Goal: Task Accomplishment & Management: Use online tool/utility

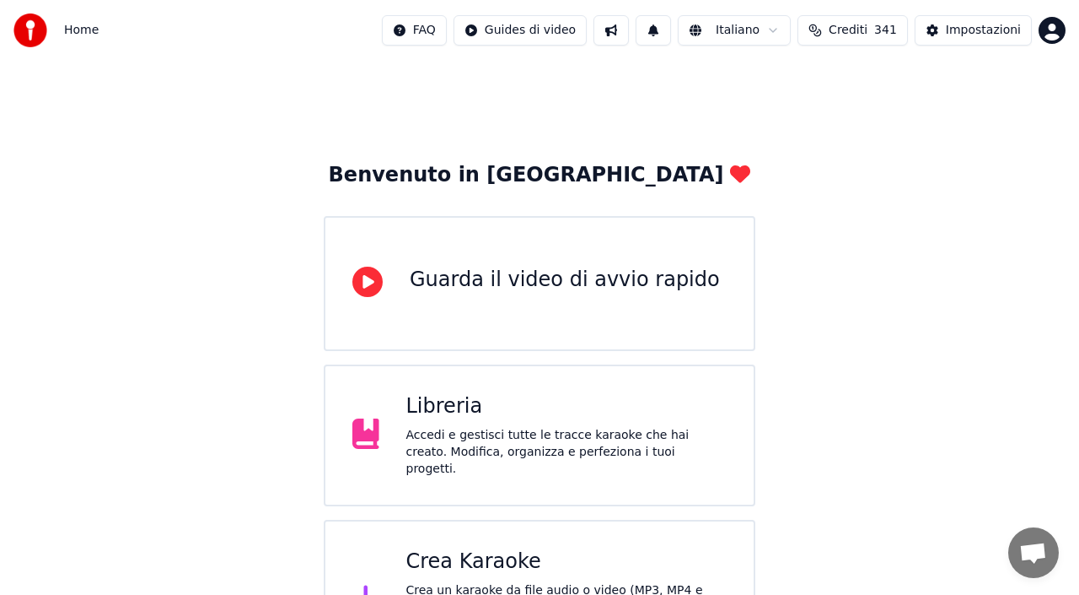
click at [519, 556] on div "Crea Karaoke" at bounding box center [566, 561] width 321 height 27
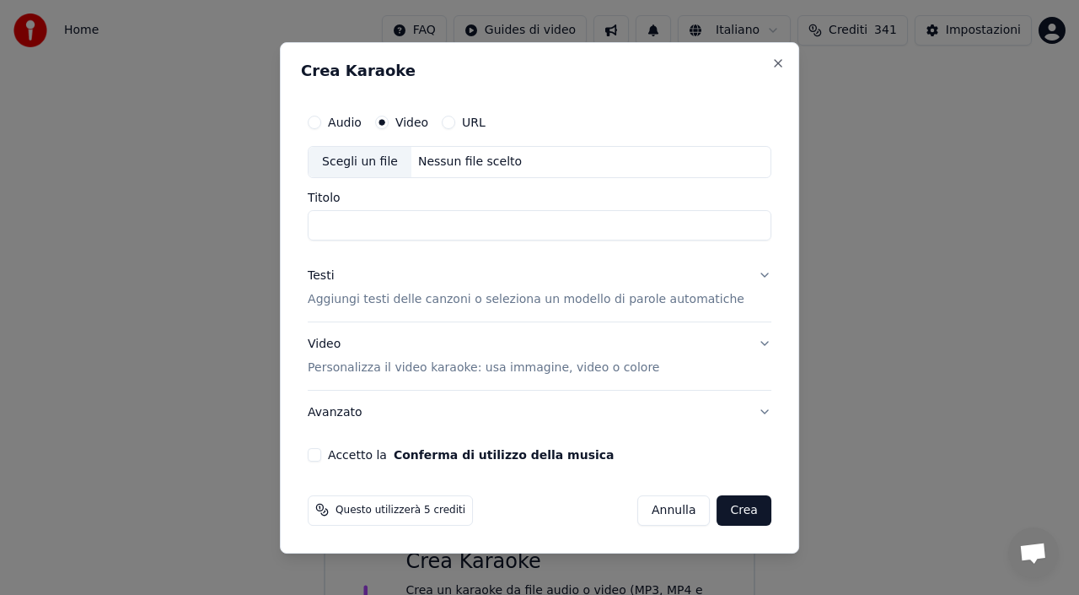
click at [478, 155] on div "Nessun file scelto" at bounding box center [470, 161] width 117 height 17
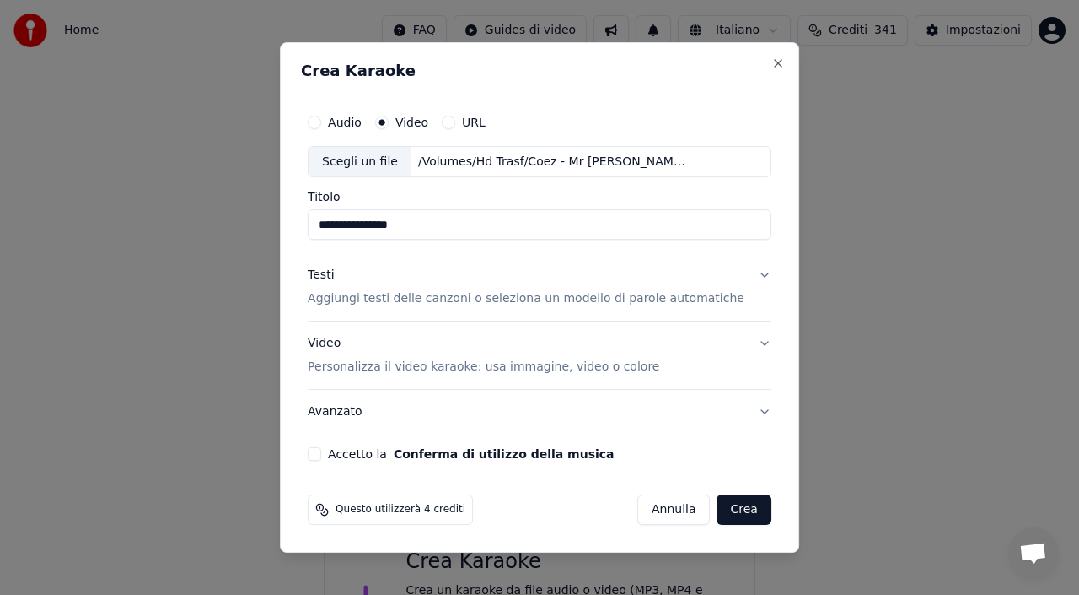
type input "**********"
click at [333, 278] on div "Testi" at bounding box center [321, 275] width 26 height 17
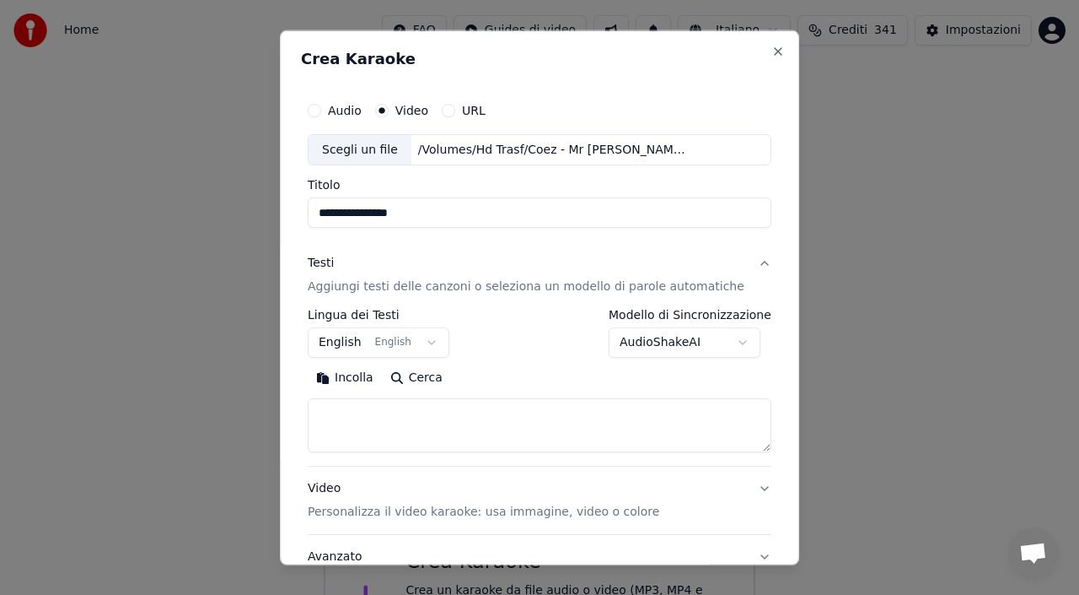
click at [363, 376] on button "Incolla" at bounding box center [345, 377] width 74 height 27
type textarea "**********"
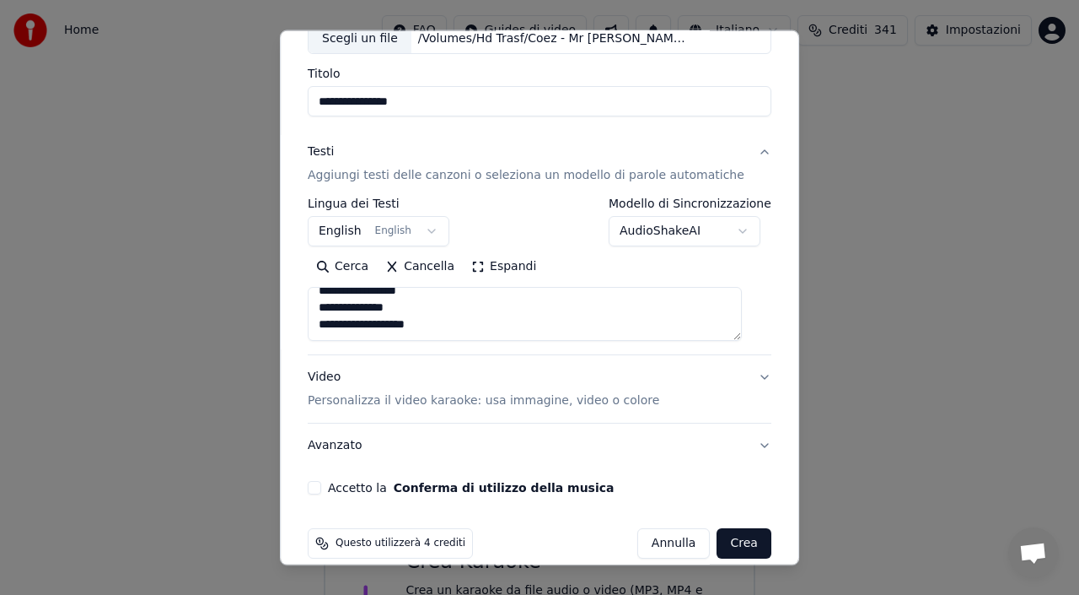
scroll to position [132, 0]
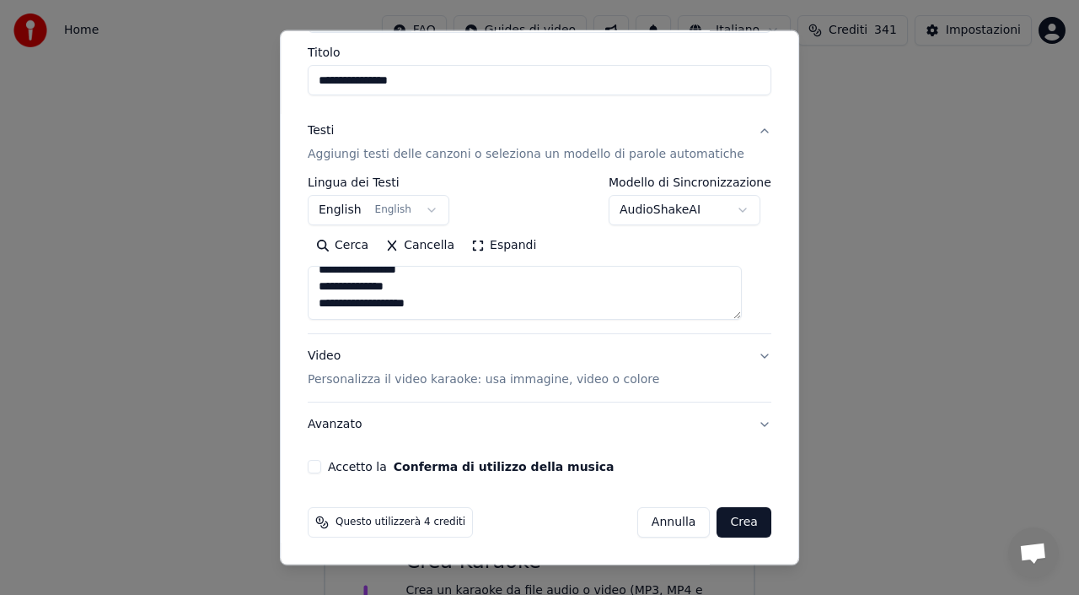
click at [321, 463] on button "Accetto la Conferma di utilizzo della musica" at bounding box center [314, 466] width 13 height 13
click at [724, 529] on button "Crea" at bounding box center [745, 522] width 54 height 30
select select "**"
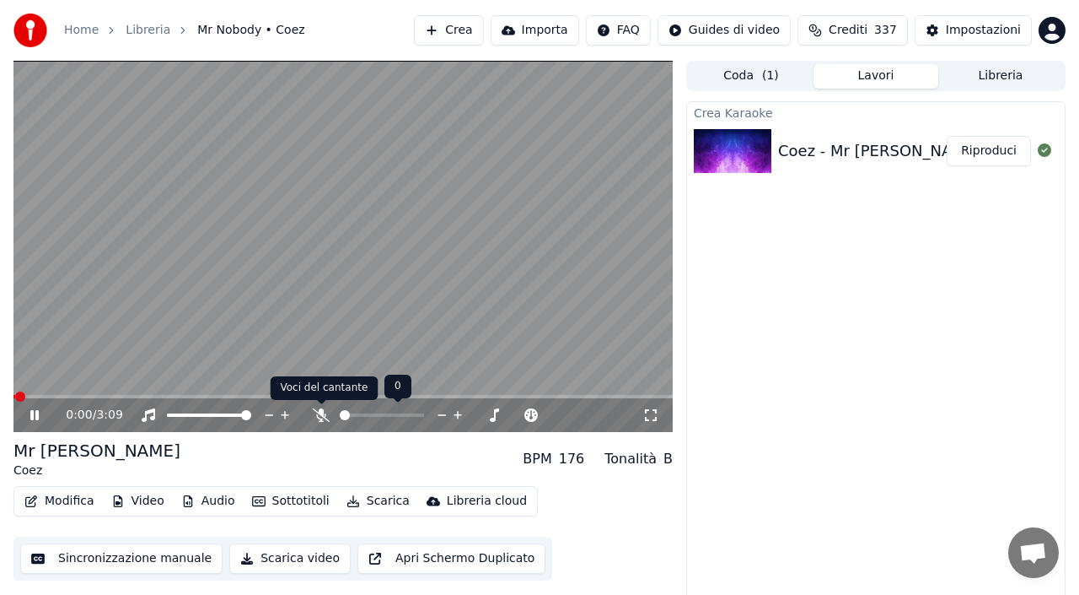
click at [318, 412] on icon at bounding box center [321, 414] width 17 height 13
click at [52, 396] on span at bounding box center [342, 396] width 659 height 3
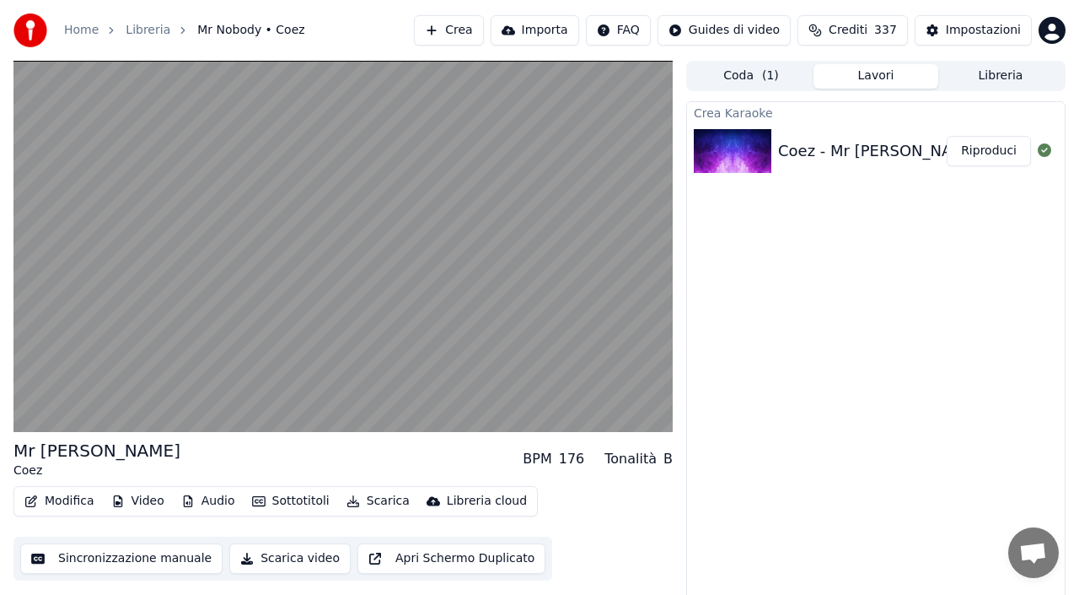
click at [371, 246] on video at bounding box center [342, 246] width 659 height 371
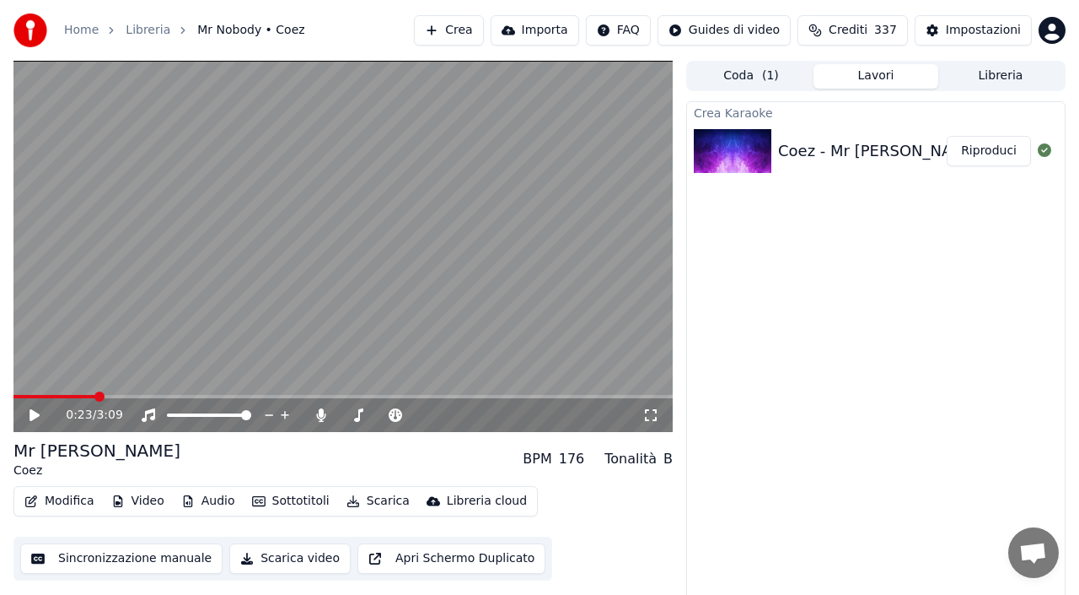
click at [368, 500] on button "Scarica" at bounding box center [378, 501] width 77 height 24
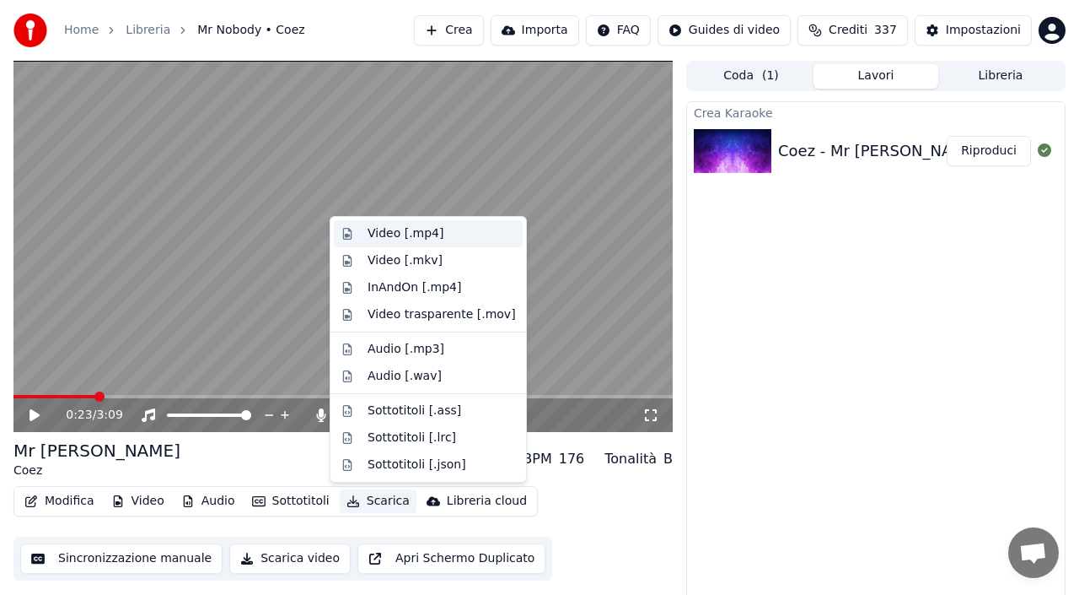
click at [405, 229] on div "Video [.mp4]" at bounding box center [406, 233] width 76 height 17
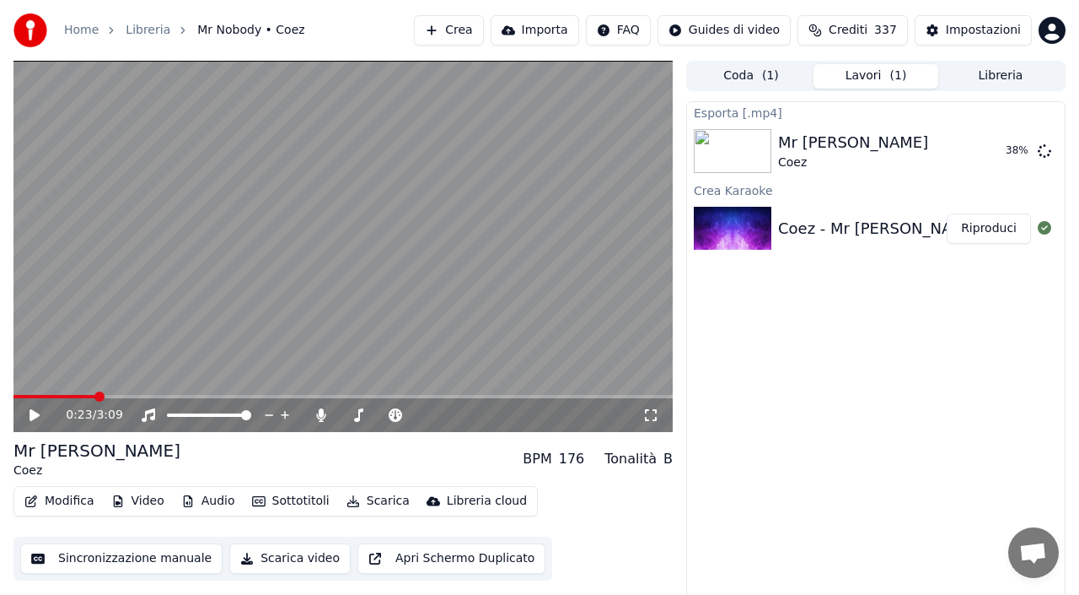
click at [476, 21] on button "Crea" at bounding box center [448, 30] width 69 height 30
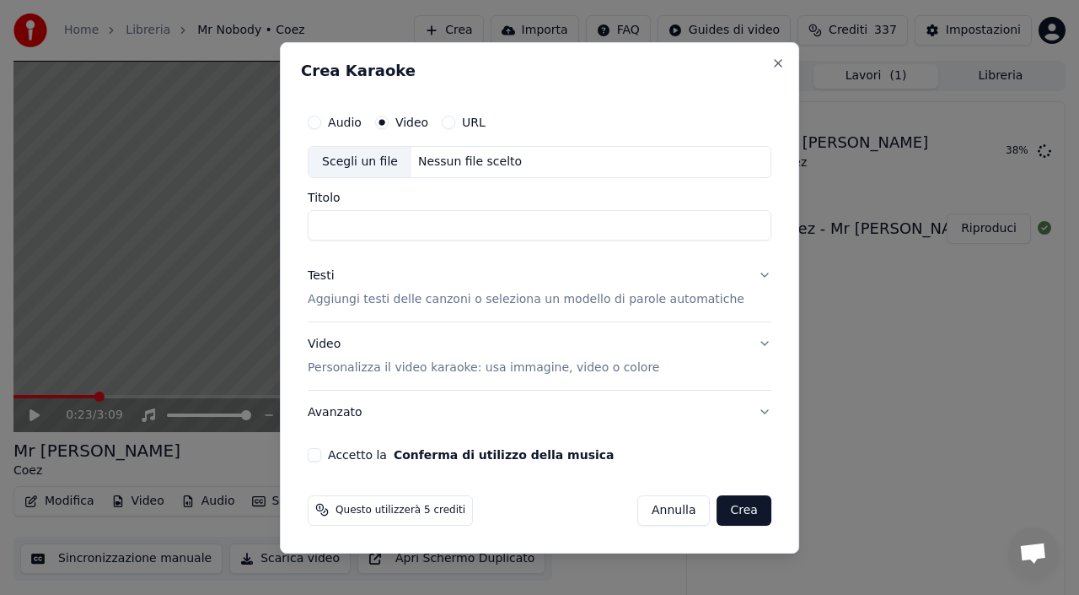
click at [462, 154] on div "Nessun file scelto" at bounding box center [470, 161] width 117 height 17
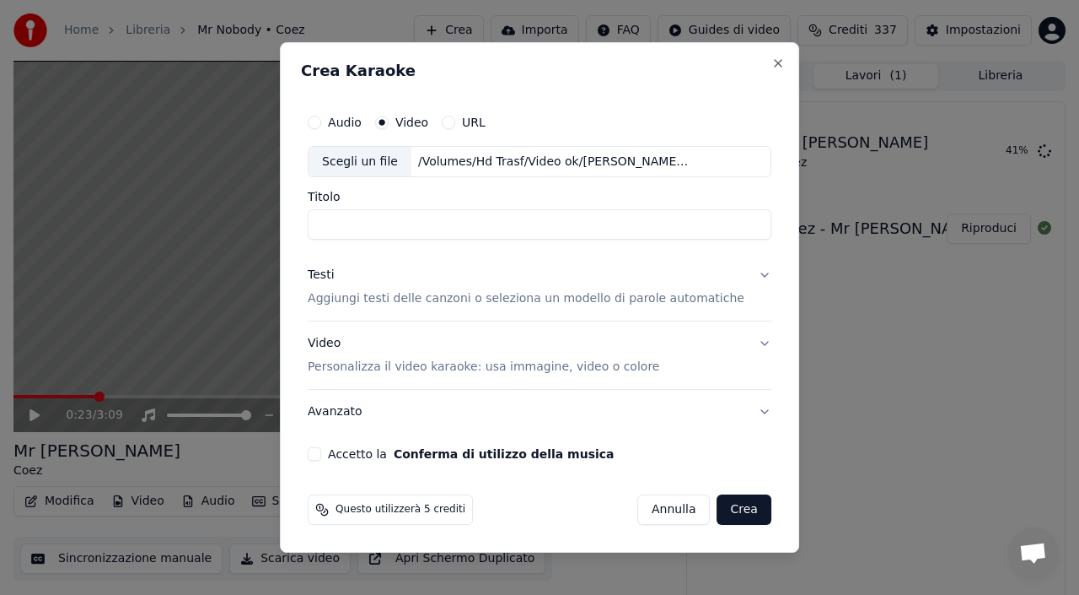
type input "**********"
click at [457, 221] on input "**********" at bounding box center [540, 225] width 464 height 30
click at [334, 268] on div "Testi" at bounding box center [321, 275] width 26 height 17
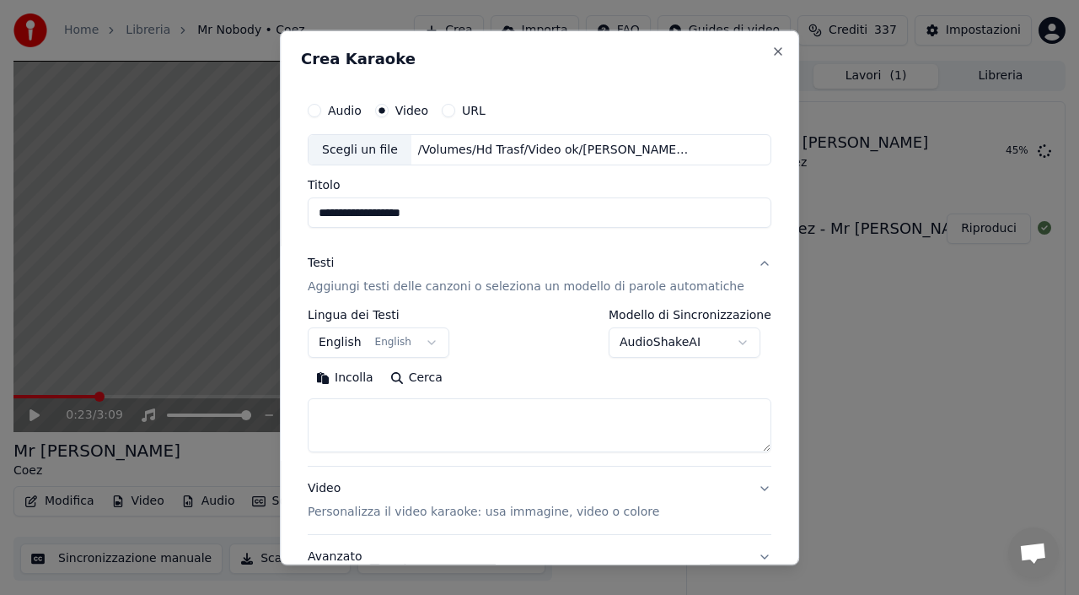
click at [363, 374] on button "Incolla" at bounding box center [345, 377] width 74 height 27
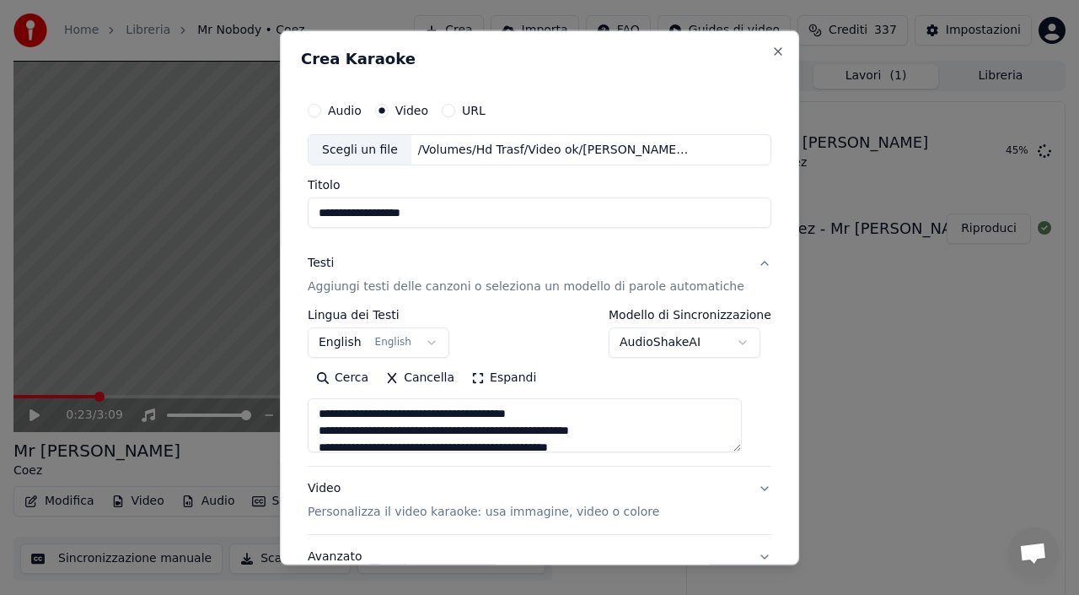
drag, startPoint x: 332, startPoint y: 430, endPoint x: 332, endPoint y: 401, distance: 28.7
click at [332, 401] on textarea at bounding box center [525, 425] width 434 height 54
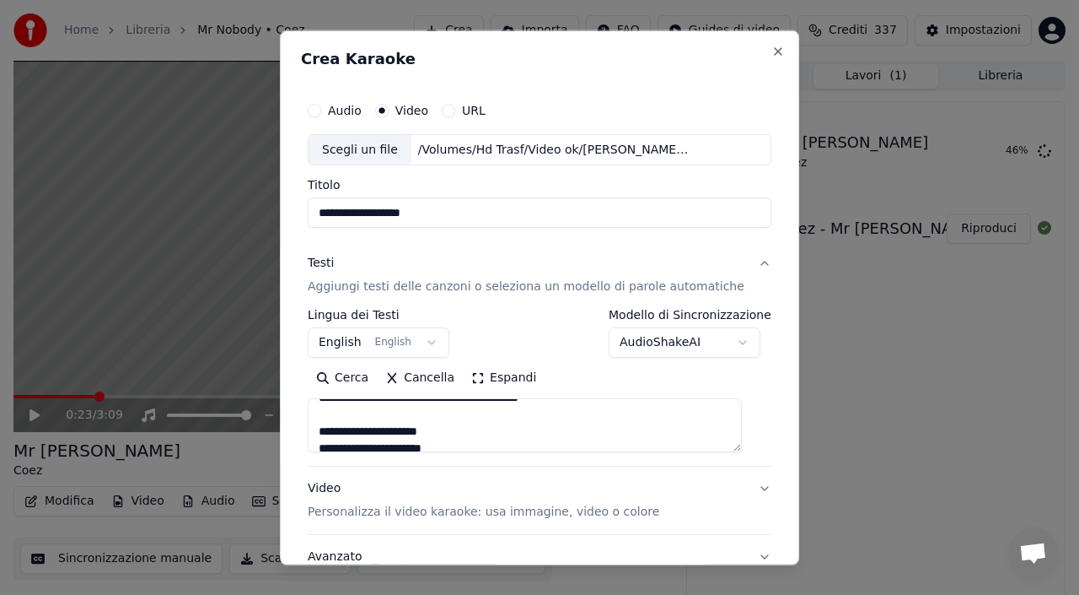
scroll to position [132, 0]
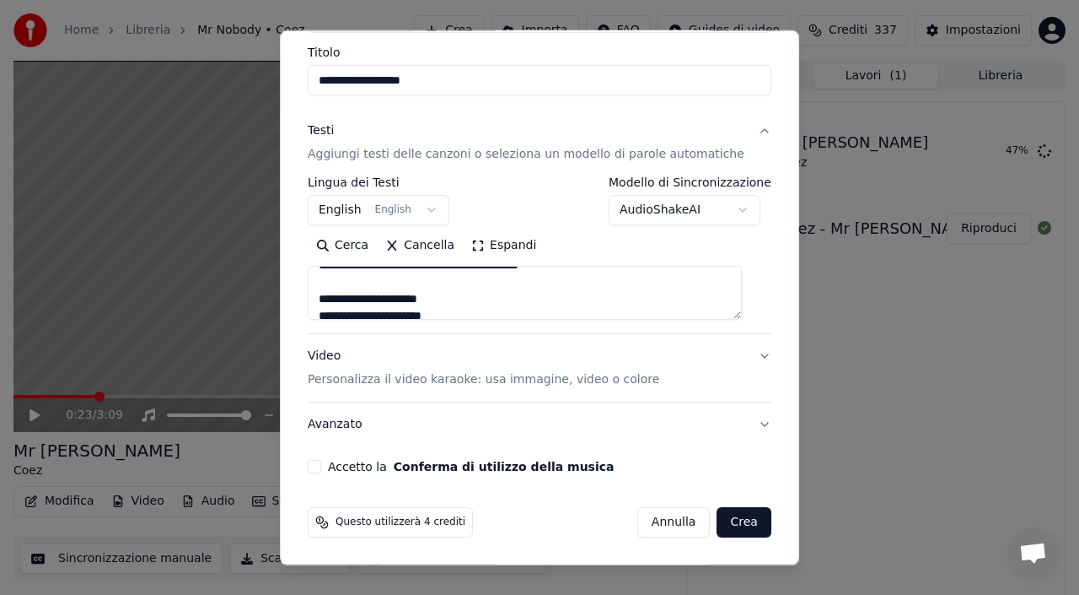
type textarea "**********"
click at [321, 465] on button "Accetto la Conferma di utilizzo della musica" at bounding box center [314, 466] width 13 height 13
click at [741, 523] on button "Crea" at bounding box center [745, 522] width 54 height 30
select select "**"
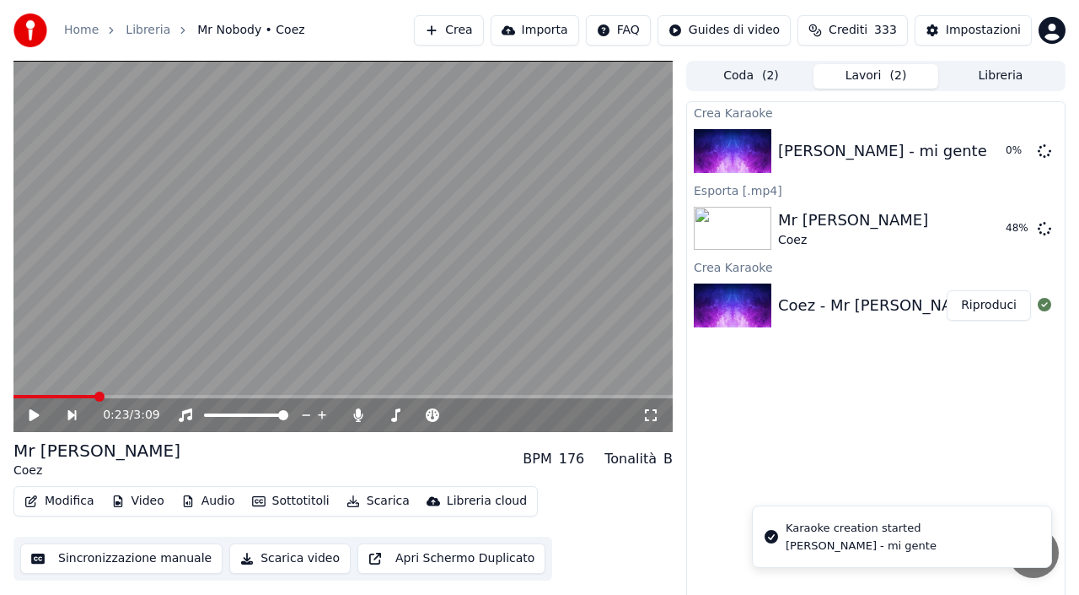
scroll to position [0, 0]
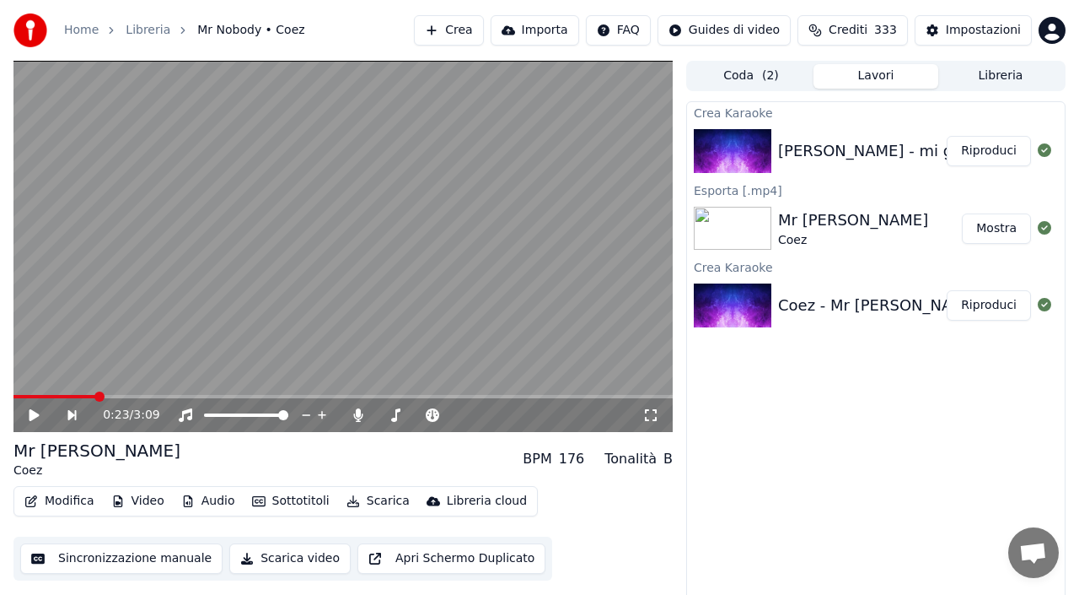
click at [976, 152] on button "Riproduci" at bounding box center [989, 151] width 84 height 30
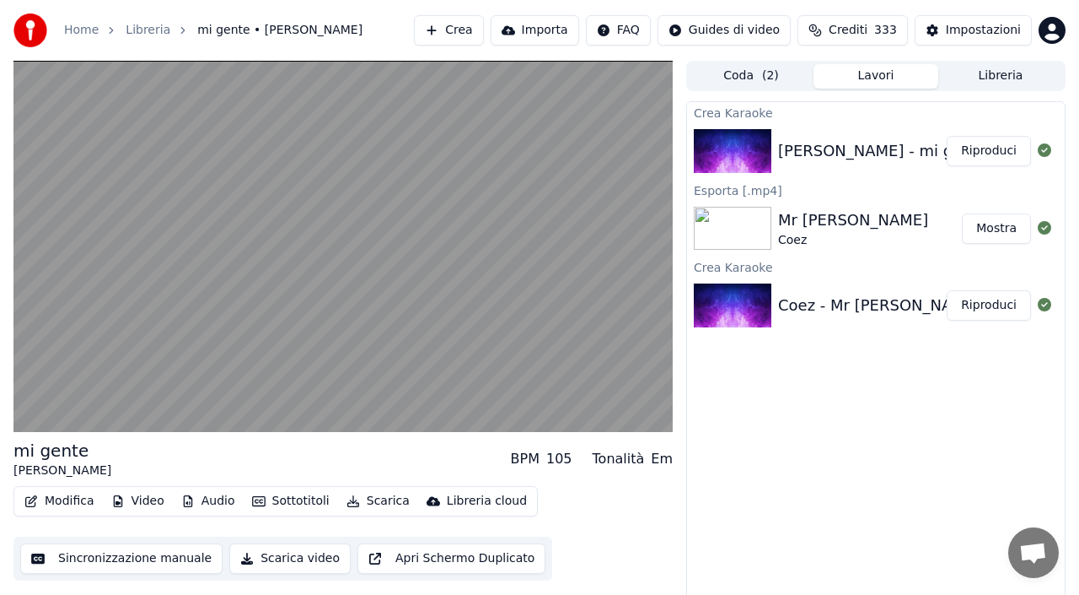
click at [44, 317] on video at bounding box center [342, 246] width 659 height 371
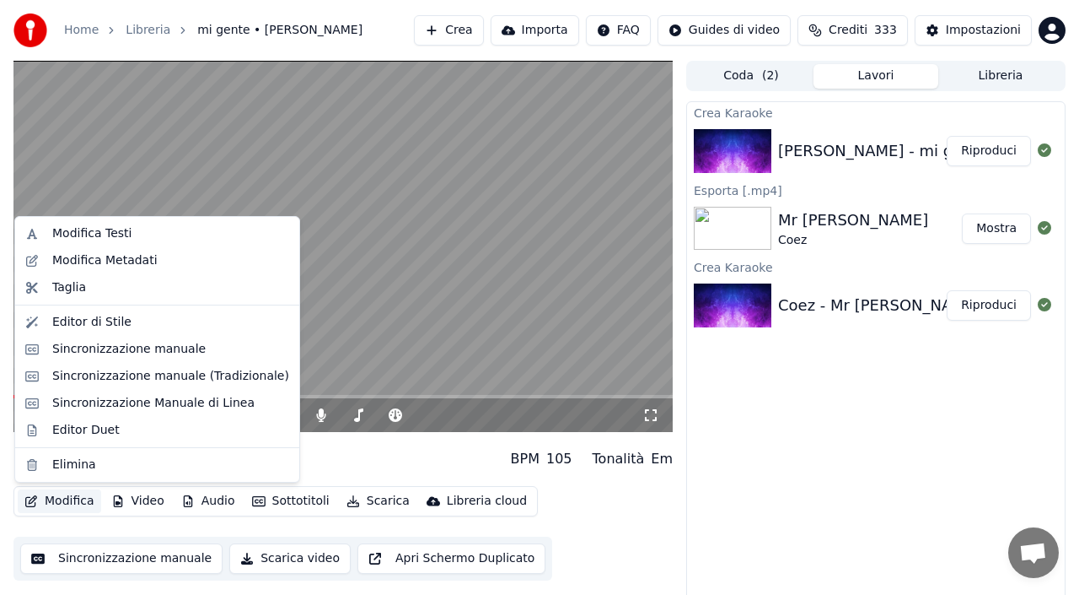
click at [62, 504] on button "Modifica" at bounding box center [59, 501] width 83 height 24
click at [109, 354] on div "Sincronizzazione manuale" at bounding box center [128, 349] width 153 height 17
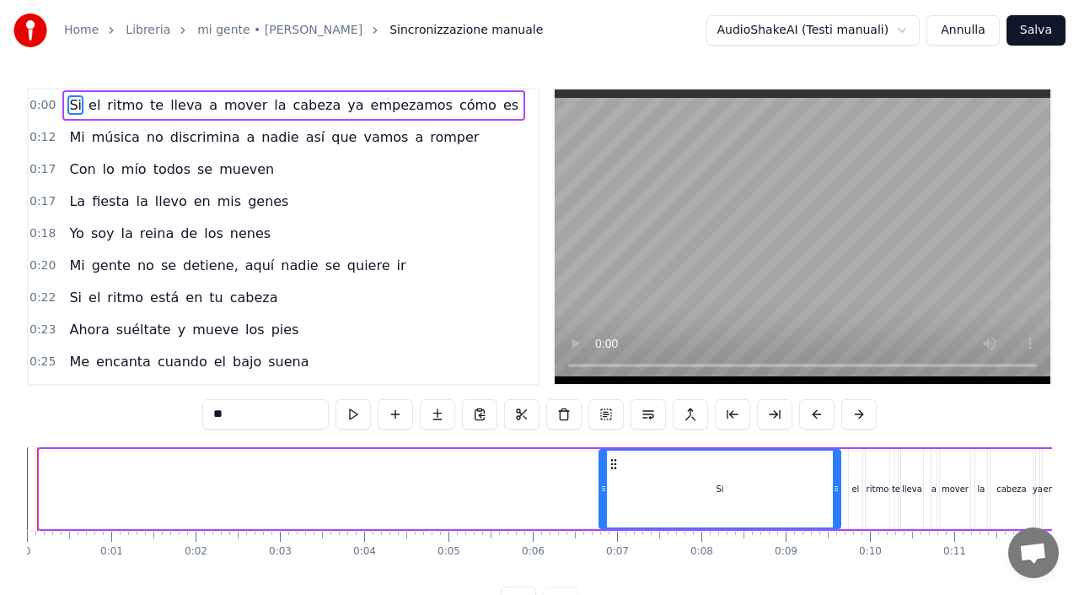
drag, startPoint x: 42, startPoint y: 486, endPoint x: 622, endPoint y: 492, distance: 580.2
click at [607, 492] on icon at bounding box center [603, 488] width 7 height 13
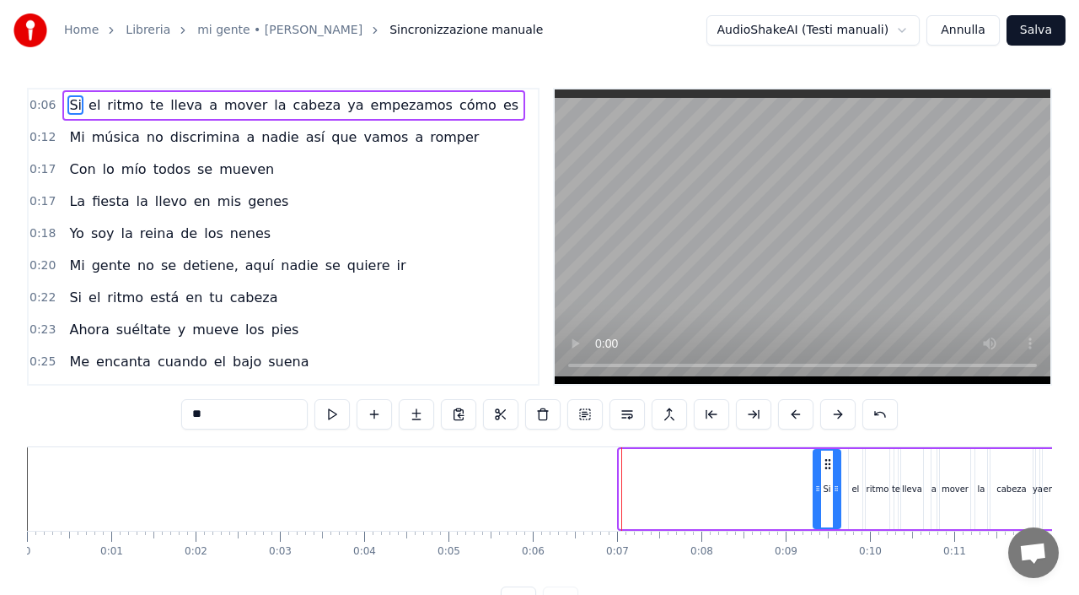
drag, startPoint x: 625, startPoint y: 487, endPoint x: 819, endPoint y: 481, distance: 194.0
click at [819, 482] on icon at bounding box center [818, 488] width 7 height 13
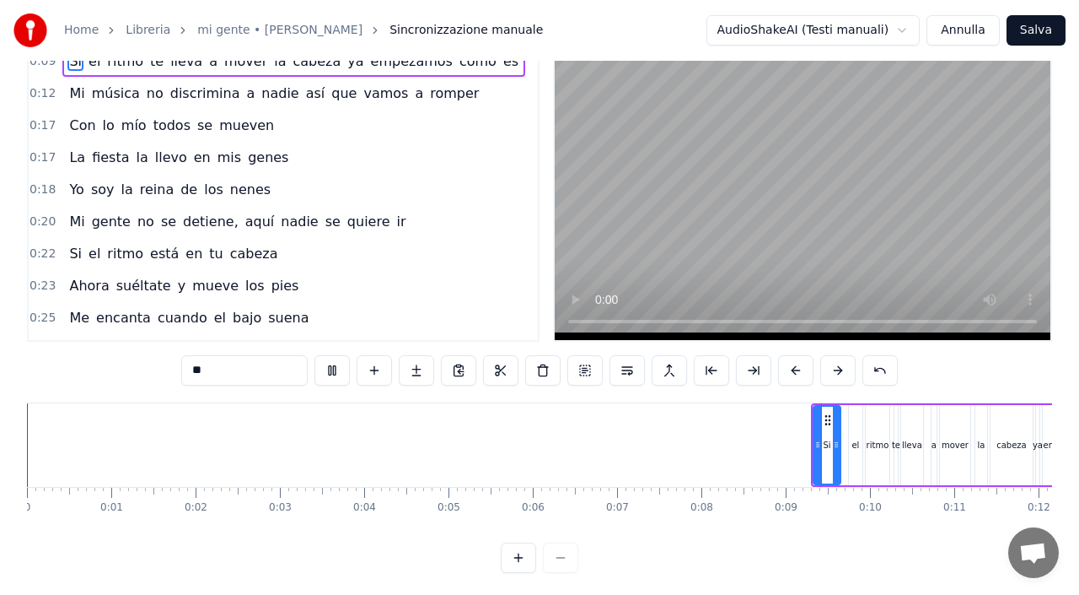
scroll to position [48, 0]
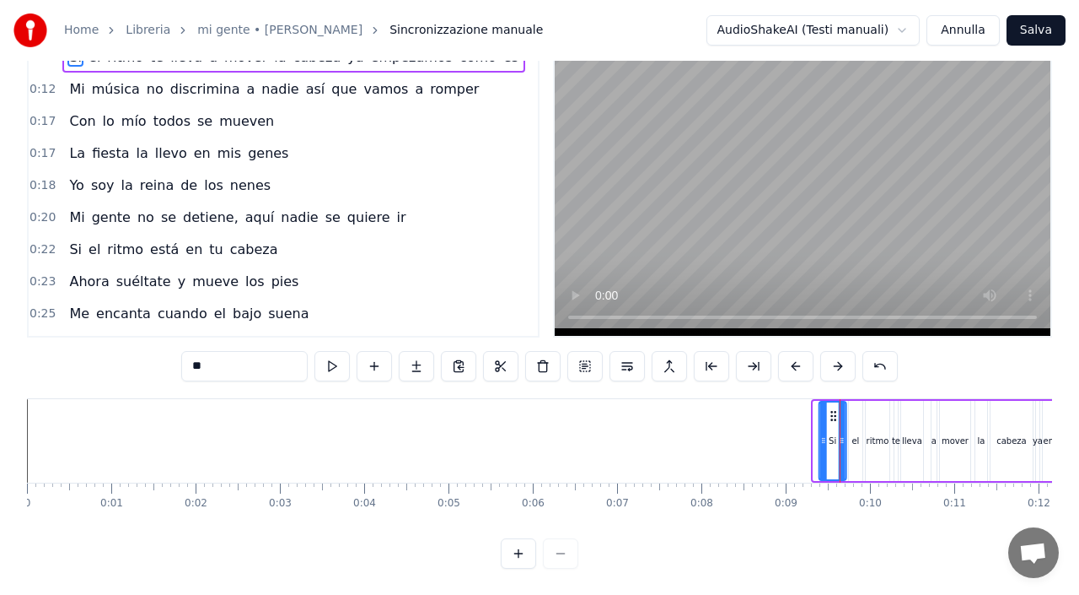
click at [835, 415] on circle at bounding box center [835, 415] width 1 height 1
drag, startPoint x: 822, startPoint y: 439, endPoint x: 834, endPoint y: 439, distance: 11.8
click at [834, 439] on icon at bounding box center [835, 439] width 7 height 13
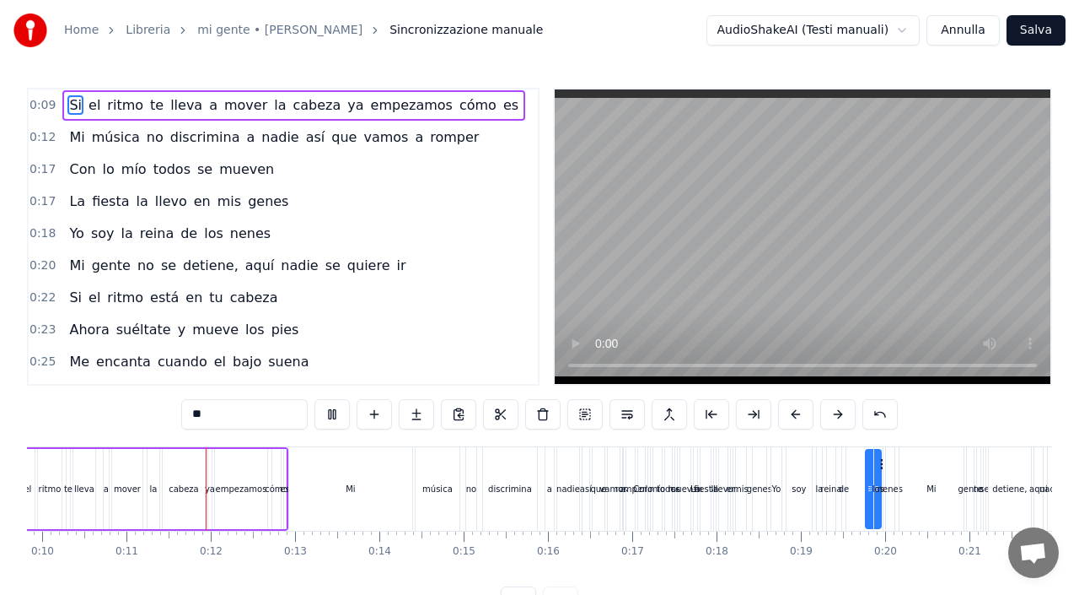
scroll to position [0, 864]
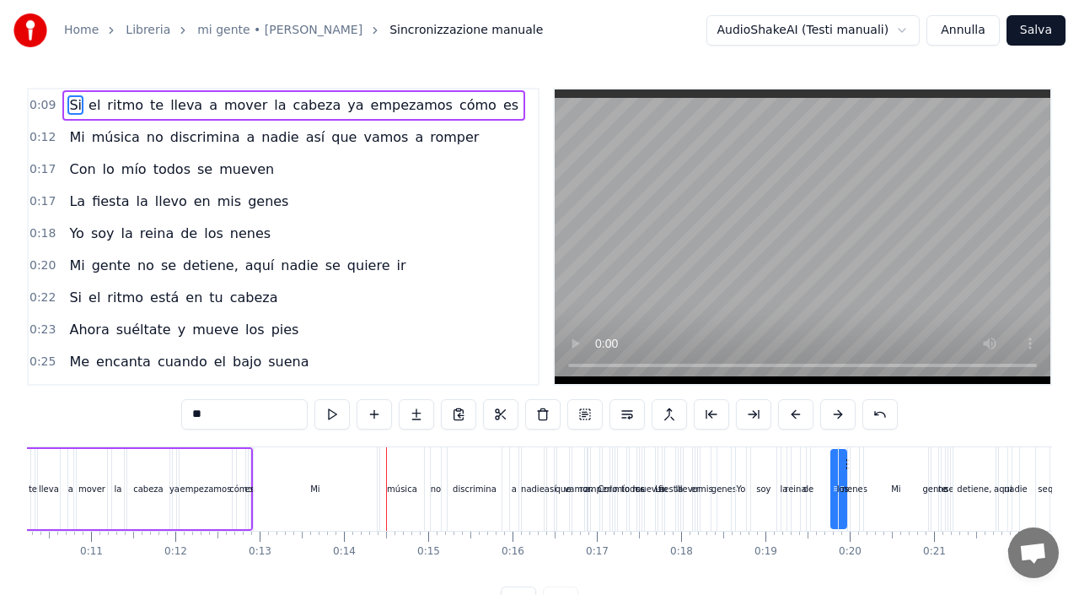
click at [318, 484] on div "Mi" at bounding box center [314, 488] width 9 height 13
type input "**"
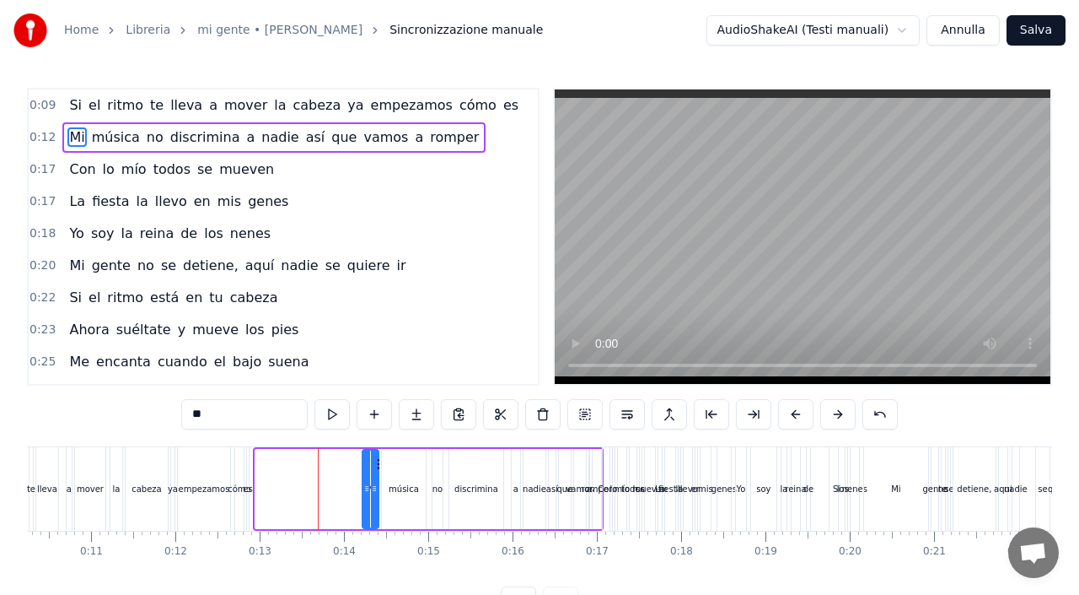
drag, startPoint x: 259, startPoint y: 484, endPoint x: 366, endPoint y: 490, distance: 107.3
click at [366, 490] on icon at bounding box center [366, 488] width 7 height 13
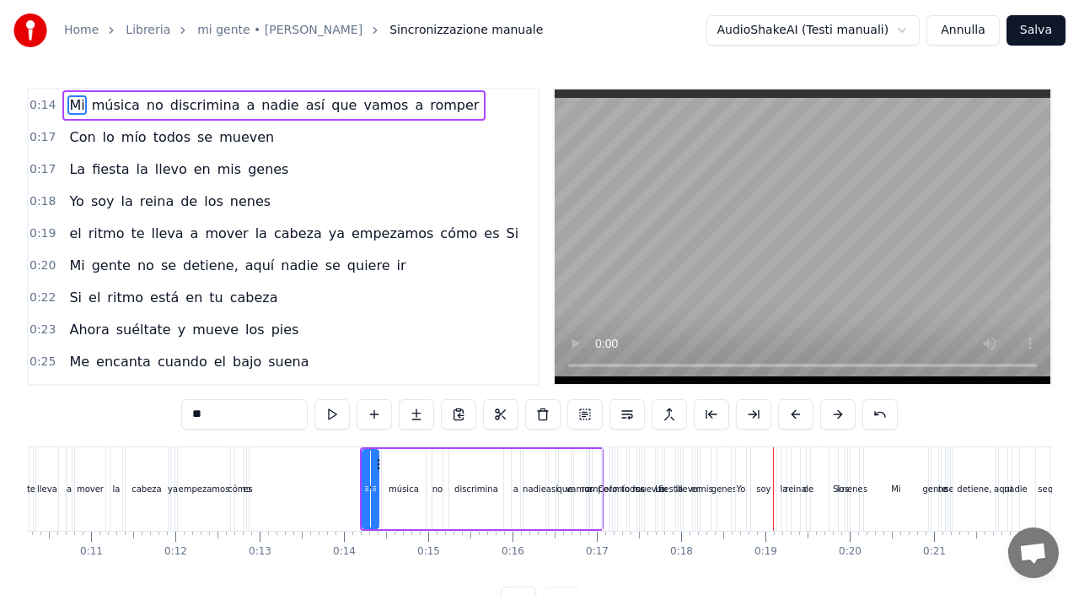
click at [946, 31] on button "Annulla" at bounding box center [963, 30] width 73 height 30
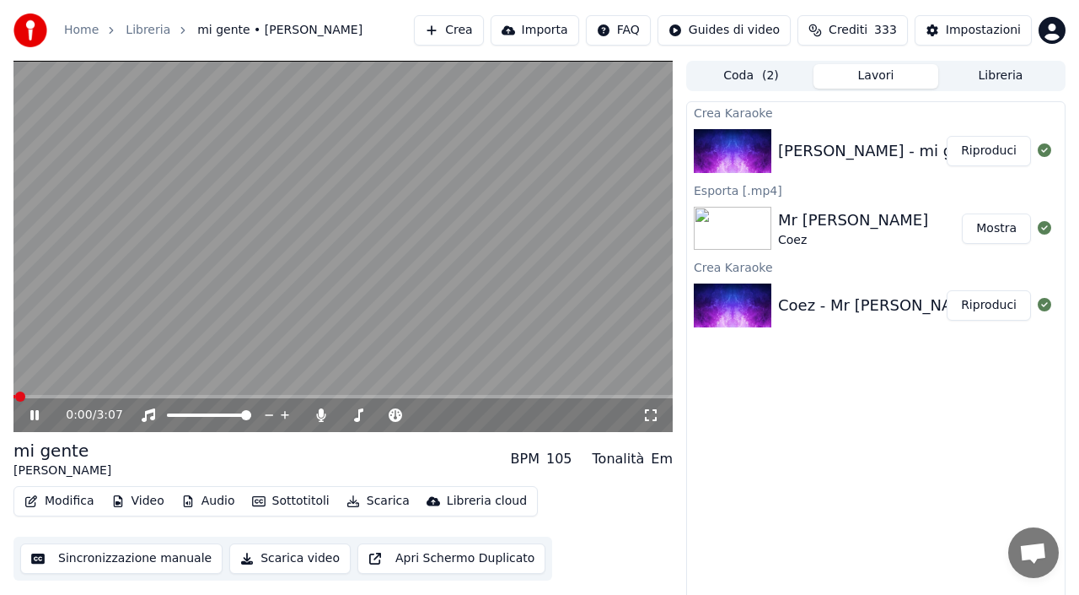
click at [285, 287] on video at bounding box center [342, 246] width 659 height 371
click at [50, 508] on button "Modifica" at bounding box center [59, 501] width 83 height 24
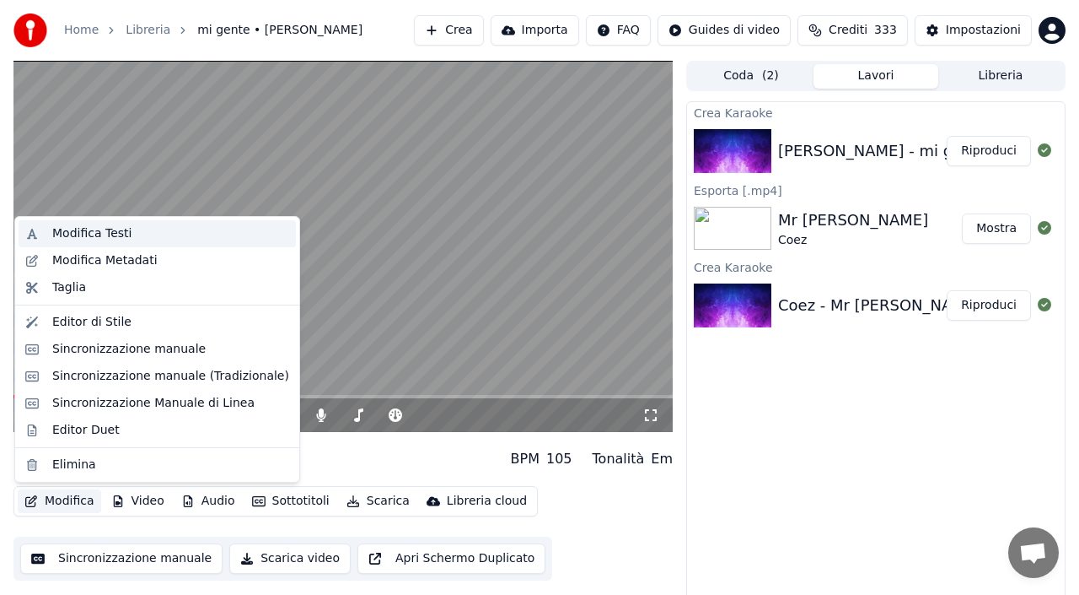
click at [127, 239] on div "Modifica Testi" at bounding box center [91, 233] width 79 height 17
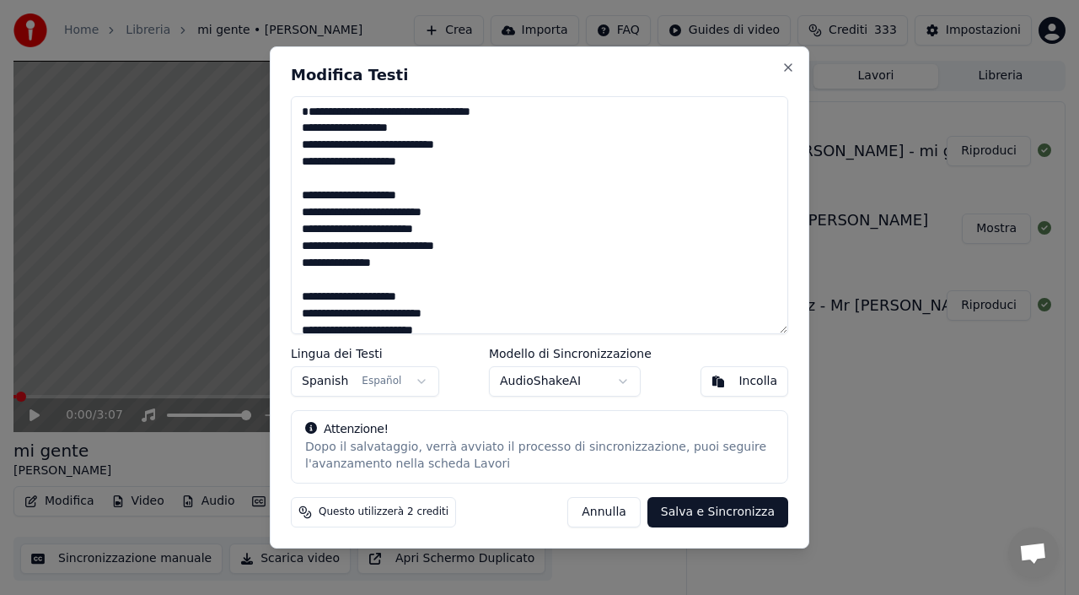
scroll to position [890, 0]
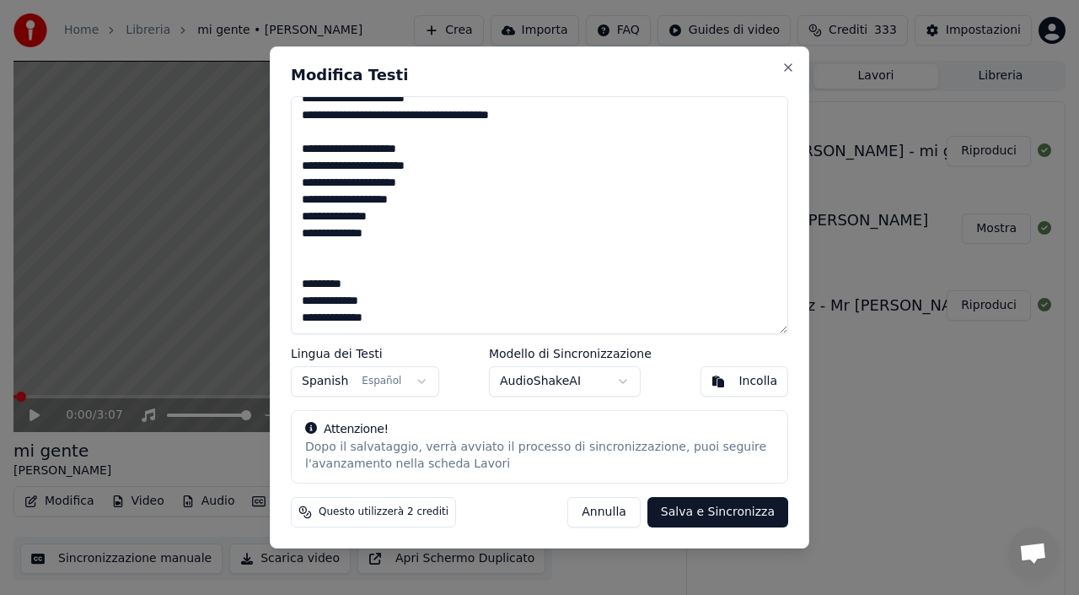
click at [718, 514] on button "Salva e Sincronizza" at bounding box center [718, 512] width 141 height 30
type textarea "**********"
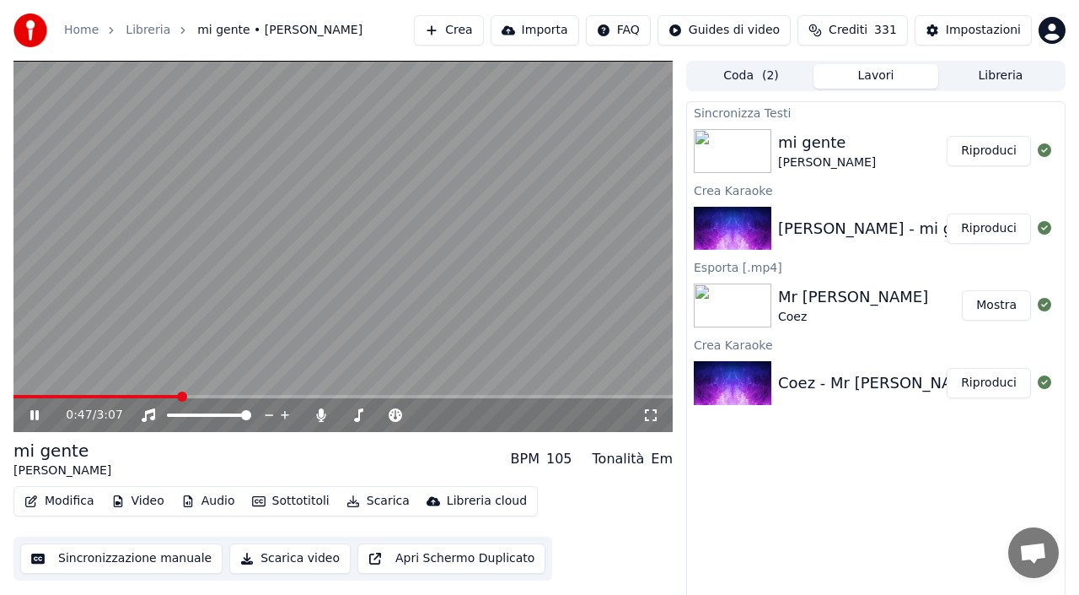
click at [177, 395] on span at bounding box center [342, 396] width 659 height 3
click at [196, 395] on span at bounding box center [342, 396] width 659 height 3
click at [214, 396] on span at bounding box center [342, 396] width 659 height 3
click at [258, 397] on span at bounding box center [342, 396] width 659 height 3
click at [278, 396] on span at bounding box center [342, 396] width 659 height 3
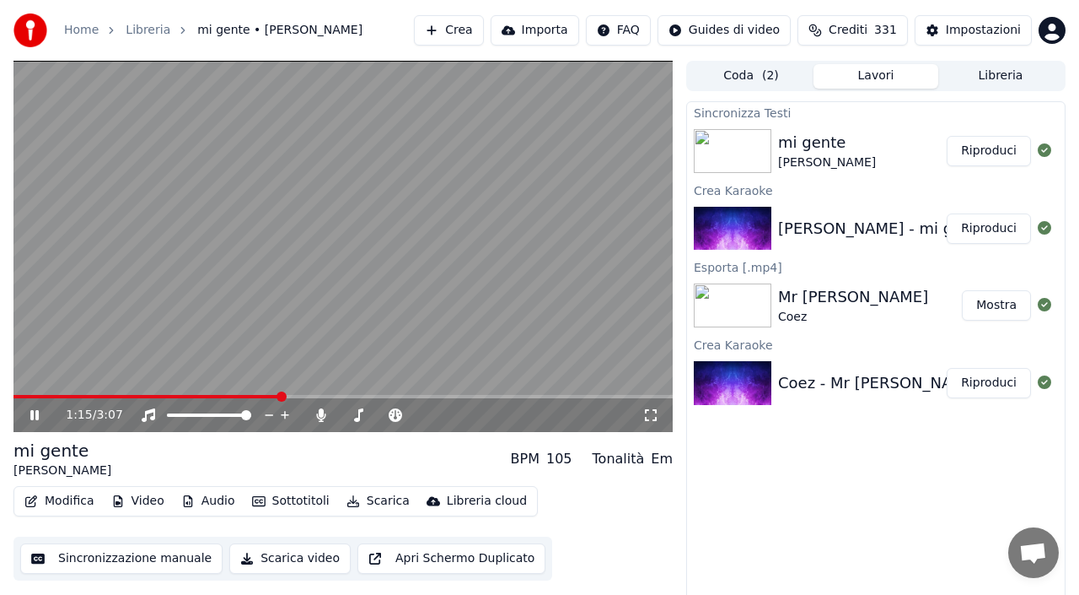
click at [298, 395] on span at bounding box center [342, 396] width 659 height 3
click at [326, 397] on span at bounding box center [342, 396] width 659 height 3
click at [362, 396] on span at bounding box center [342, 396] width 659 height 3
click at [377, 395] on span at bounding box center [342, 396] width 659 height 3
click at [395, 395] on span at bounding box center [342, 396] width 659 height 3
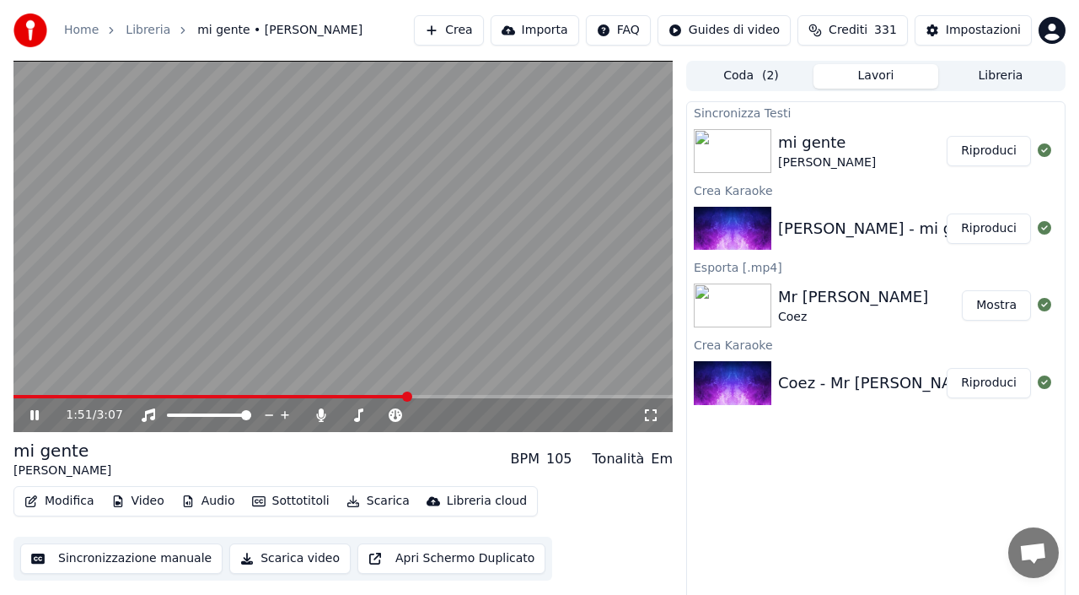
click at [421, 395] on span at bounding box center [342, 396] width 659 height 3
click at [441, 394] on video at bounding box center [342, 246] width 659 height 371
click at [464, 395] on span at bounding box center [342, 396] width 659 height 3
click at [464, 395] on span at bounding box center [463, 396] width 10 height 10
click at [490, 354] on video at bounding box center [342, 246] width 659 height 371
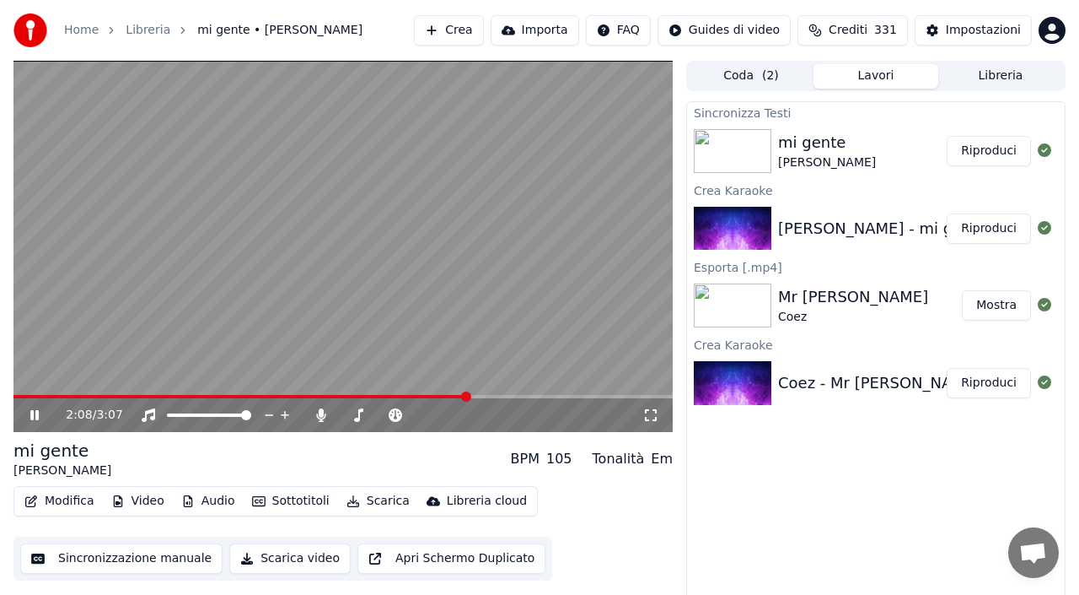
click at [498, 396] on span at bounding box center [342, 396] width 659 height 3
click at [529, 396] on span at bounding box center [342, 396] width 659 height 3
click at [555, 396] on span at bounding box center [342, 396] width 659 height 3
click at [579, 395] on span at bounding box center [342, 396] width 659 height 3
click at [605, 393] on video at bounding box center [342, 246] width 659 height 371
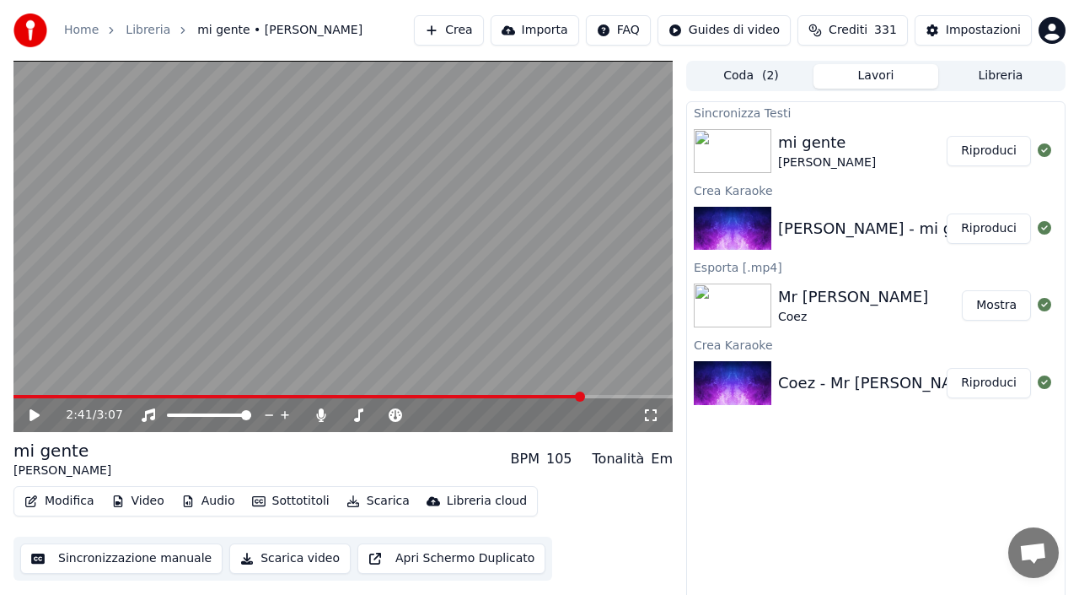
click at [612, 396] on span at bounding box center [342, 396] width 659 height 3
click at [612, 342] on video at bounding box center [342, 246] width 659 height 371
click at [649, 396] on span at bounding box center [342, 396] width 659 height 3
click at [656, 395] on span at bounding box center [342, 396] width 659 height 3
click at [660, 396] on span at bounding box center [342, 396] width 659 height 3
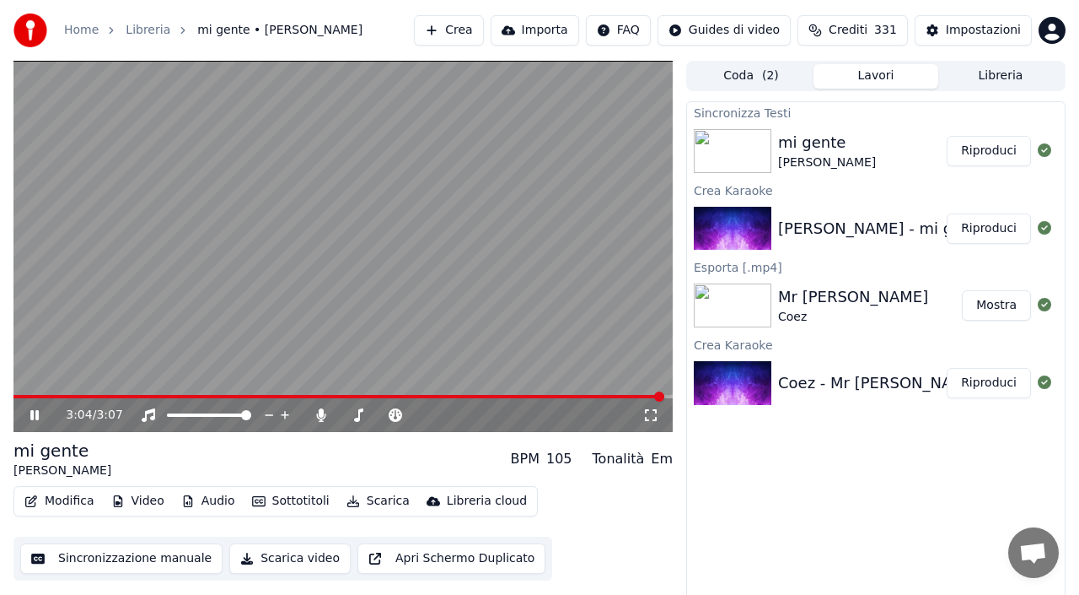
click at [218, 210] on video at bounding box center [342, 246] width 659 height 371
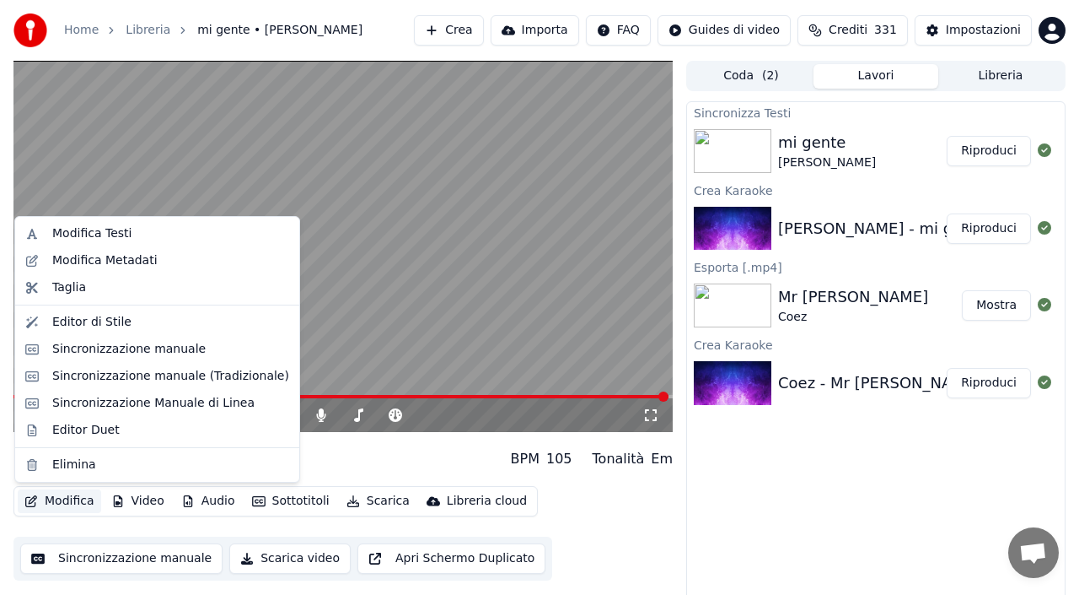
click at [64, 500] on button "Modifica" at bounding box center [59, 501] width 83 height 24
click at [143, 374] on div "Sincronizzazione manuale (Tradizionale)" at bounding box center [170, 376] width 237 height 17
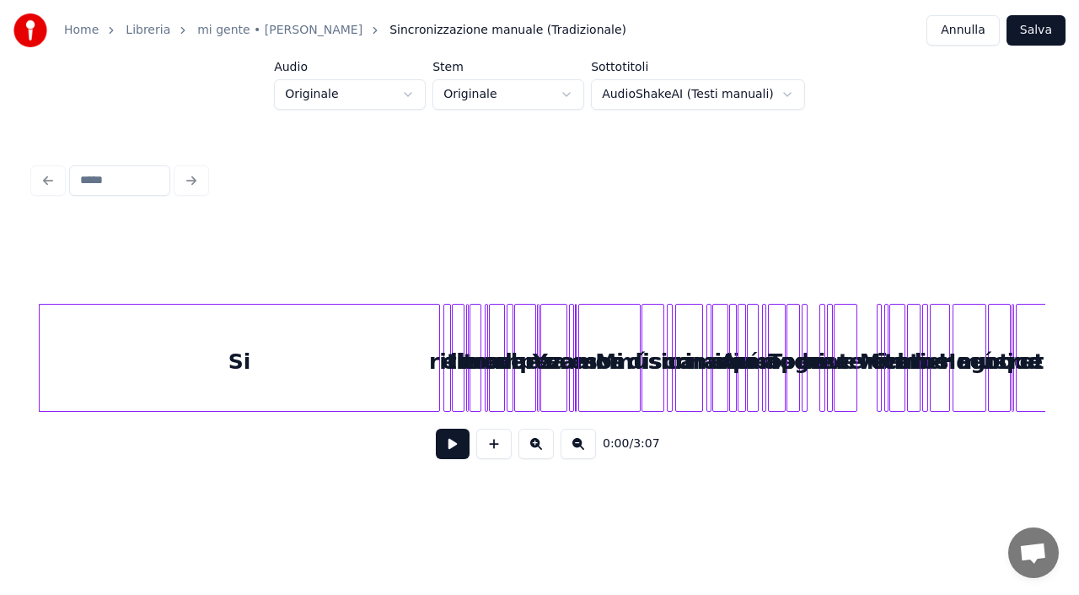
click at [976, 18] on button "Annulla" at bounding box center [963, 30] width 73 height 30
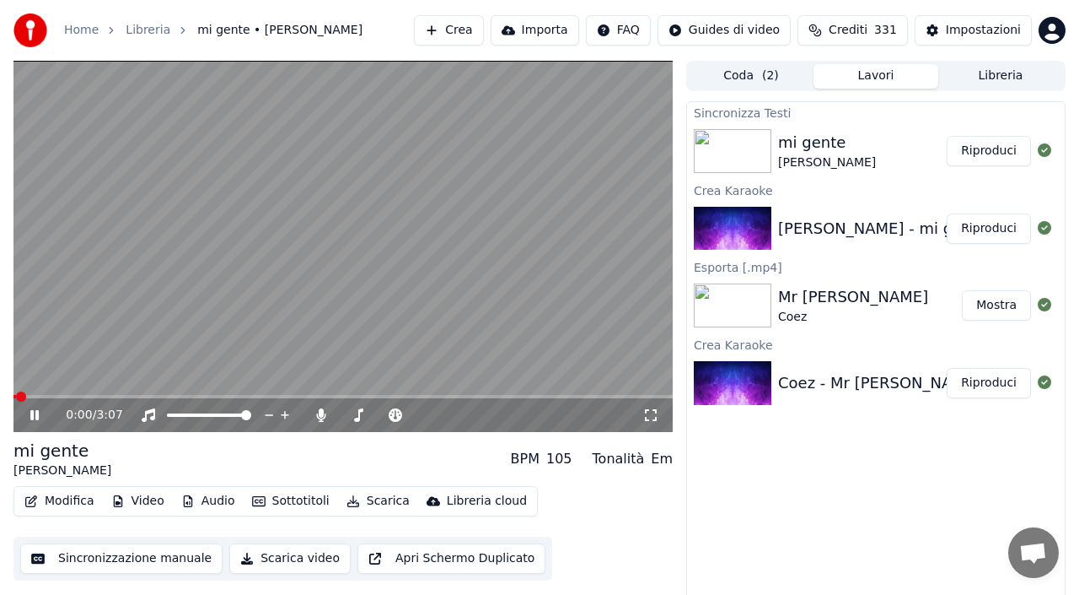
click at [265, 273] on video at bounding box center [342, 246] width 659 height 371
click at [52, 498] on button "Modifica" at bounding box center [59, 501] width 83 height 24
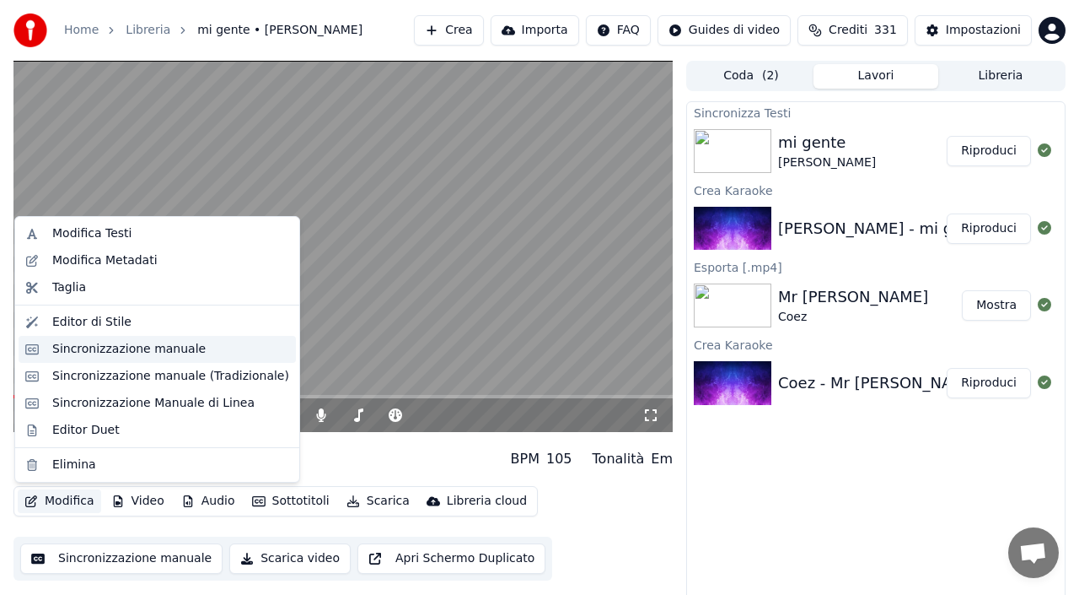
click at [119, 344] on div "Sincronizzazione manuale" at bounding box center [128, 349] width 153 height 17
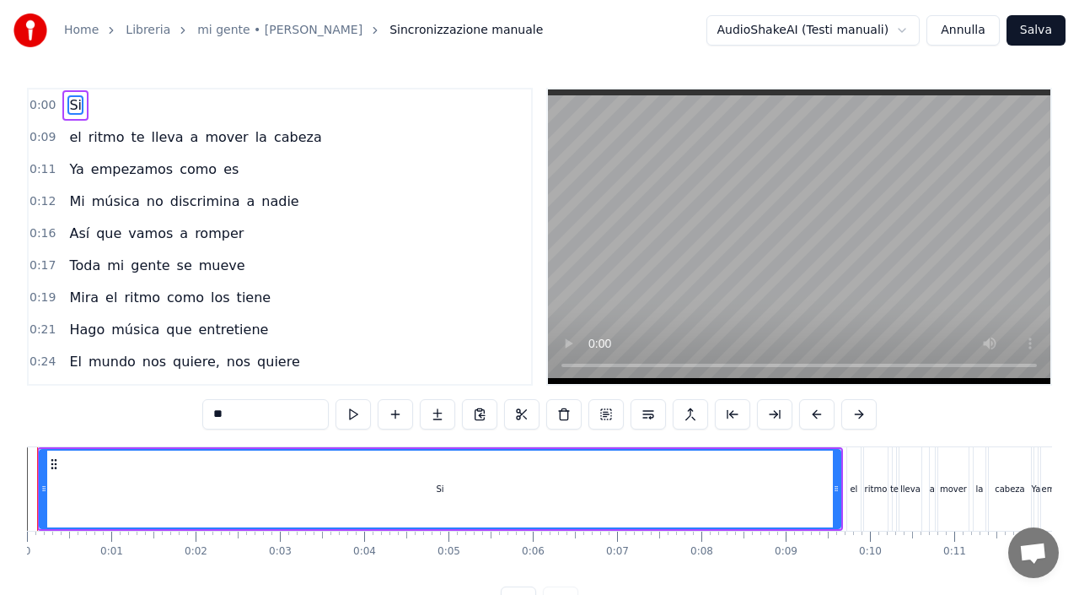
click at [980, 32] on button "Annulla" at bounding box center [963, 30] width 73 height 30
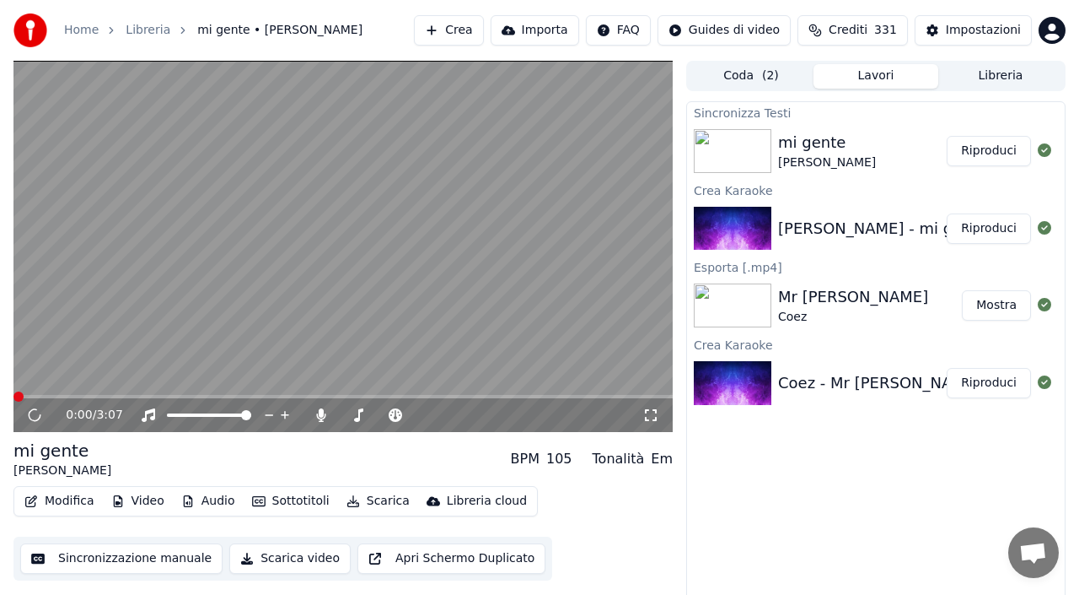
click at [57, 495] on button "Modifica" at bounding box center [59, 501] width 83 height 24
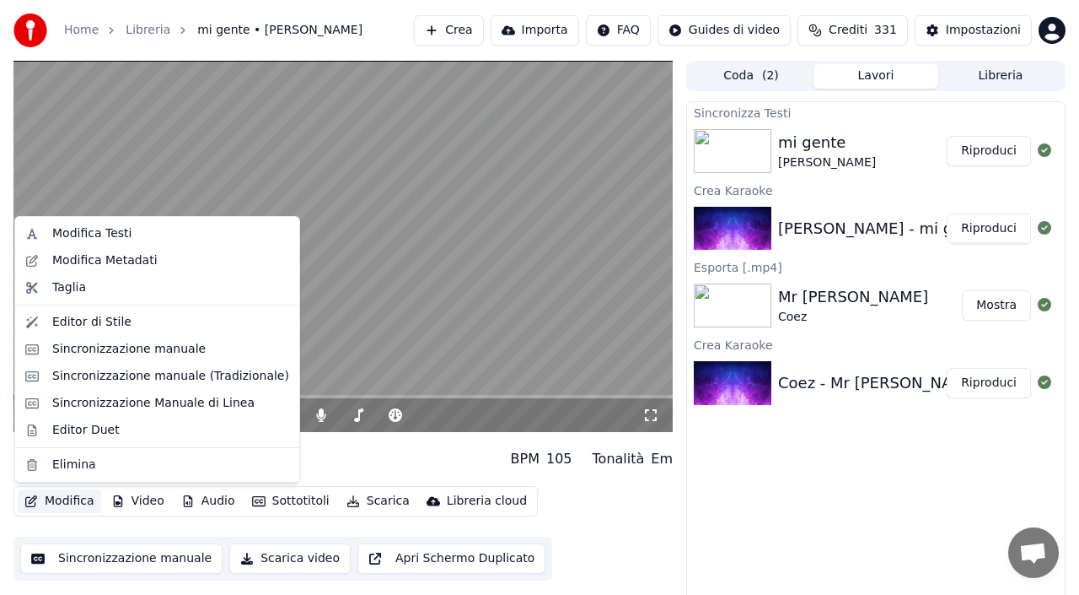
click at [439, 290] on video at bounding box center [342, 246] width 659 height 371
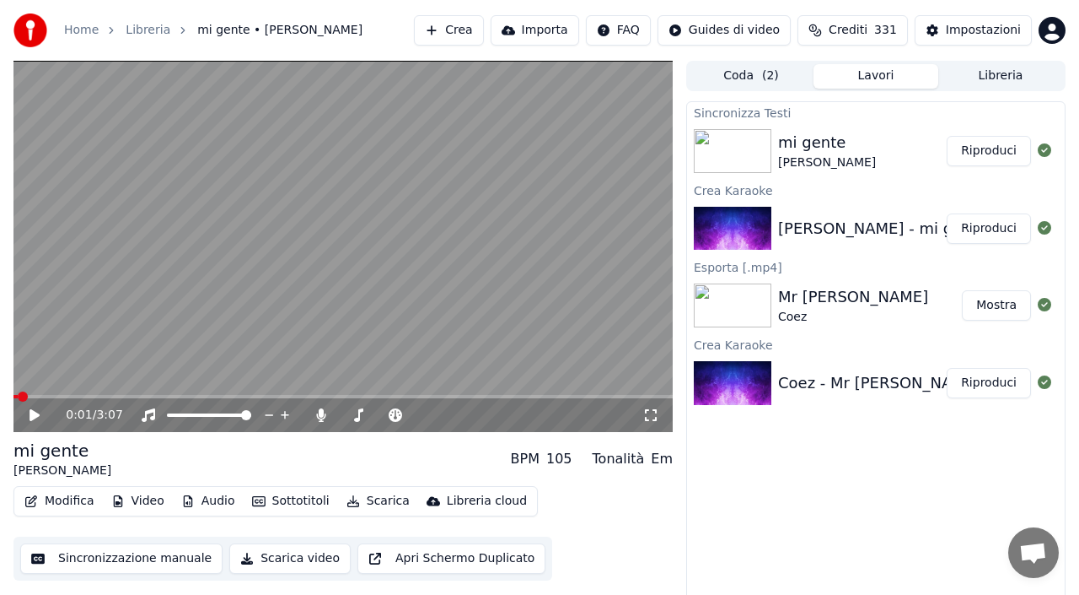
click at [434, 290] on video at bounding box center [342, 246] width 659 height 371
click at [248, 218] on video at bounding box center [342, 246] width 659 height 371
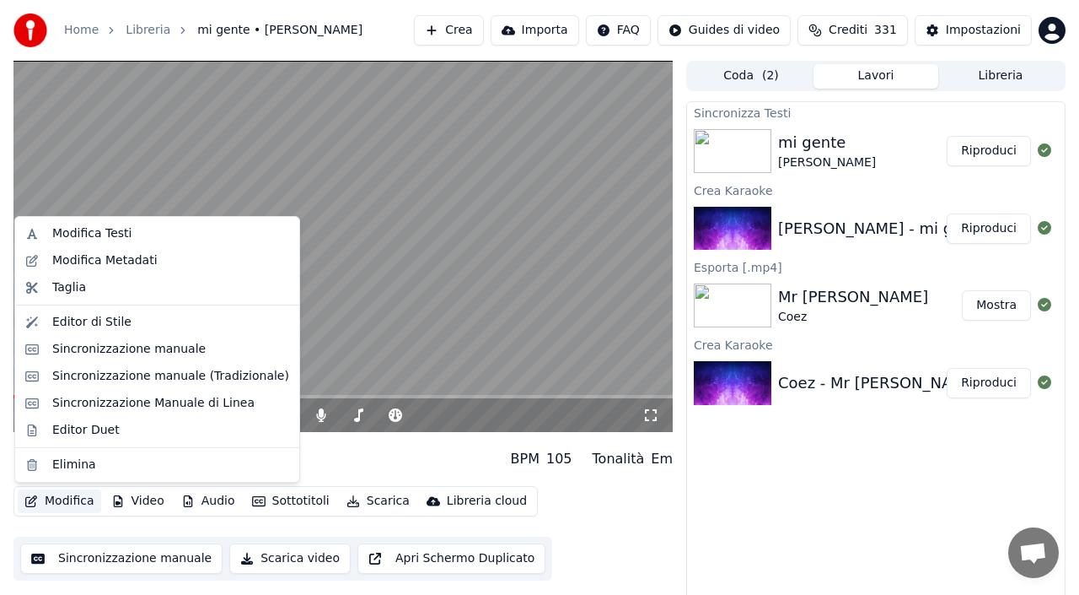
click at [78, 499] on button "Modifica" at bounding box center [59, 501] width 83 height 24
click at [79, 238] on div "Modifica Testi" at bounding box center [91, 233] width 79 height 17
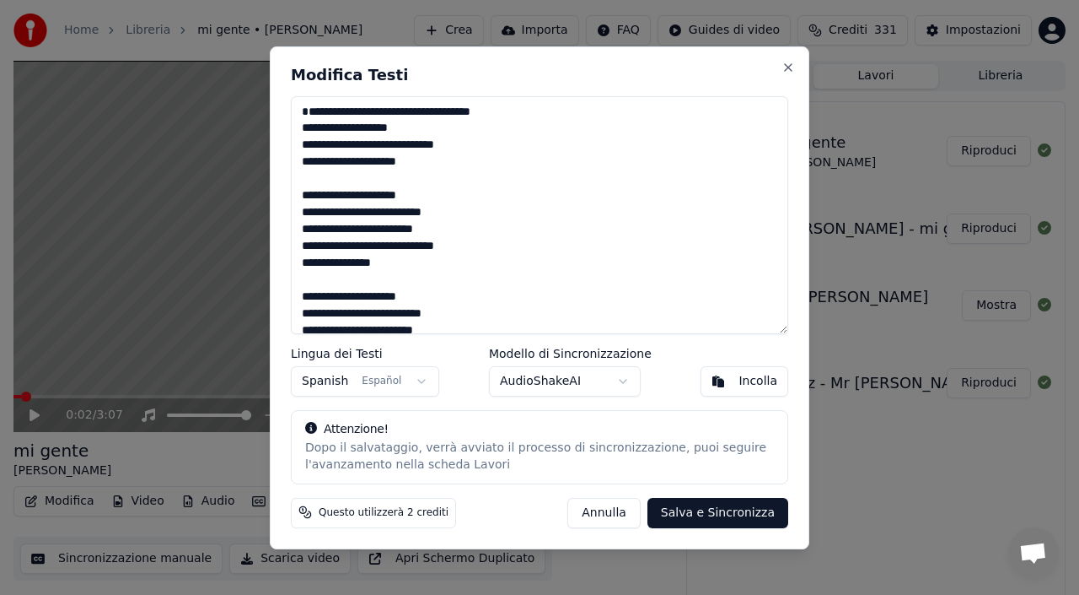
click at [640, 513] on button "Annulla" at bounding box center [604, 512] width 73 height 30
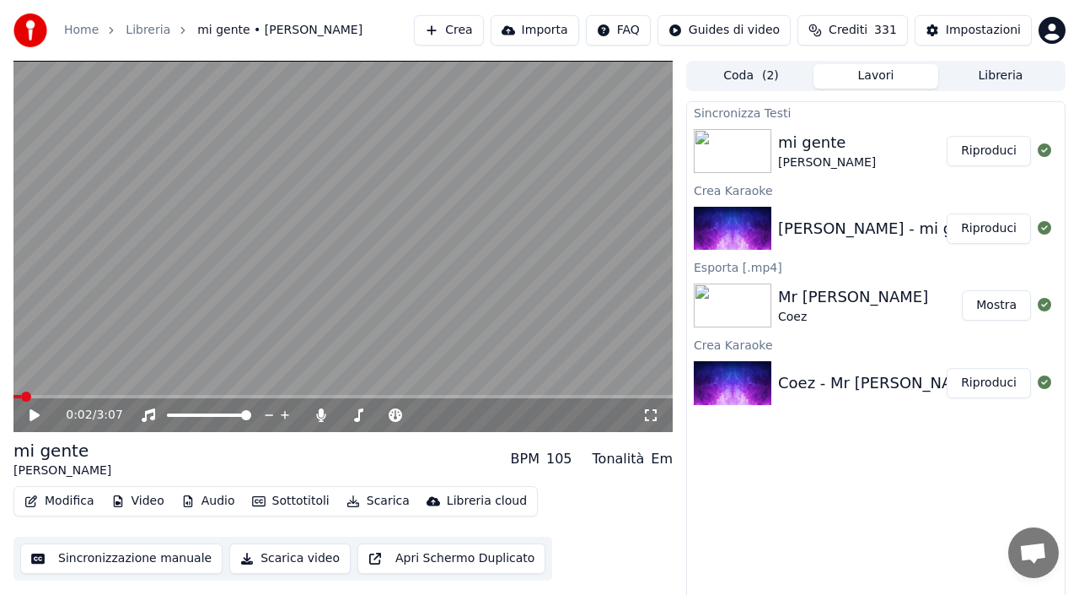
click at [65, 501] on button "Modifica" at bounding box center [59, 501] width 83 height 24
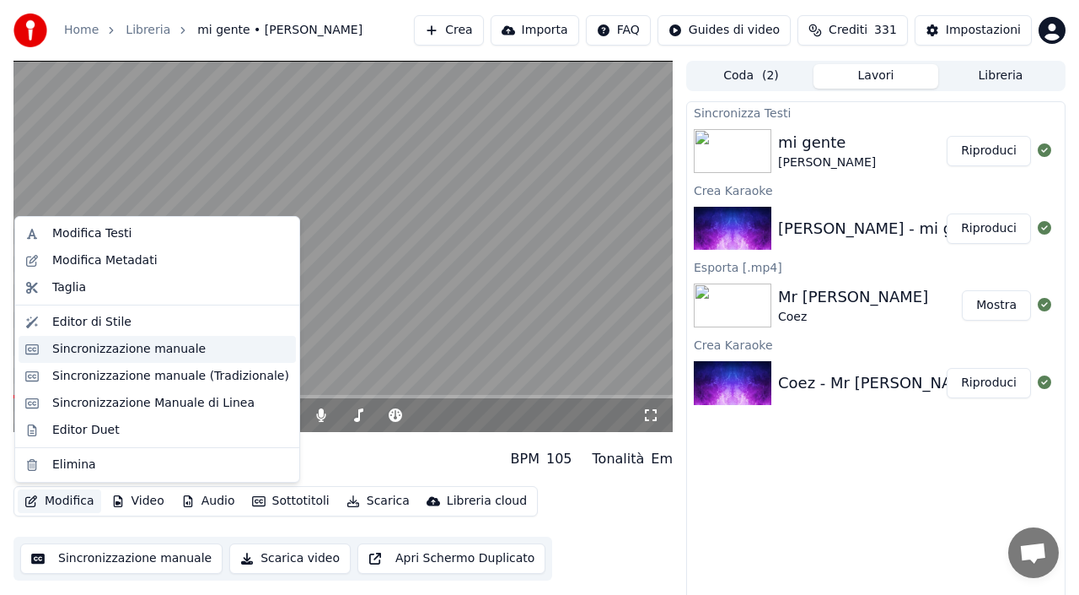
click at [137, 357] on div "Sincronizzazione manuale" at bounding box center [128, 349] width 153 height 17
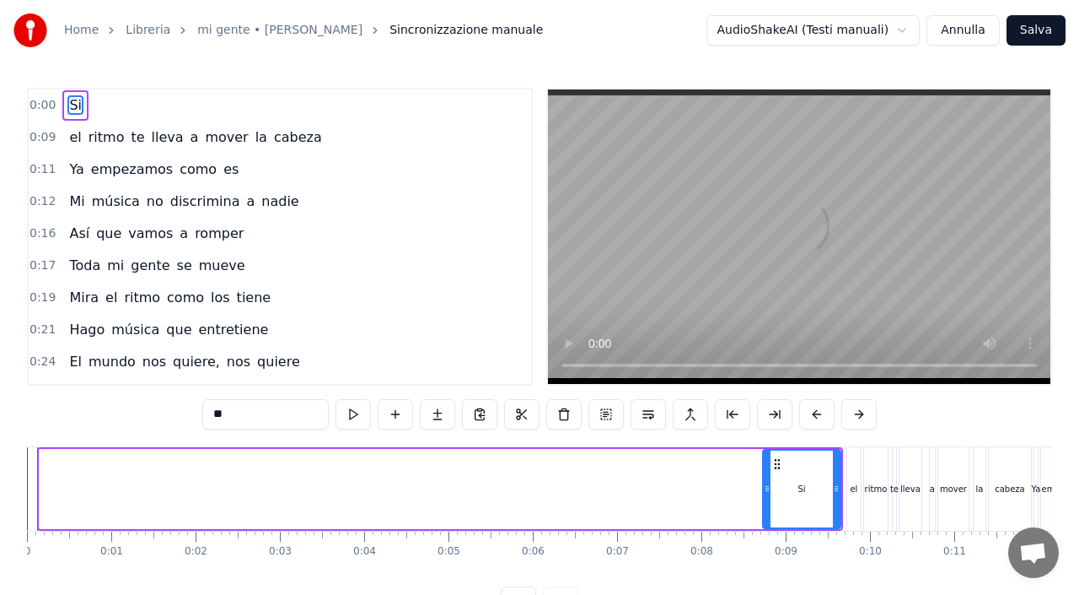
drag, startPoint x: 46, startPoint y: 485, endPoint x: 779, endPoint y: 489, distance: 733.7
click at [771, 489] on icon at bounding box center [767, 488] width 7 height 13
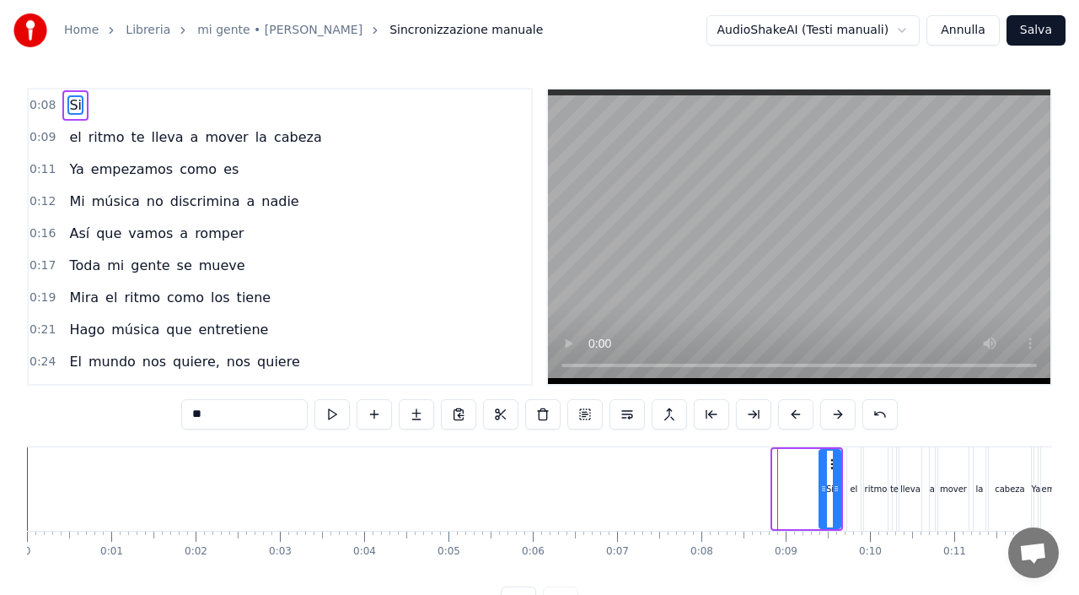
drag, startPoint x: 779, startPoint y: 489, endPoint x: 826, endPoint y: 489, distance: 46.4
click at [826, 489] on icon at bounding box center [824, 488] width 7 height 13
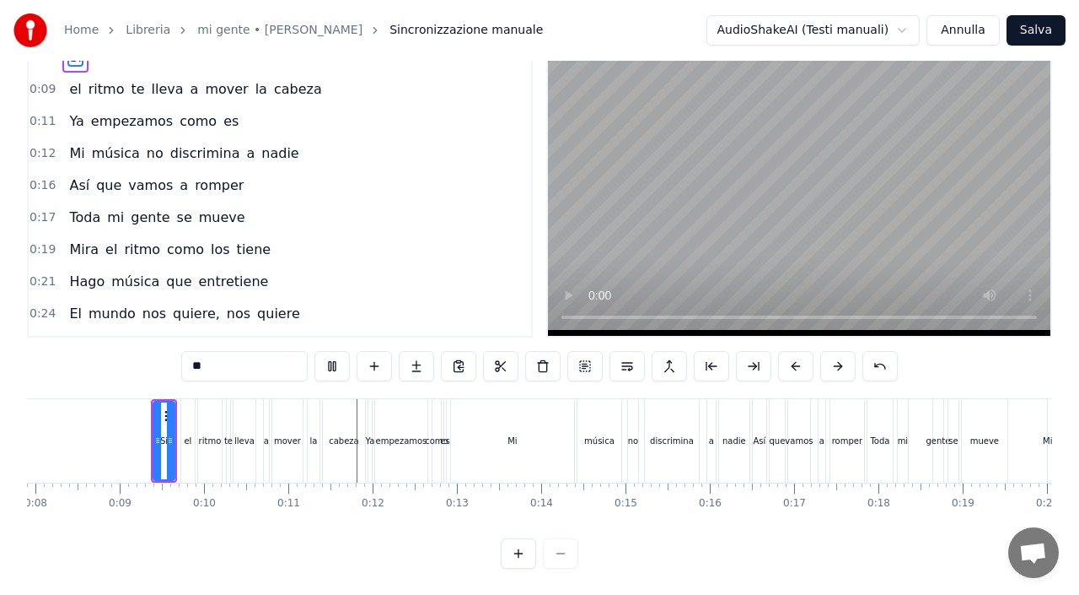
scroll to position [0, 867]
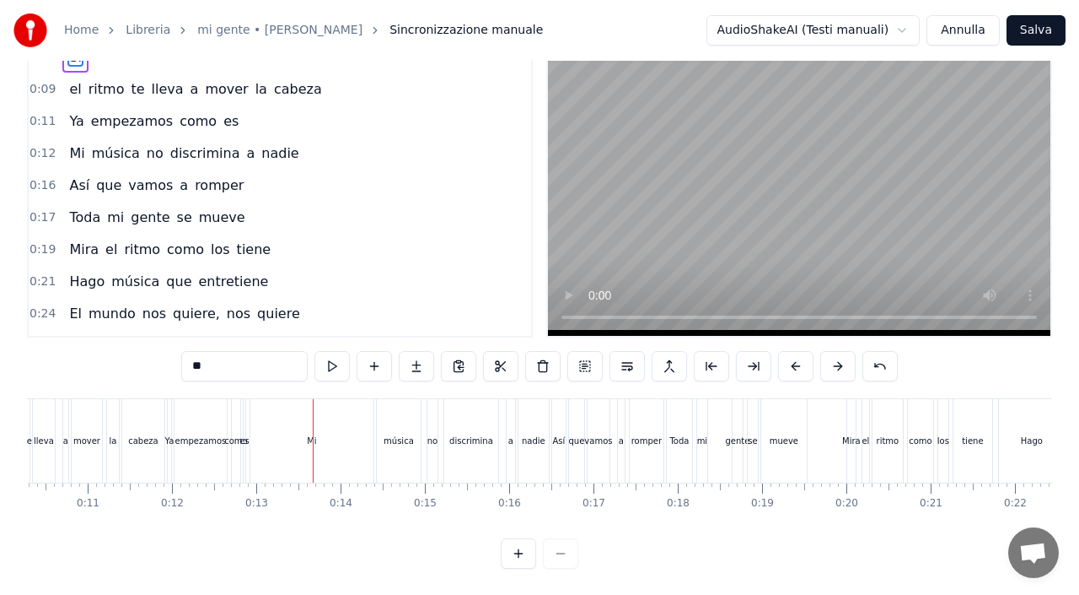
click at [298, 432] on div "Mi" at bounding box center [311, 440] width 123 height 83
type input "**"
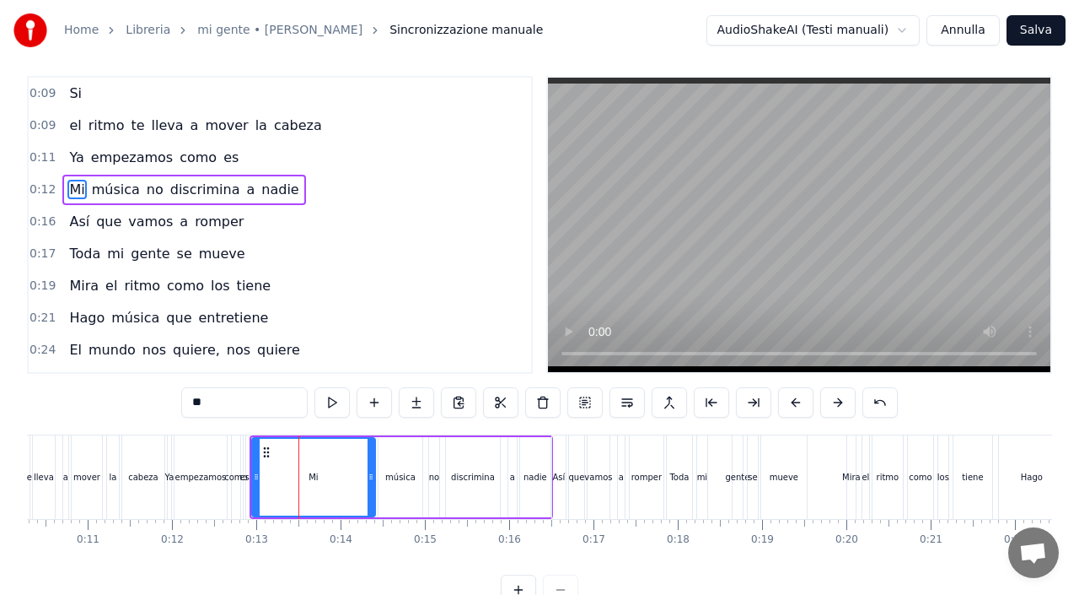
scroll to position [0, 0]
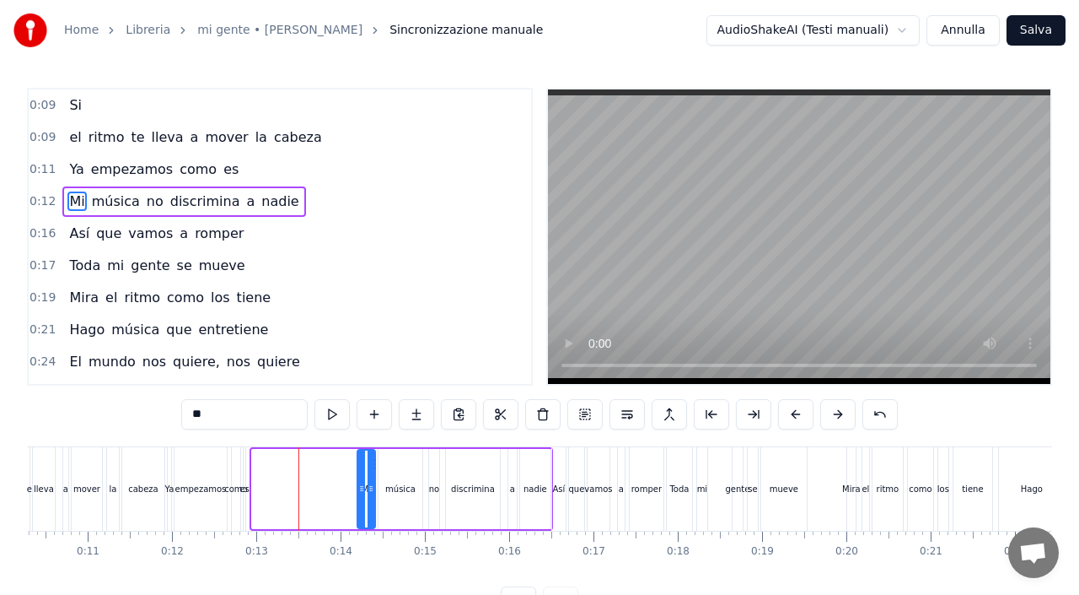
drag, startPoint x: 255, startPoint y: 482, endPoint x: 360, endPoint y: 482, distance: 105.4
click at [360, 482] on icon at bounding box center [361, 488] width 7 height 13
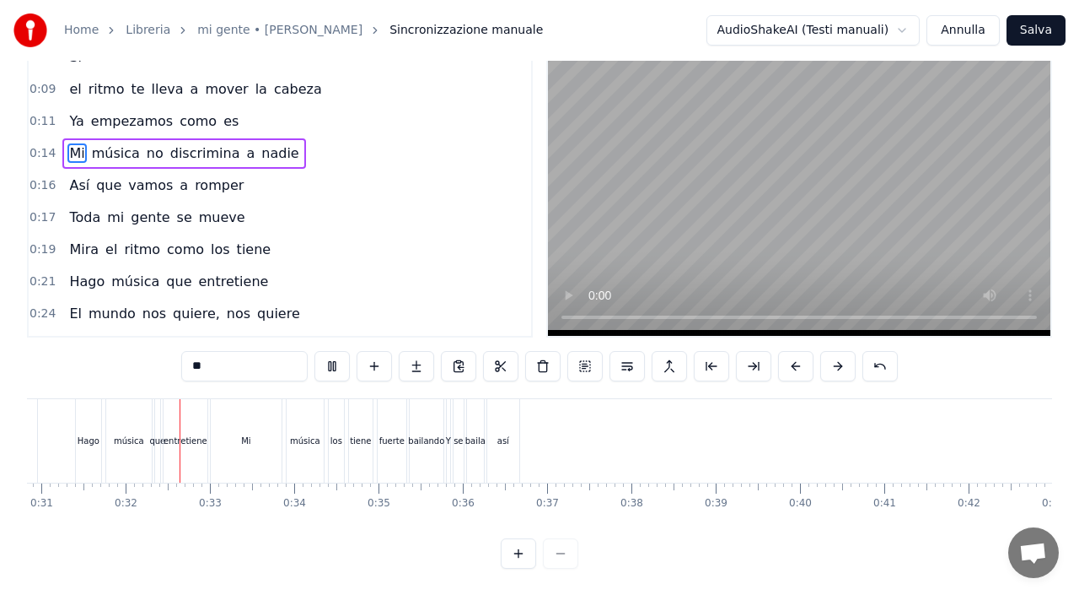
scroll to position [0, 2602]
click at [234, 439] on div "Mi" at bounding box center [244, 440] width 71 height 83
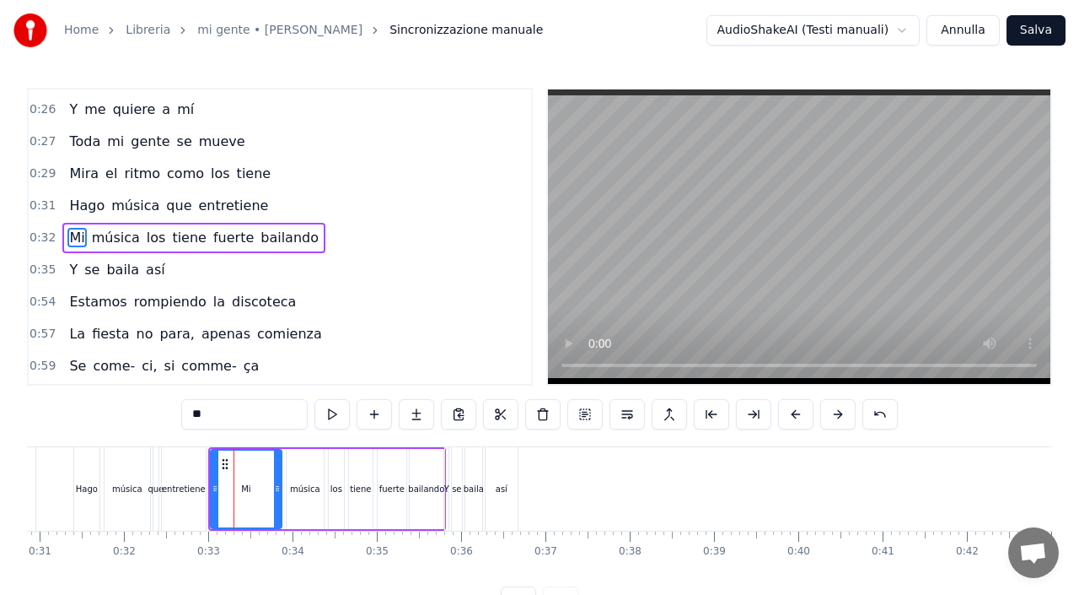
scroll to position [286, 0]
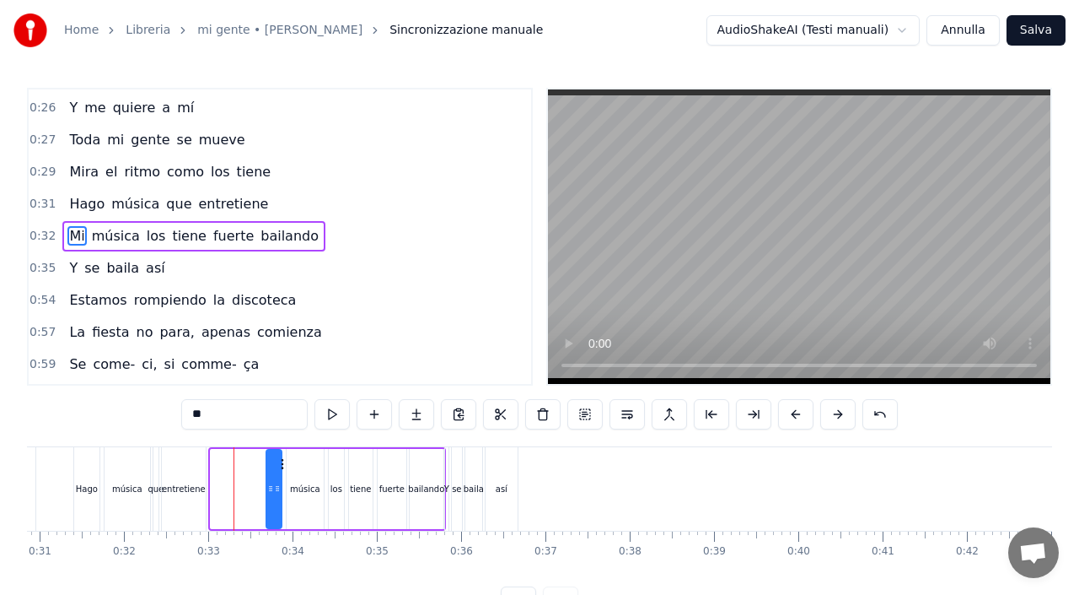
drag, startPoint x: 216, startPoint y: 485, endPoint x: 272, endPoint y: 485, distance: 55.7
click at [272, 485] on icon at bounding box center [270, 488] width 7 height 13
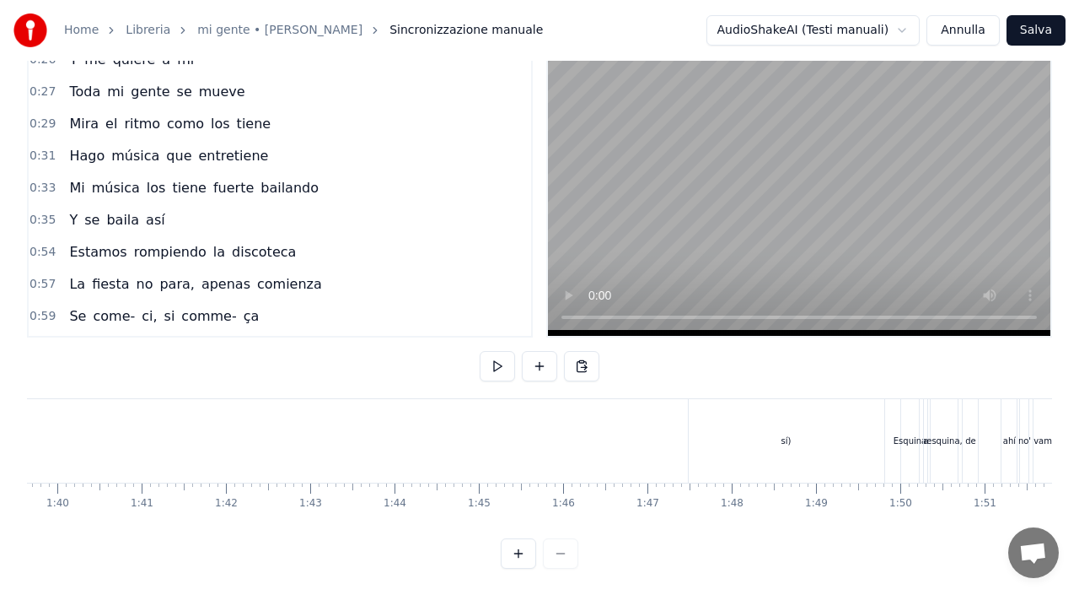
scroll to position [0, 8425]
click at [733, 441] on div "sí)" at bounding box center [765, 440] width 196 height 83
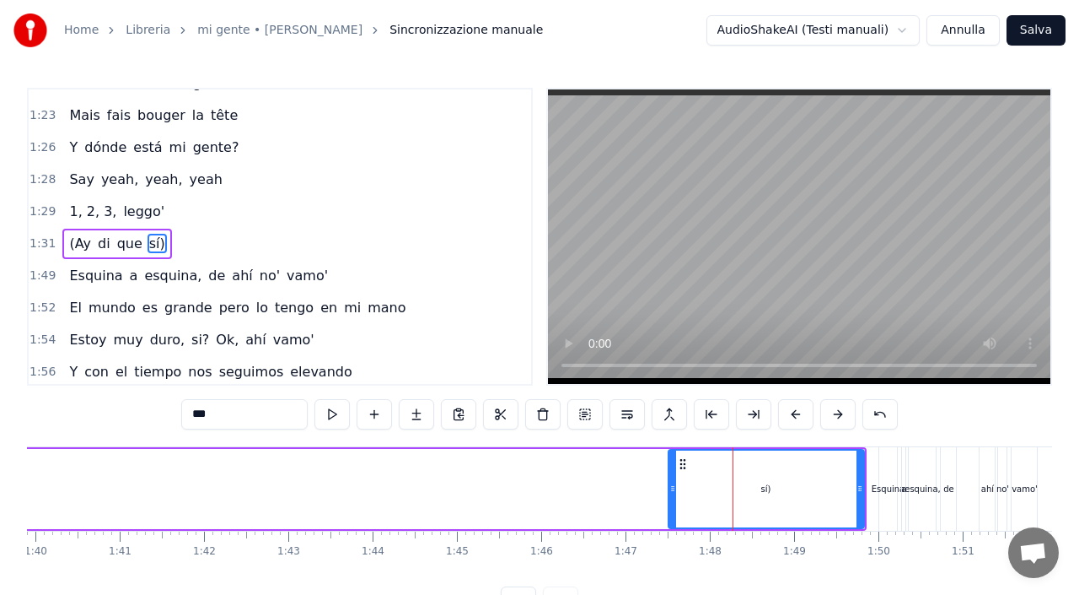
scroll to position [895, 0]
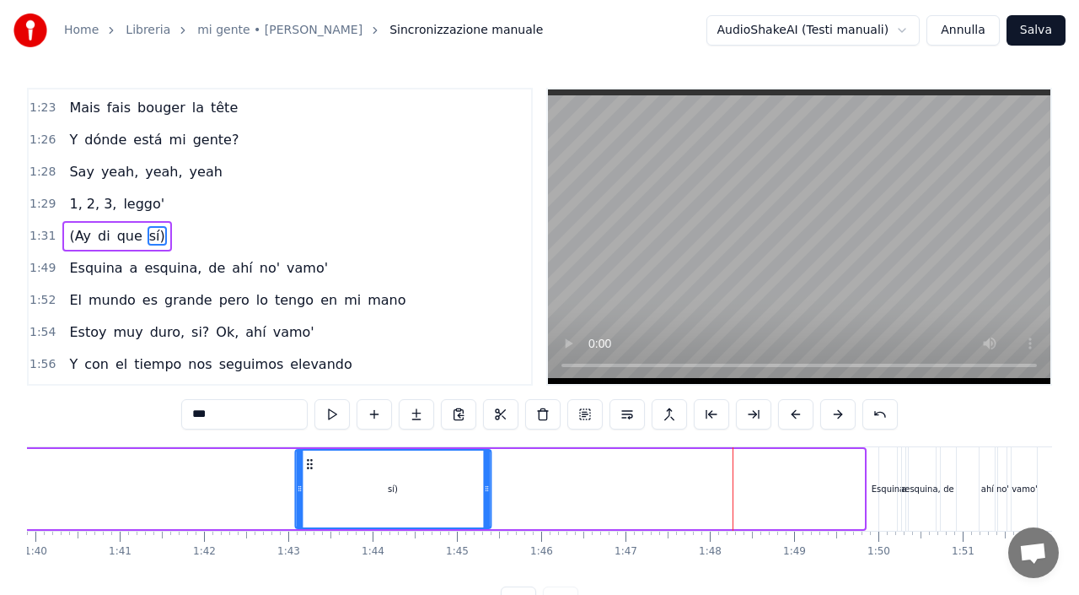
drag, startPoint x: 680, startPoint y: 464, endPoint x: 293, endPoint y: 471, distance: 387.1
click at [296, 471] on div "sí)" at bounding box center [393, 488] width 194 height 77
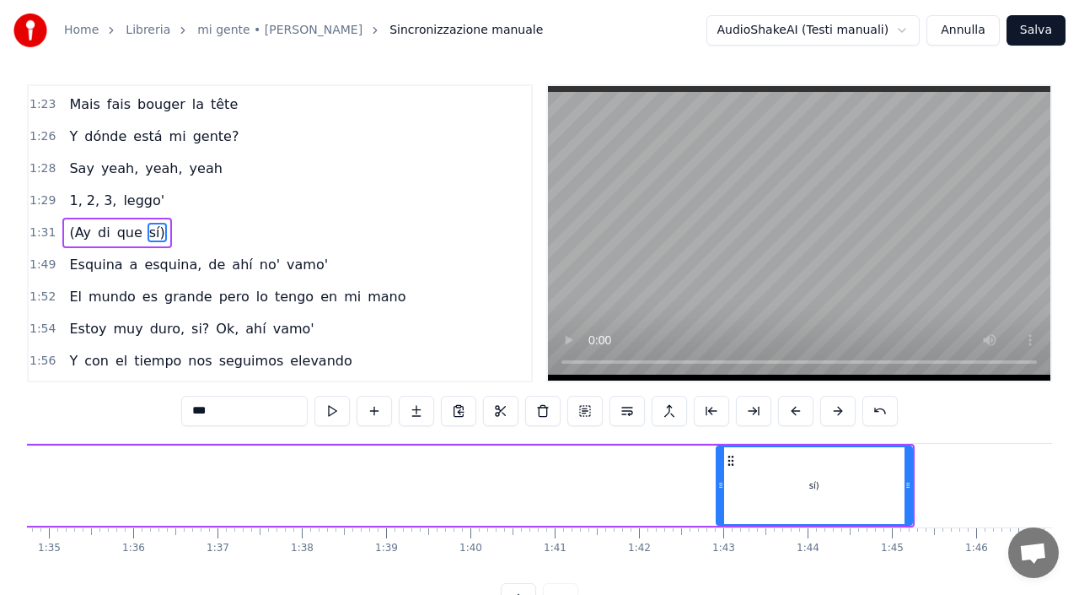
scroll to position [0, 7978]
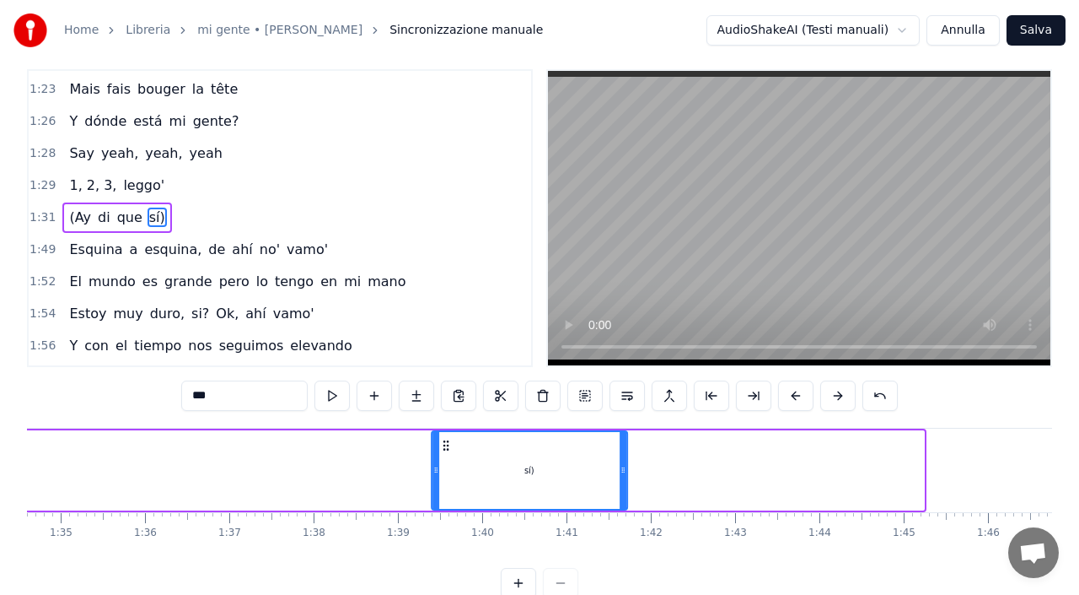
drag, startPoint x: 743, startPoint y: 456, endPoint x: 312, endPoint y: 499, distance: 433.1
click at [433, 499] on div "sí)" at bounding box center [530, 470] width 194 height 77
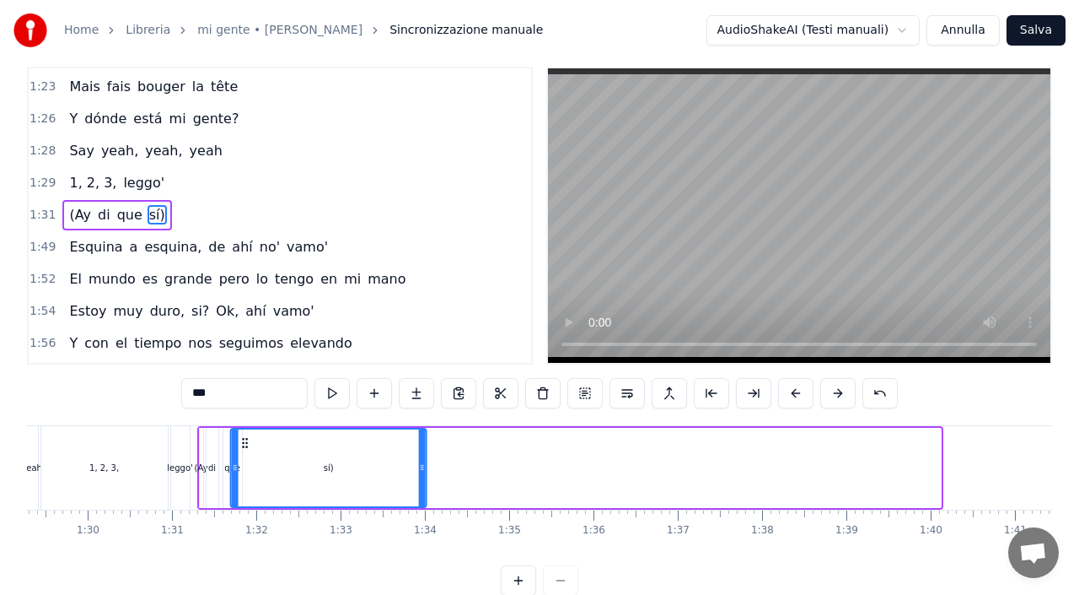
scroll to position [0, 7529]
drag, startPoint x: 724, startPoint y: 442, endPoint x: 256, endPoint y: 454, distance: 468.2
click at [256, 454] on div "sí)" at bounding box center [342, 467] width 194 height 77
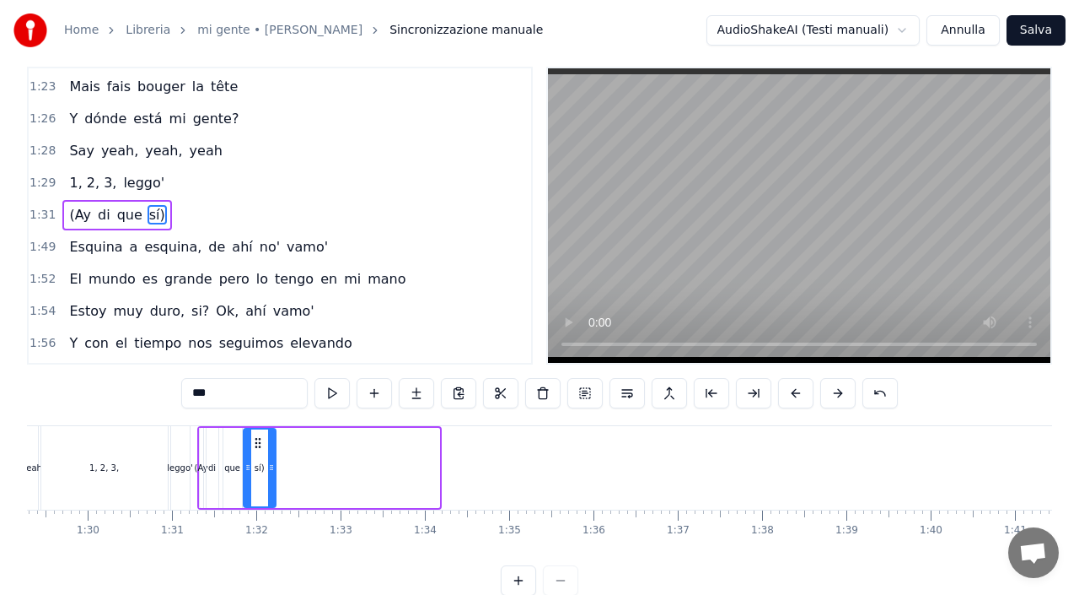
drag, startPoint x: 436, startPoint y: 464, endPoint x: 272, endPoint y: 469, distance: 164.5
click at [272, 469] on icon at bounding box center [271, 466] width 7 height 13
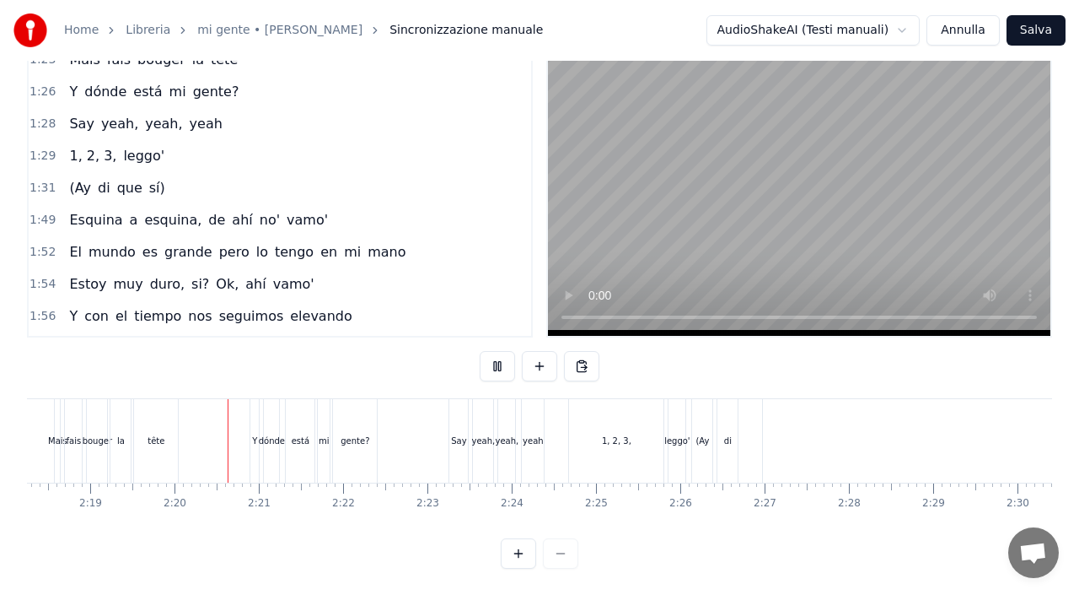
scroll to position [0, 11663]
click at [777, 451] on div "que" at bounding box center [1068, 440] width 619 height 83
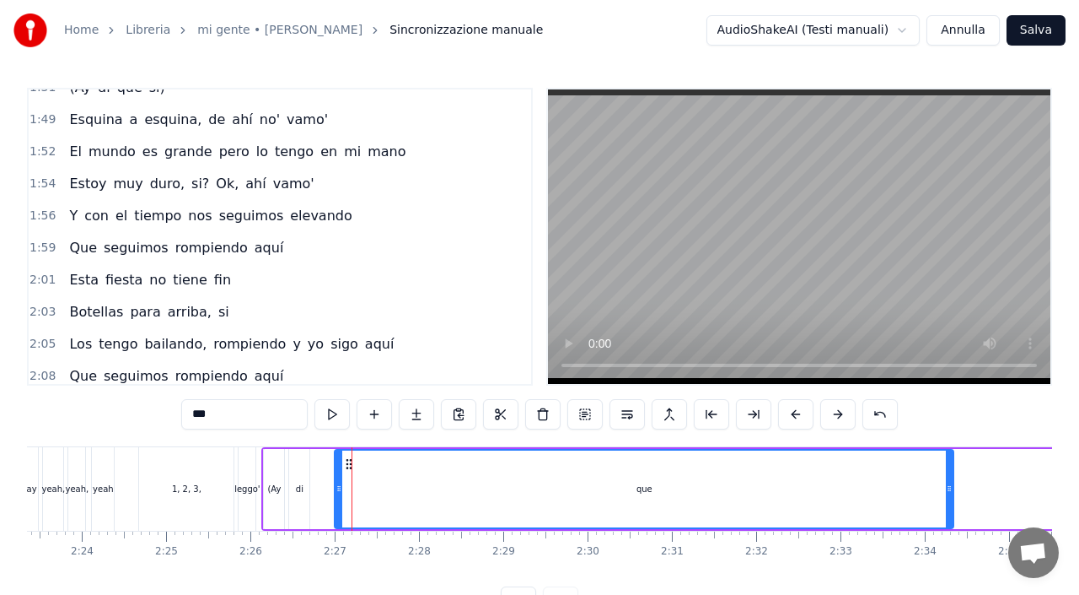
scroll to position [0, 12088]
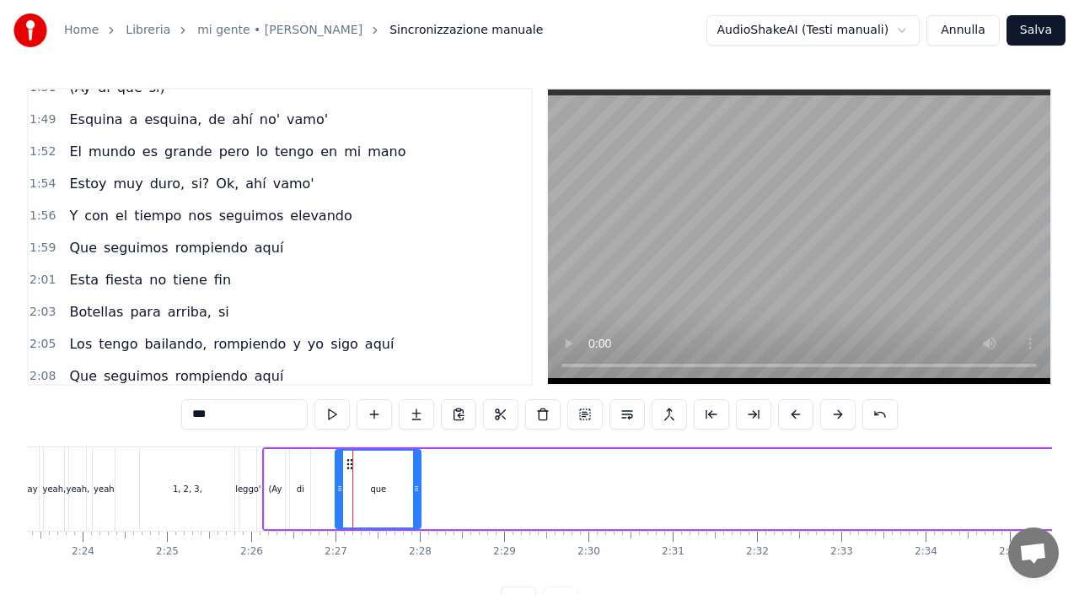
drag, startPoint x: 948, startPoint y: 476, endPoint x: 413, endPoint y: 495, distance: 535.0
click at [413, 495] on div at bounding box center [416, 488] width 7 height 77
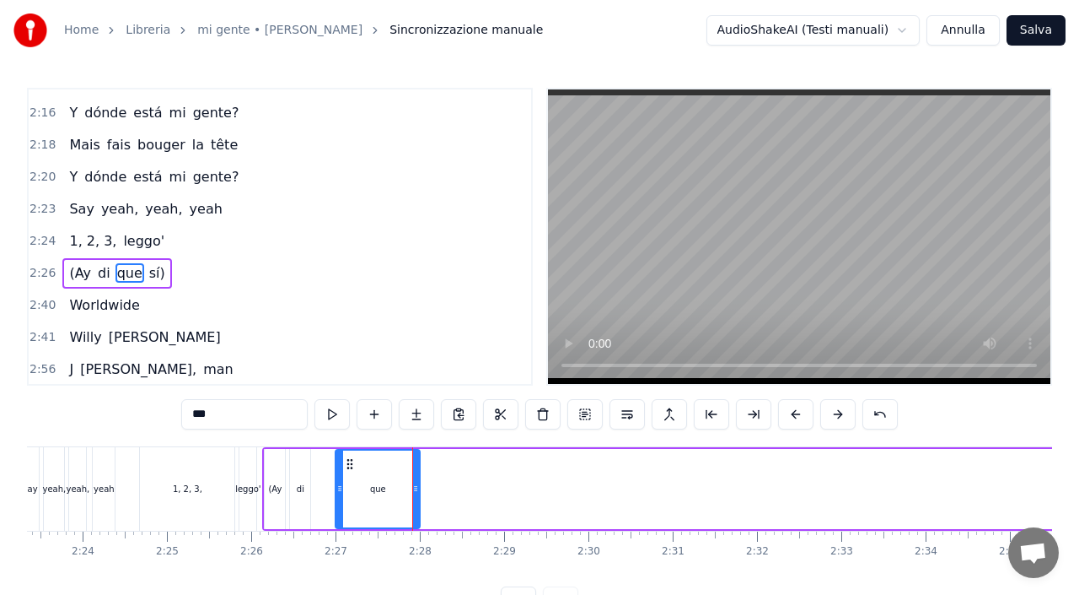
scroll to position [1436, 0]
click at [168, 497] on div "1, 2, 3," at bounding box center [187, 488] width 94 height 83
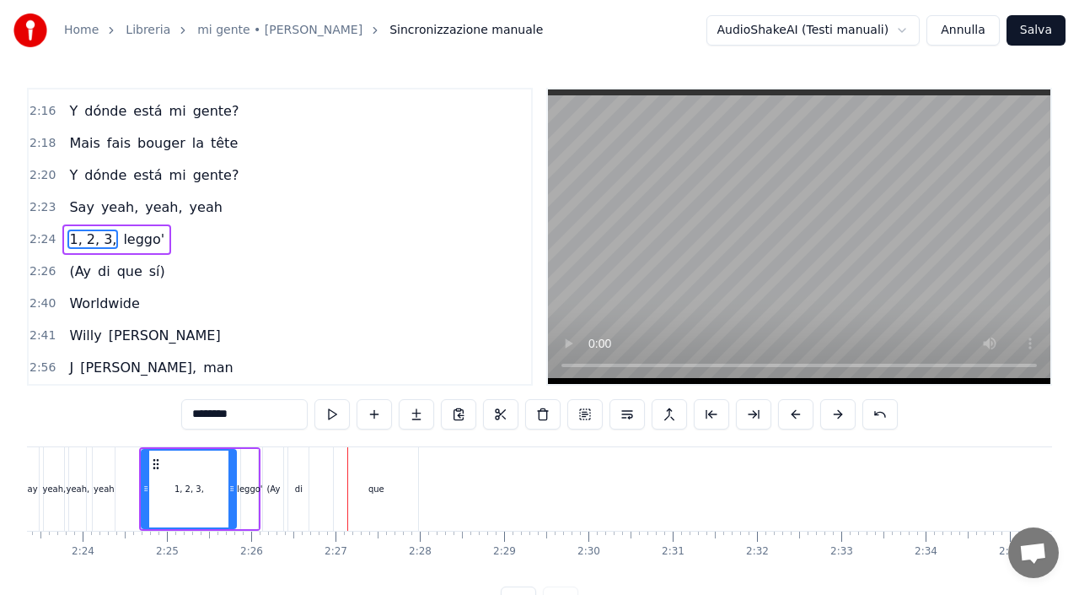
click at [277, 489] on div "(Ay" at bounding box center [272, 488] width 13 height 13
type input "***"
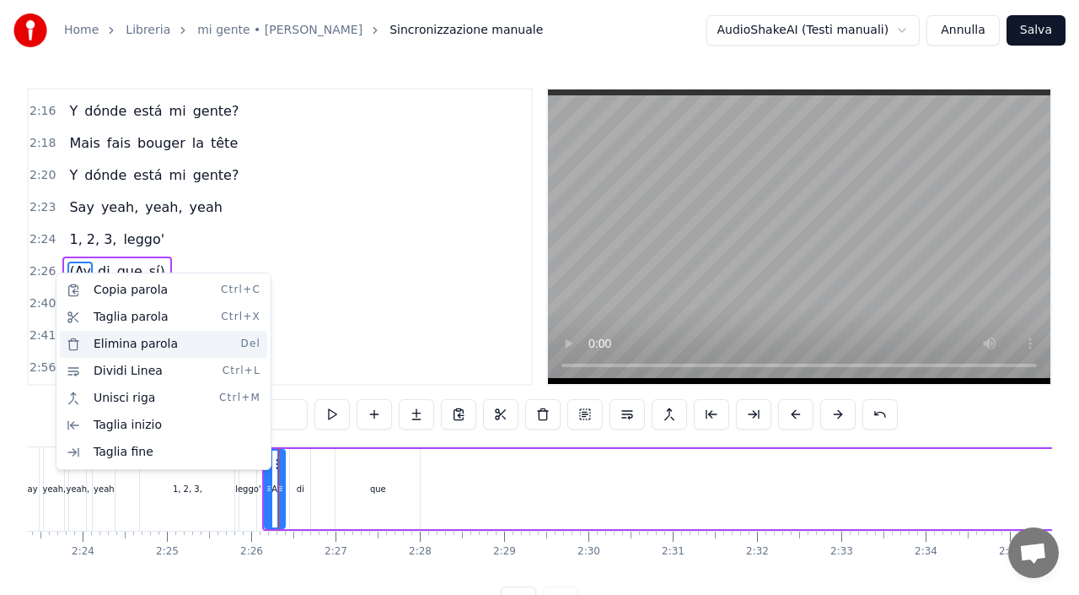
click at [101, 336] on div "Elimina parola Del" at bounding box center [163, 344] width 207 height 27
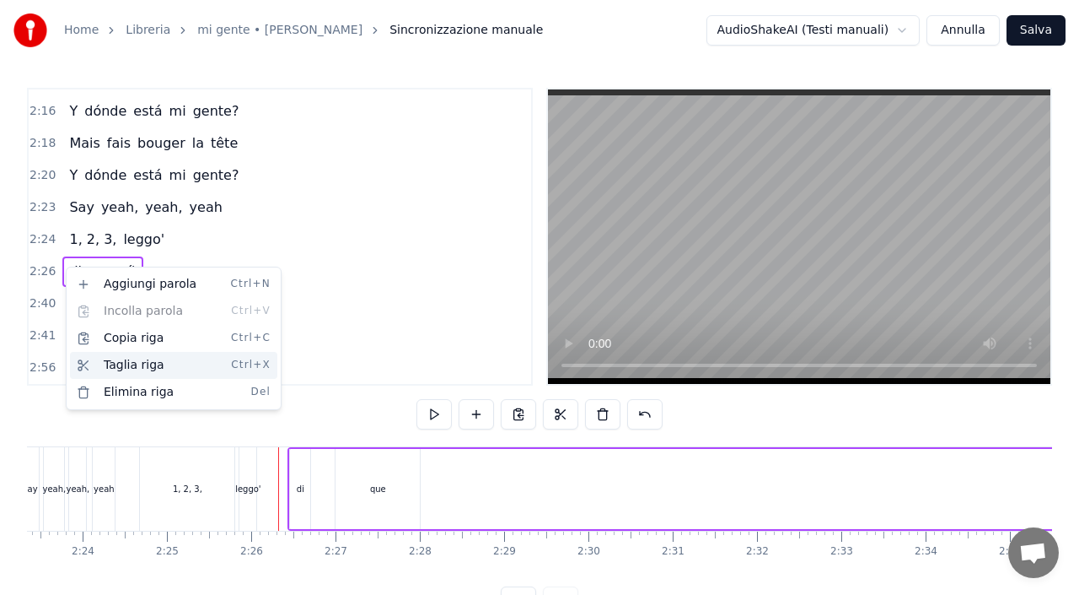
click at [116, 358] on div "Taglia riga Ctrl+X" at bounding box center [173, 365] width 207 height 27
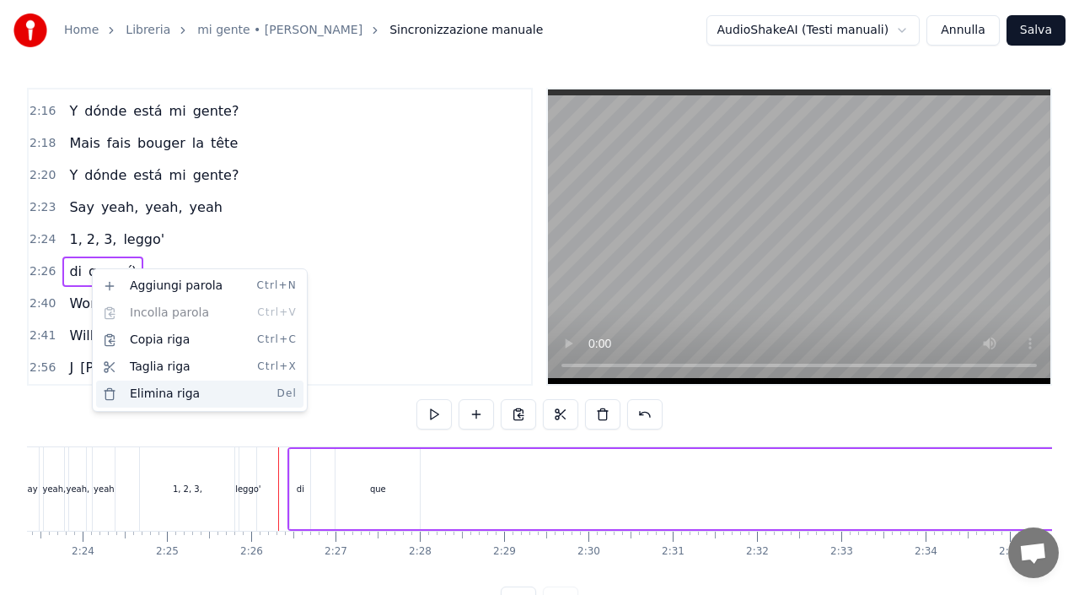
click at [151, 387] on div "Elimina riga Del" at bounding box center [199, 393] width 207 height 27
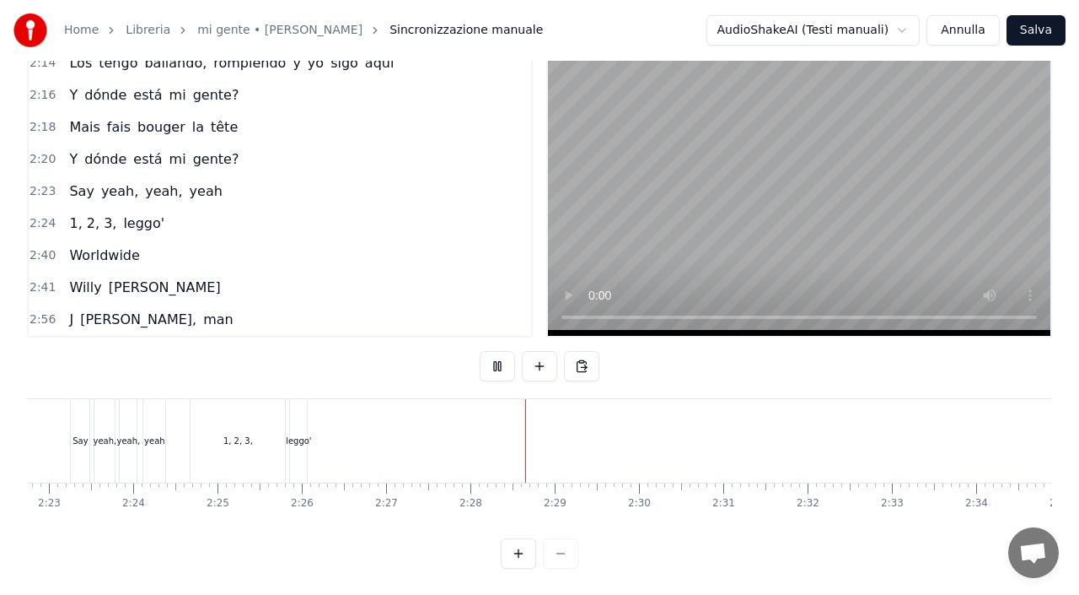
scroll to position [0, 12015]
click at [321, 442] on div "leggo'" at bounding box center [321, 440] width 26 height 13
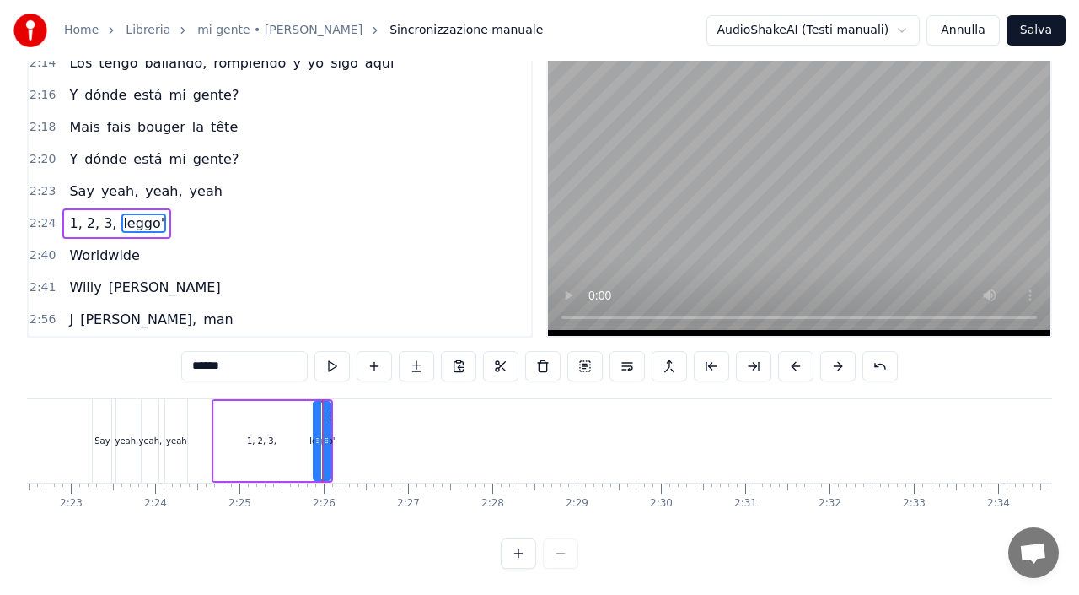
scroll to position [0, 0]
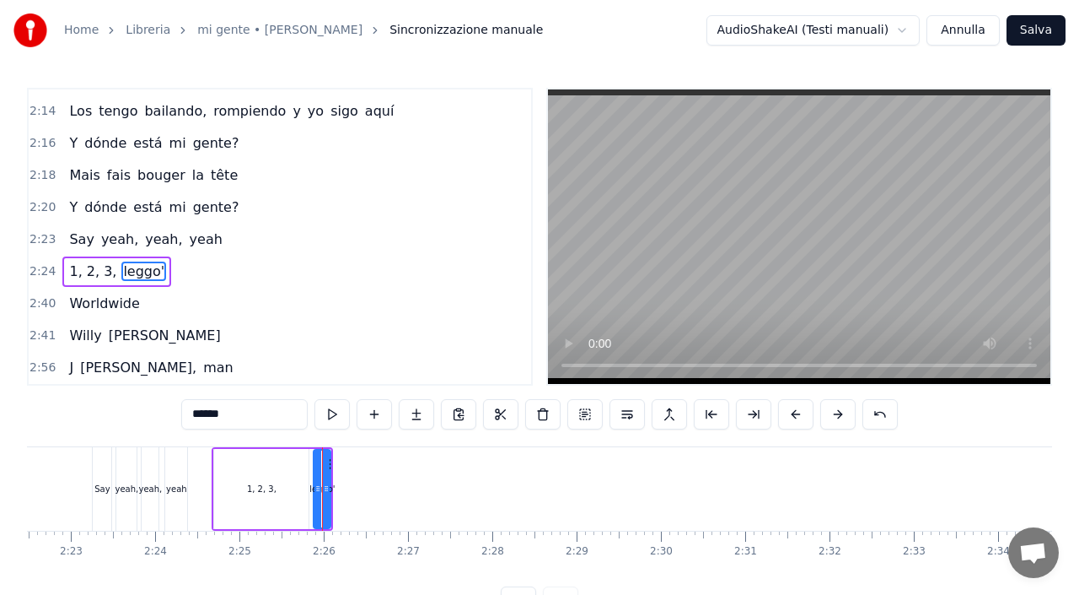
click at [127, 272] on span "leggo'" at bounding box center [143, 270] width 45 height 19
type input "*********"
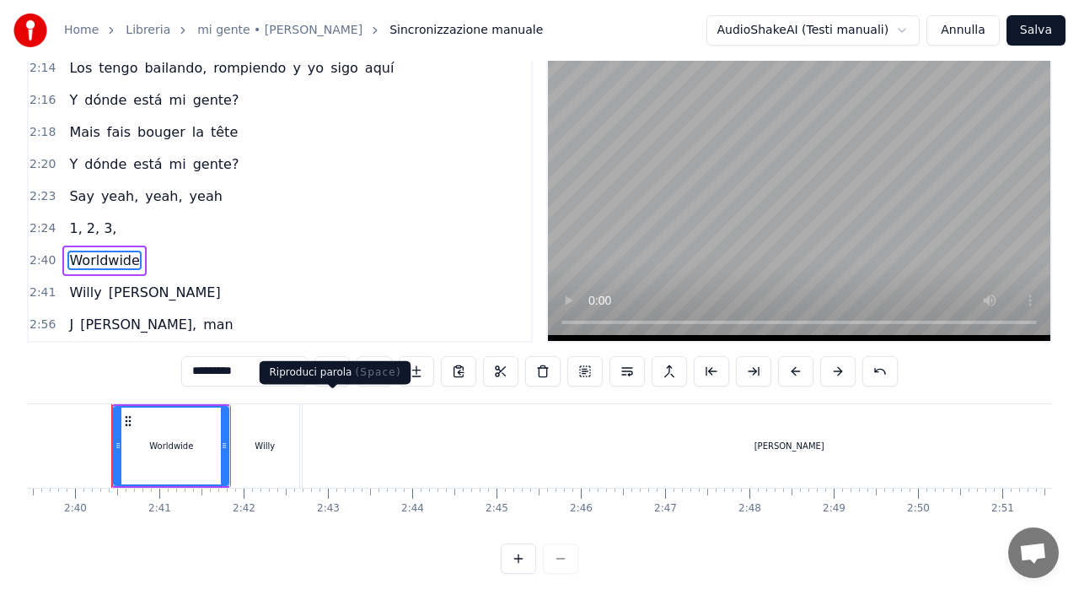
scroll to position [48, 0]
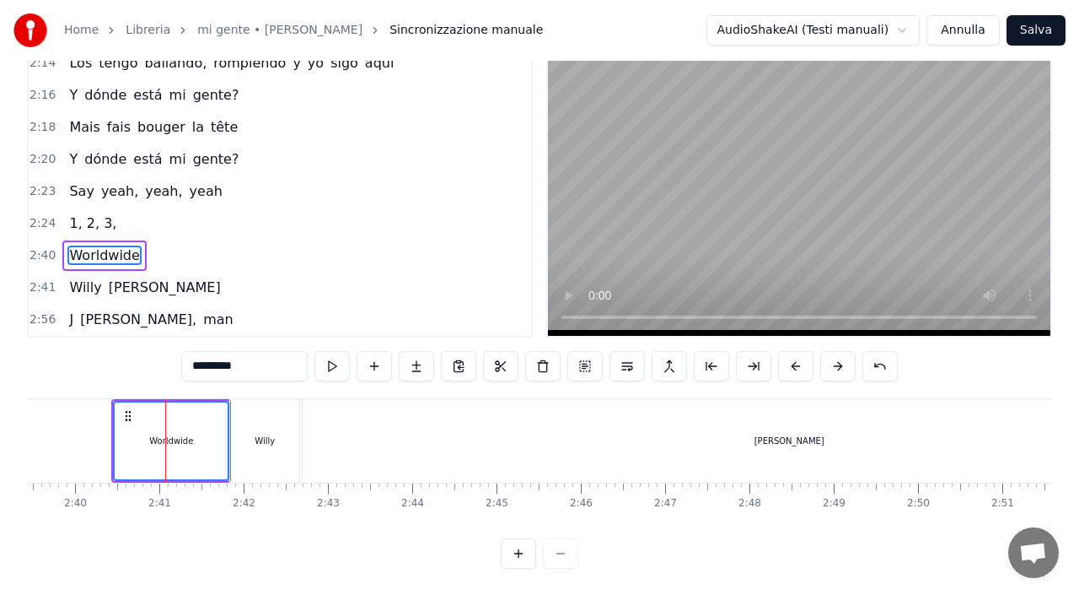
click at [62, 279] on div "[PERSON_NAME]" at bounding box center [144, 287] width 164 height 30
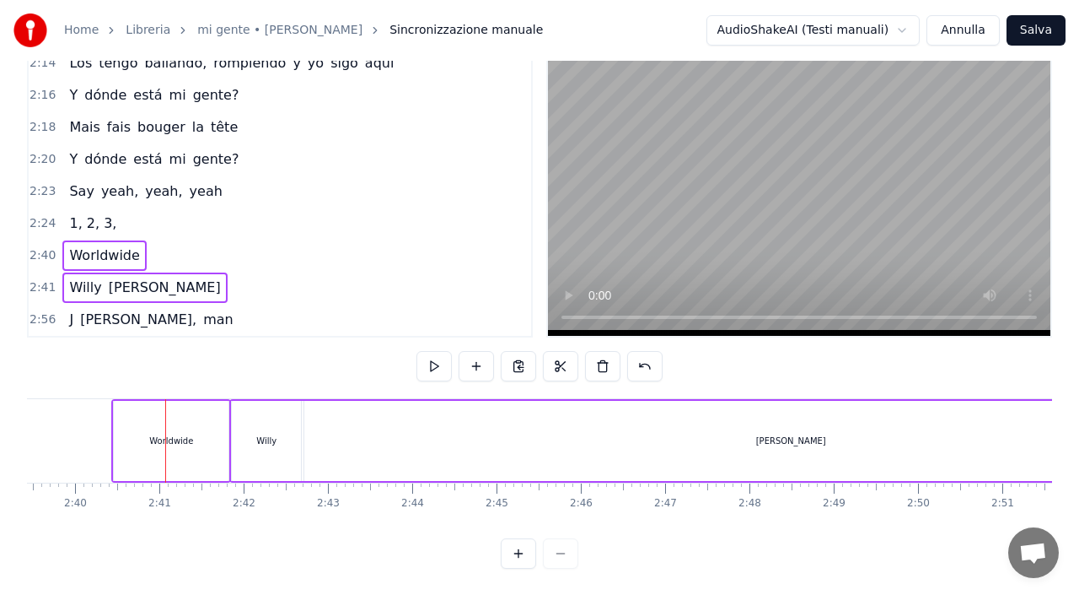
click at [65, 312] on div "[PERSON_NAME], man" at bounding box center [150, 319] width 177 height 30
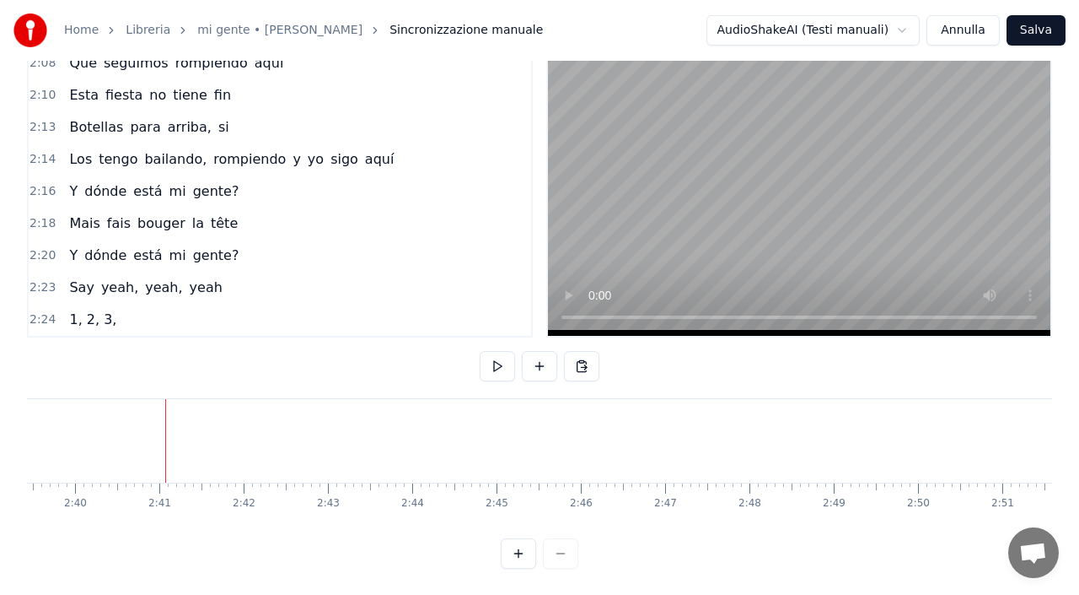
click at [1031, 26] on button "Salva" at bounding box center [1036, 30] width 59 height 30
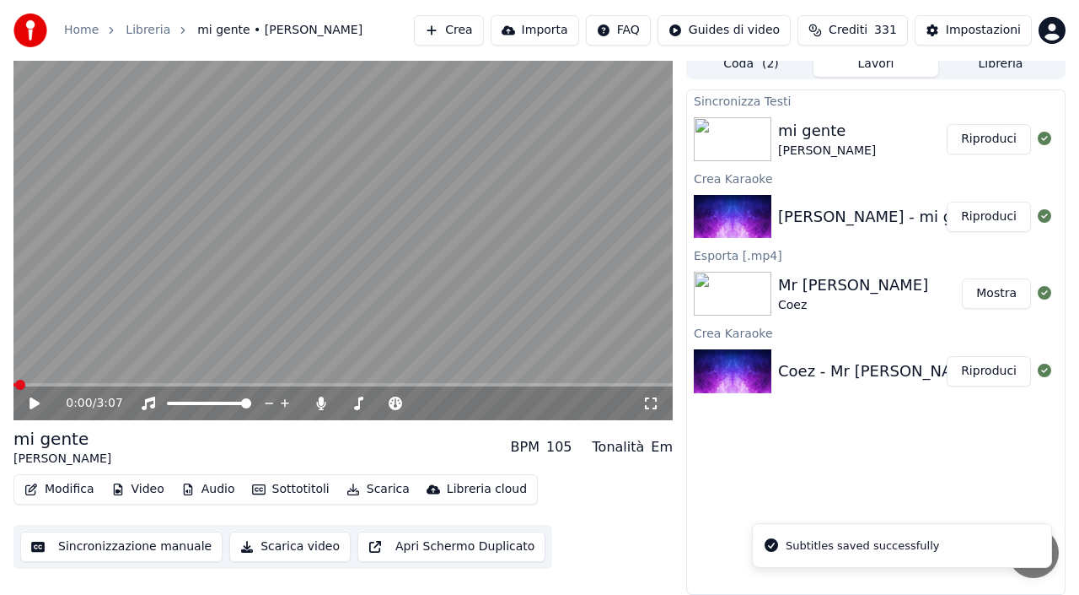
click at [371, 488] on button "Scarica" at bounding box center [378, 489] width 77 height 24
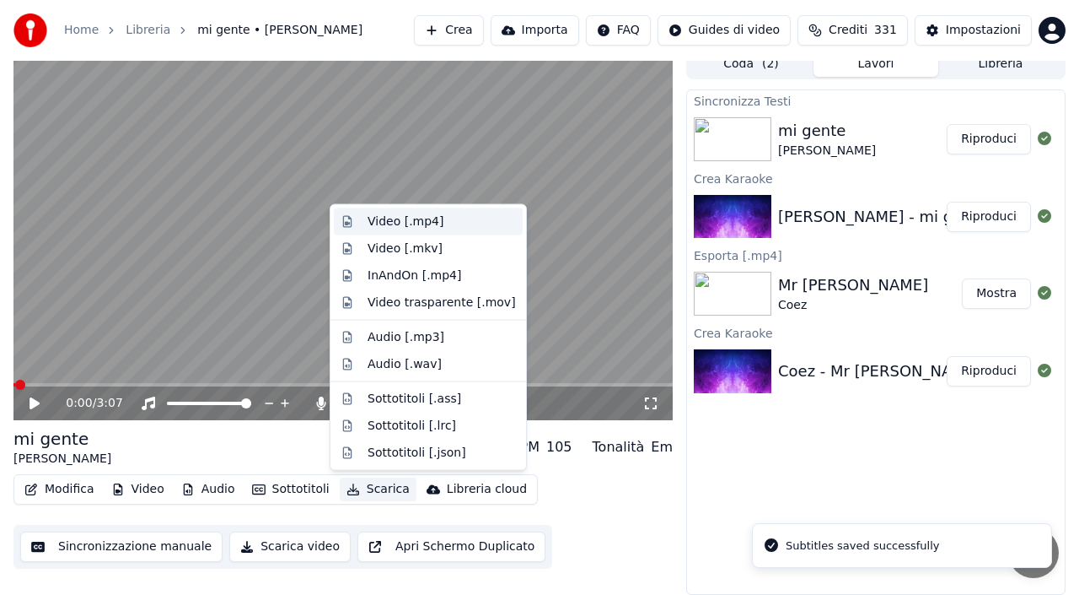
click at [412, 220] on div "Video [.mp4]" at bounding box center [406, 221] width 76 height 17
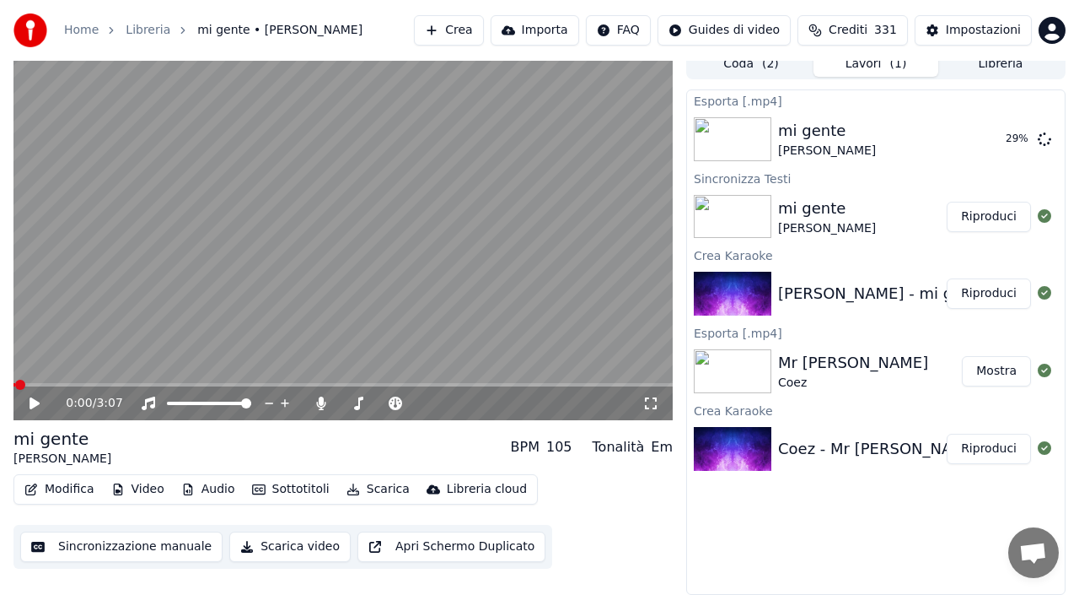
click at [455, 27] on button "Crea" at bounding box center [448, 30] width 69 height 30
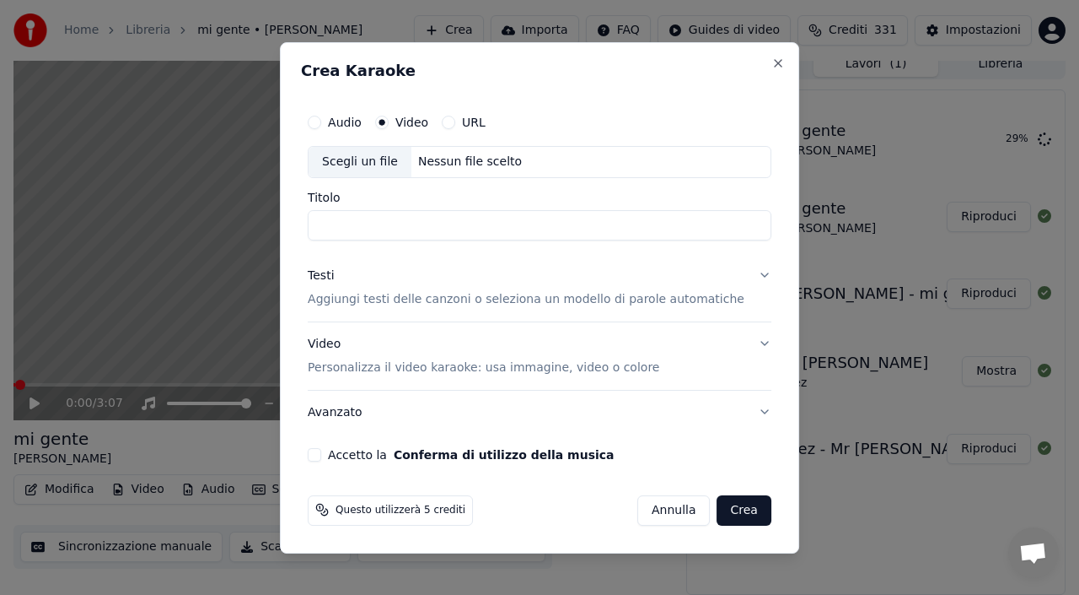
click at [466, 153] on div "Nessun file scelto" at bounding box center [470, 161] width 117 height 17
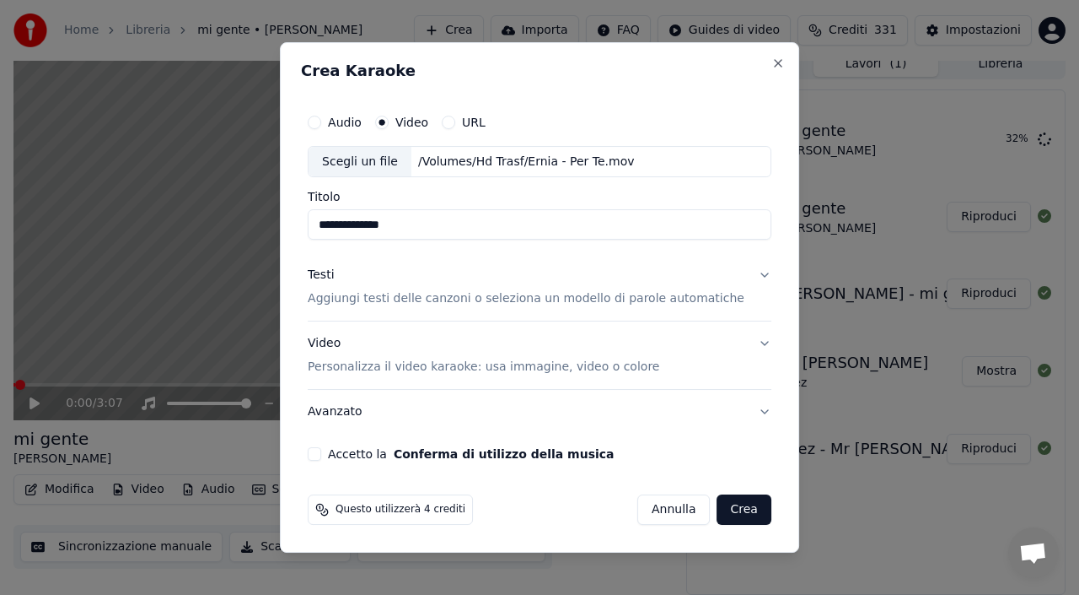
type input "**********"
click at [334, 274] on div "Testi" at bounding box center [321, 275] width 26 height 17
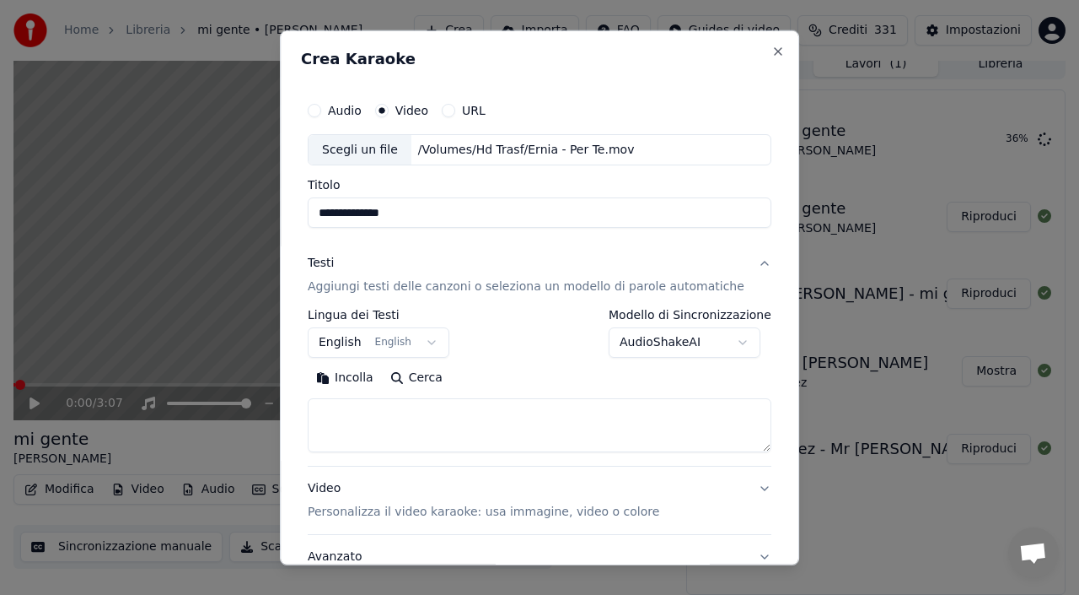
click at [364, 379] on button "Incolla" at bounding box center [345, 377] width 74 height 27
type textarea "**********"
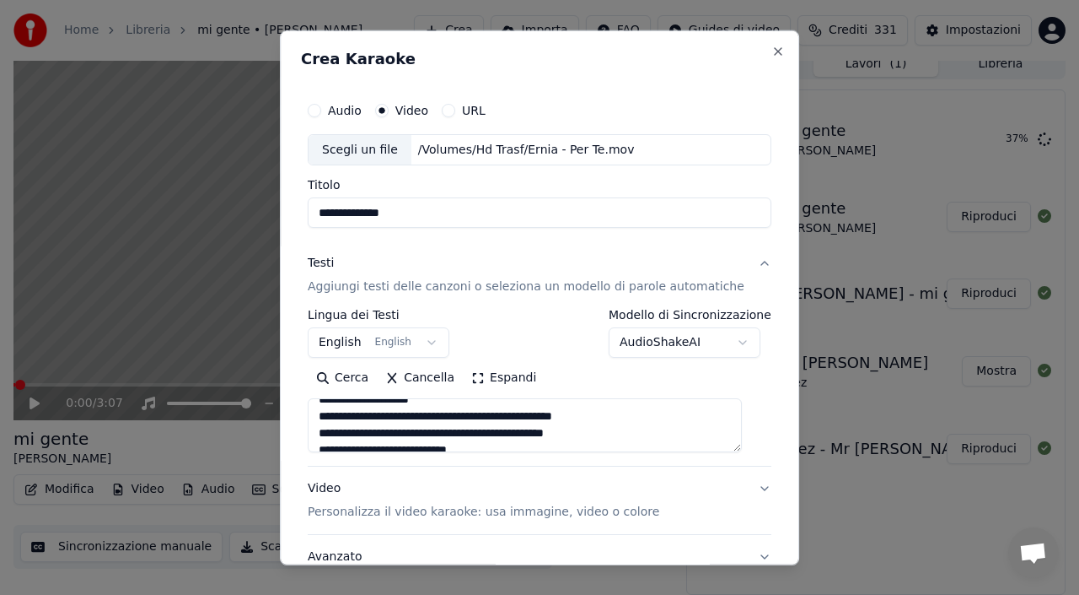
scroll to position [132, 0]
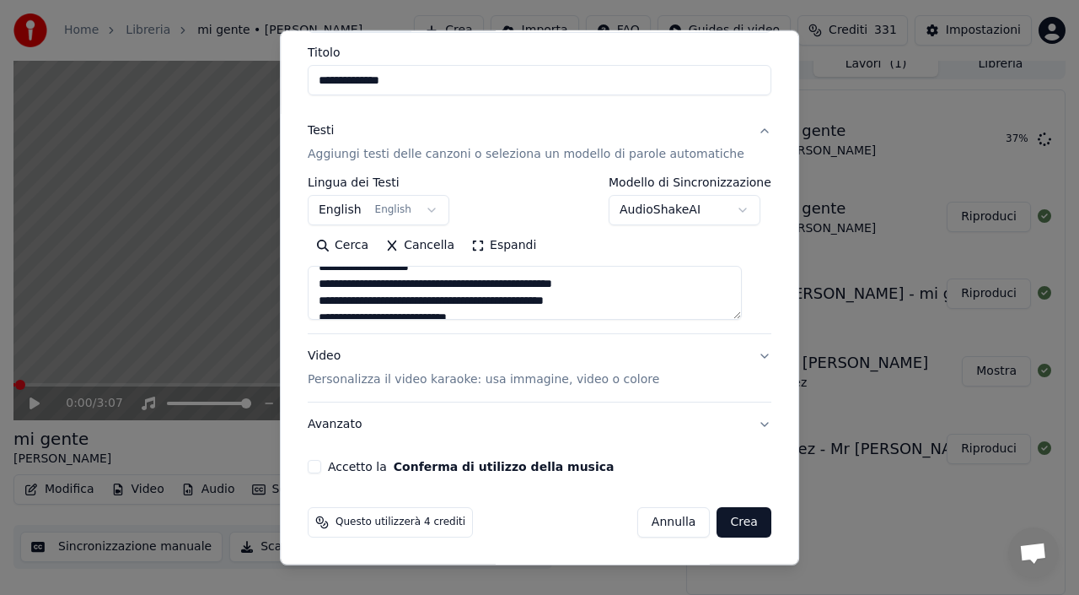
click at [321, 460] on button "Accetto la Conferma di utilizzo della musica" at bounding box center [314, 466] width 13 height 13
click at [737, 523] on button "Crea" at bounding box center [745, 522] width 54 height 30
select select "**"
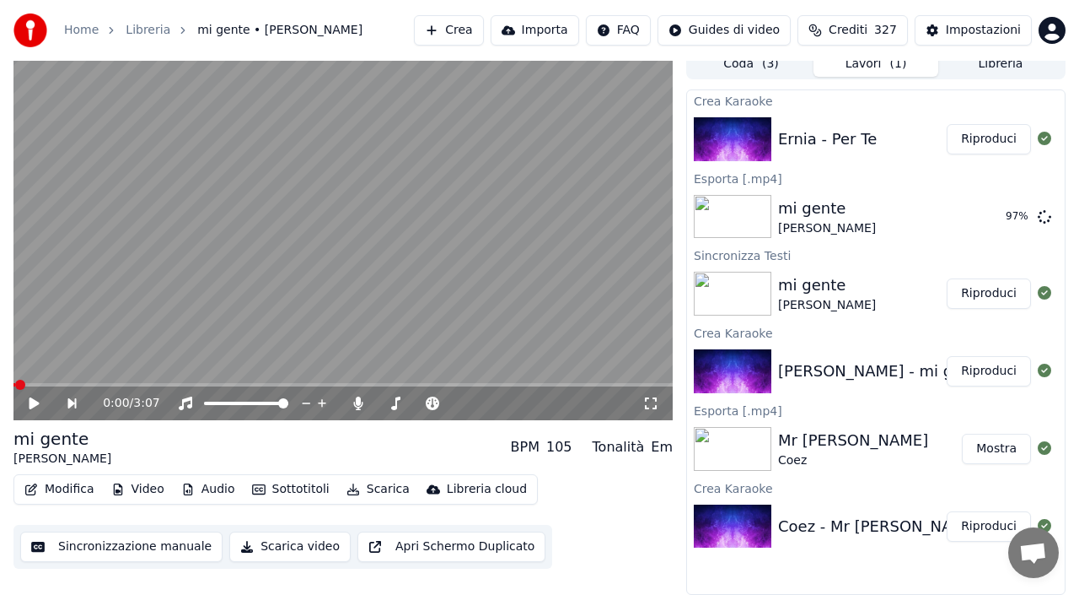
click at [998, 139] on button "Riproduci" at bounding box center [989, 139] width 84 height 30
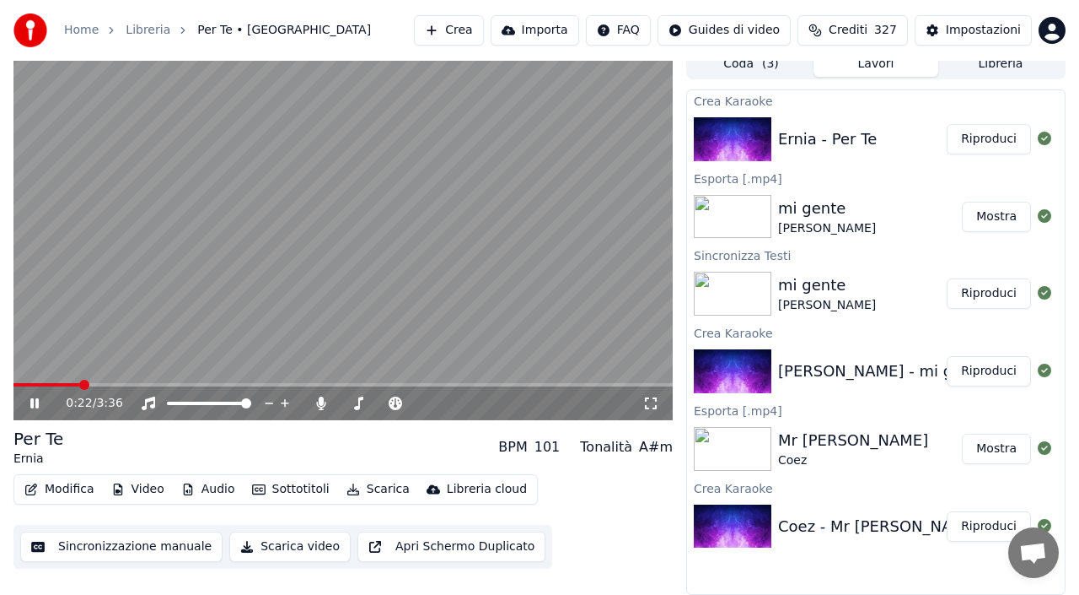
click at [80, 384] on span at bounding box center [342, 384] width 659 height 3
click at [210, 383] on span at bounding box center [342, 384] width 659 height 3
click at [350, 306] on video at bounding box center [342, 234] width 659 height 371
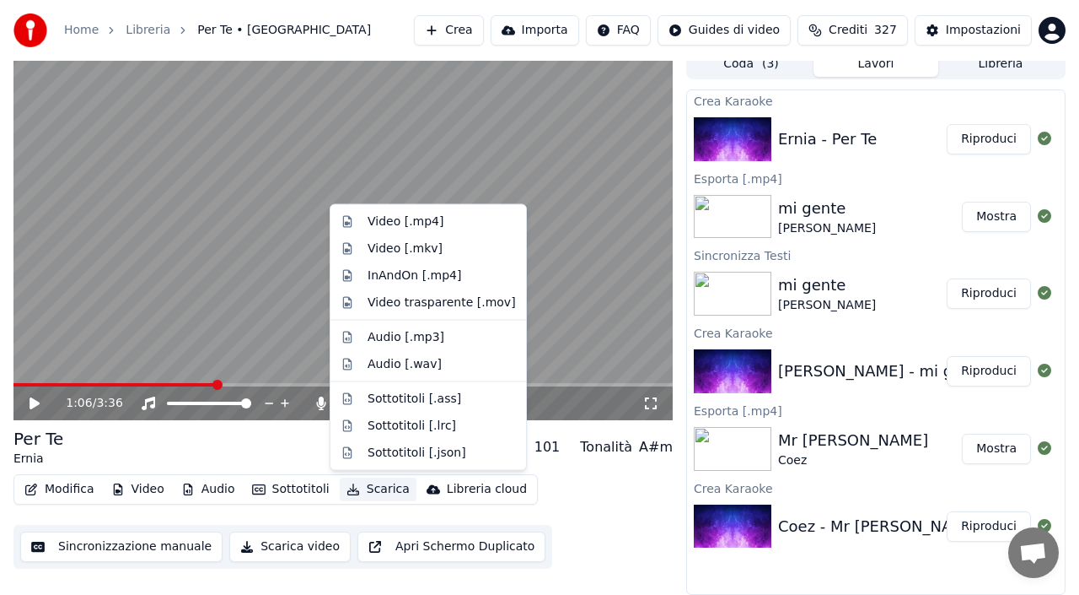
click at [369, 487] on button "Scarica" at bounding box center [378, 489] width 77 height 24
click at [388, 219] on div "Video [.mp4]" at bounding box center [406, 221] width 76 height 17
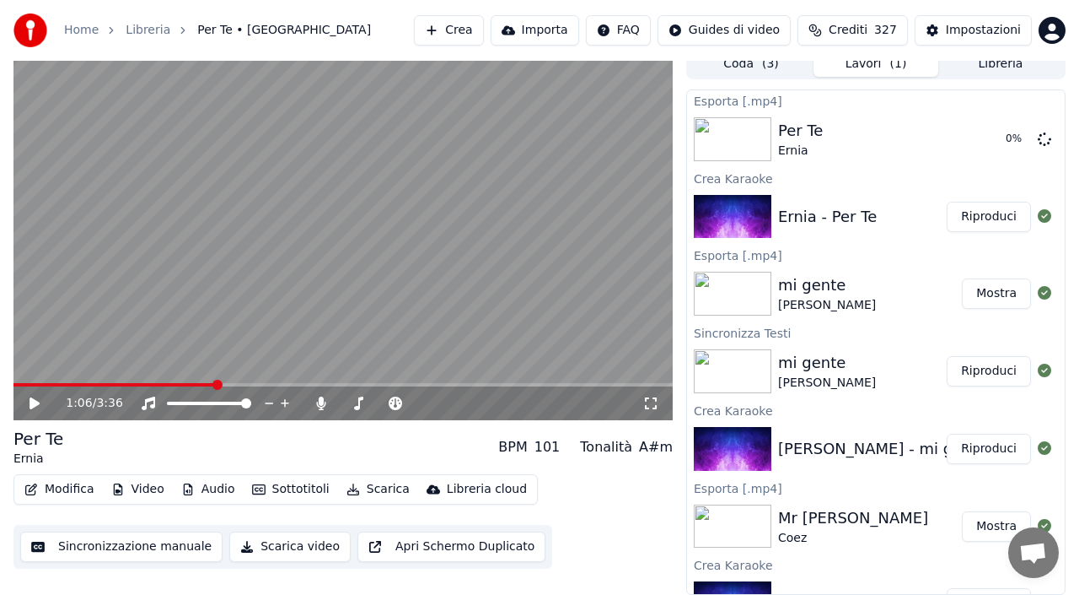
click at [461, 25] on button "Crea" at bounding box center [448, 30] width 69 height 30
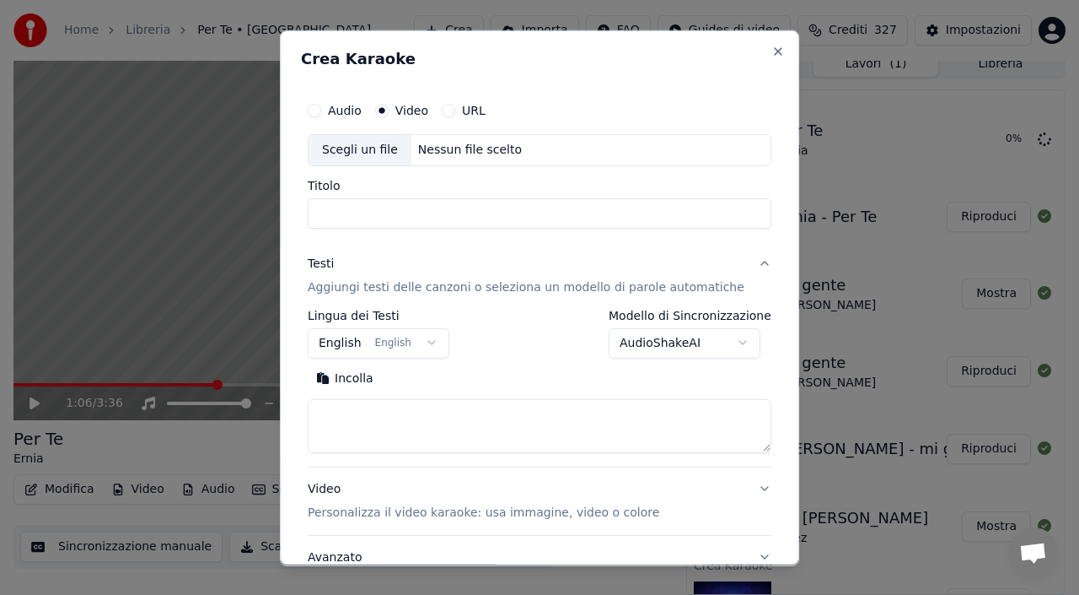
click at [462, 143] on div "Nessun file scelto" at bounding box center [470, 149] width 117 height 17
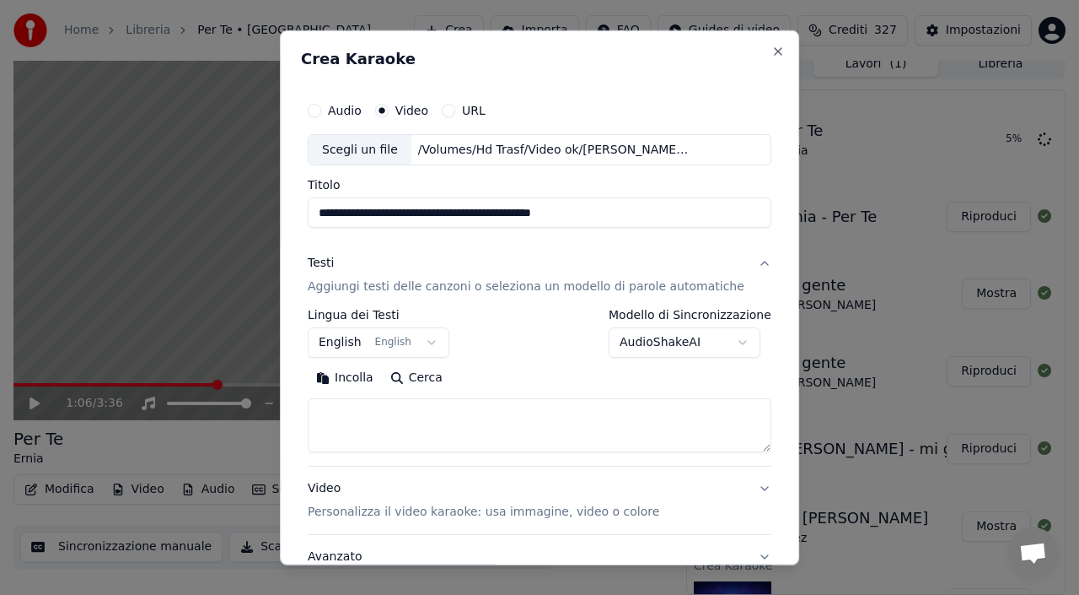
type input "**********"
drag, startPoint x: 471, startPoint y: 217, endPoint x: 319, endPoint y: 202, distance: 152.6
click at [319, 202] on div "**********" at bounding box center [539, 349] width 477 height 526
click at [355, 377] on button "Incolla" at bounding box center [345, 377] width 74 height 27
type textarea "**********"
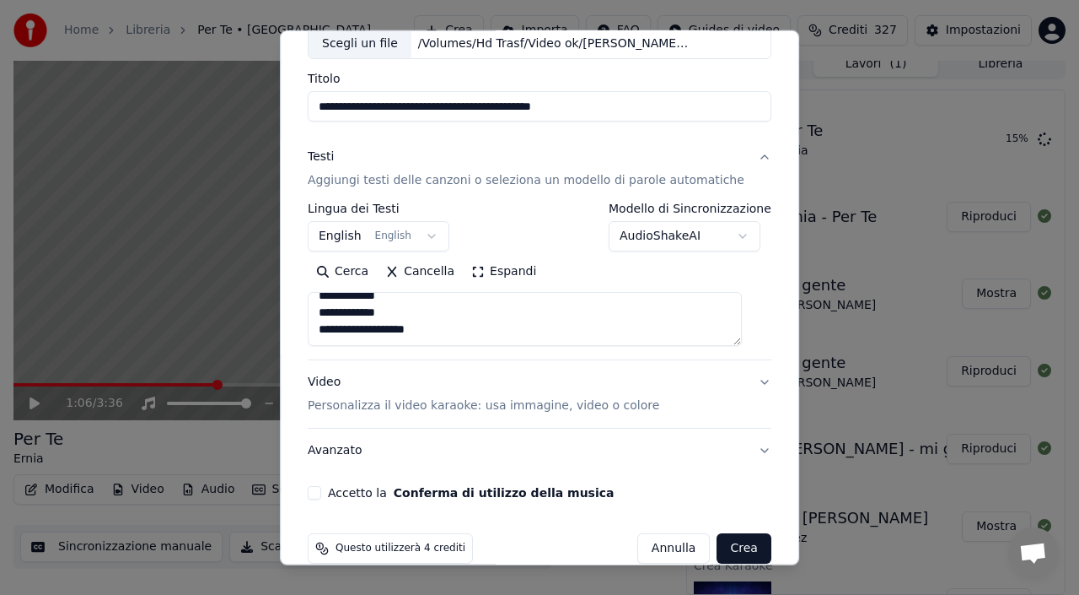
scroll to position [132, 0]
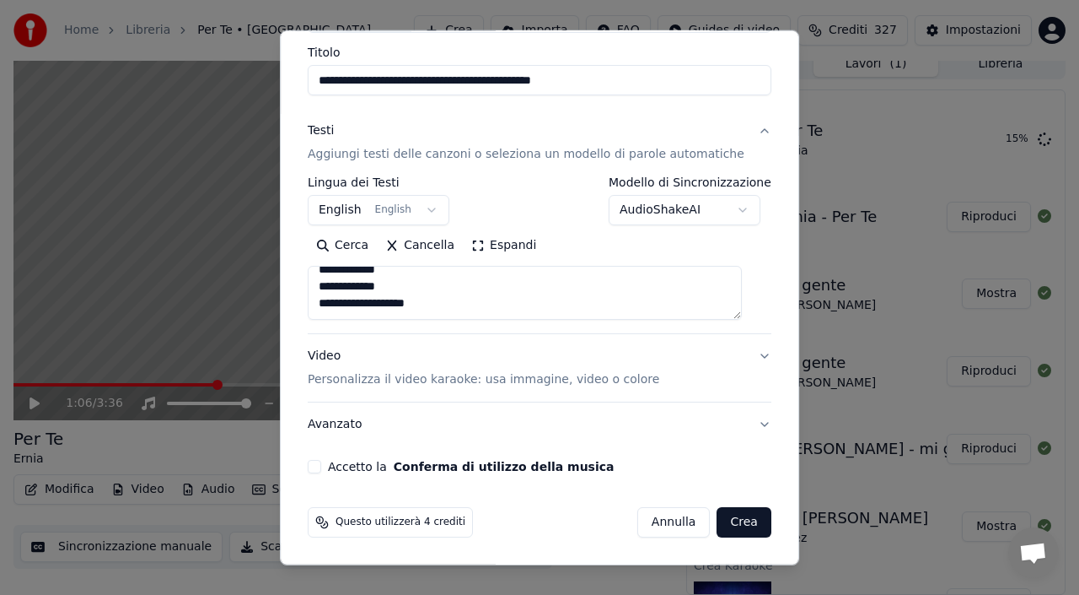
click at [321, 466] on button "Accetto la Conferma di utilizzo della musica" at bounding box center [314, 466] width 13 height 13
click at [737, 510] on button "Crea" at bounding box center [745, 522] width 54 height 30
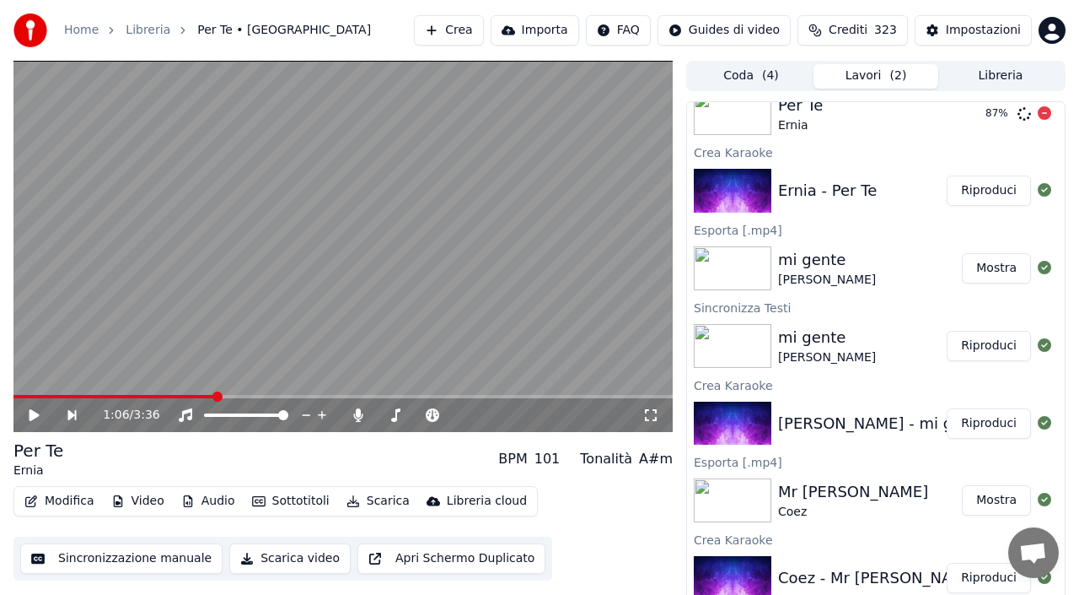
scroll to position [0, 0]
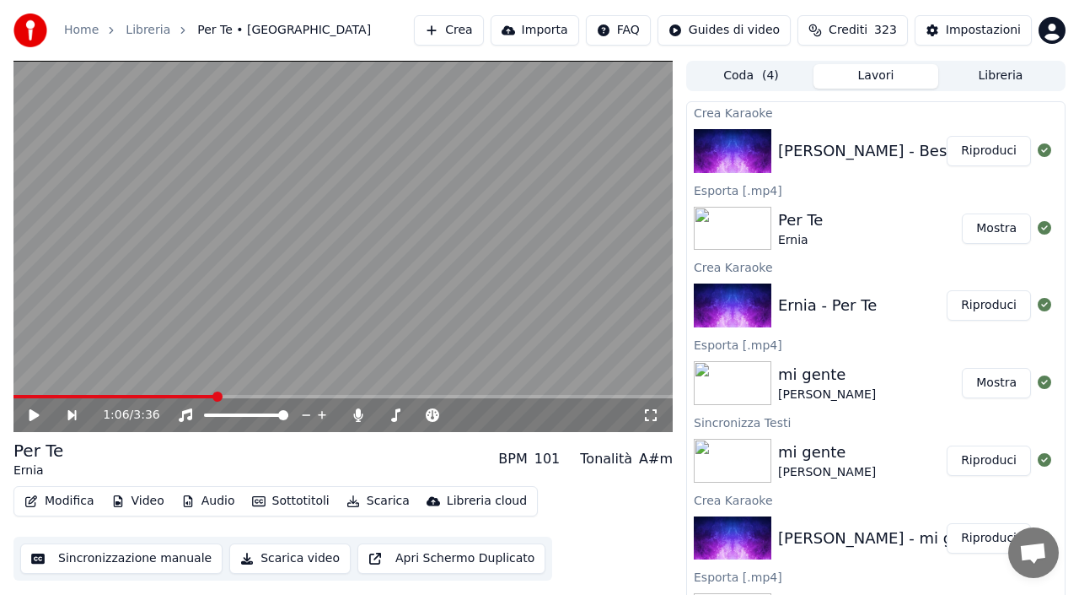
click at [977, 155] on button "Riproduci" at bounding box center [989, 151] width 84 height 30
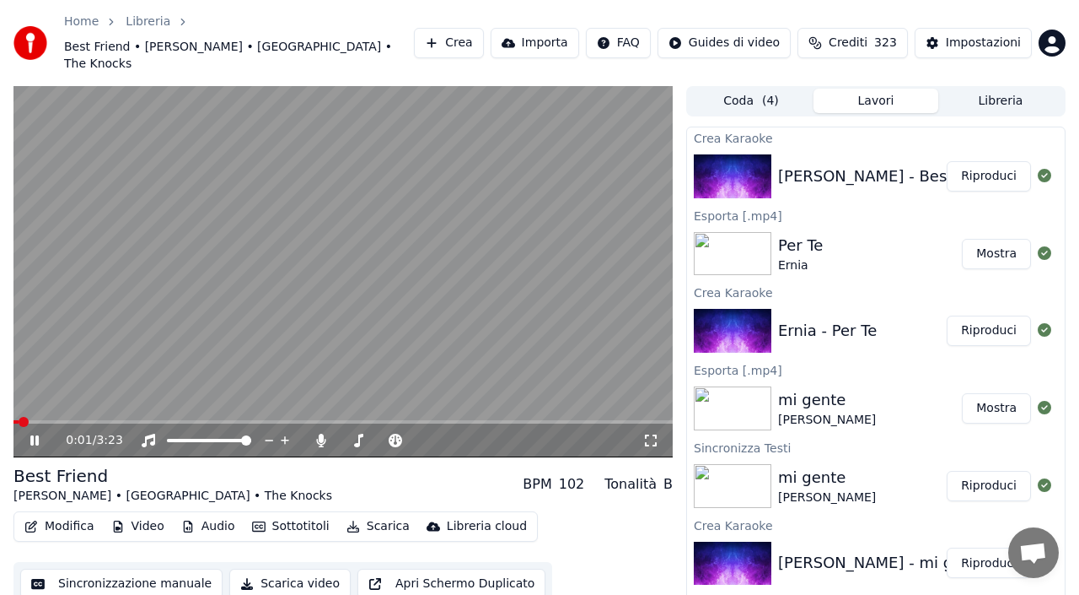
click at [44, 423] on div "0:01 / 3:23" at bounding box center [342, 440] width 659 height 34
click at [44, 420] on span at bounding box center [342, 421] width 659 height 3
click at [71, 420] on span at bounding box center [342, 421] width 659 height 3
click at [188, 420] on span at bounding box center [342, 421] width 659 height 3
click at [422, 420] on span at bounding box center [342, 421] width 659 height 3
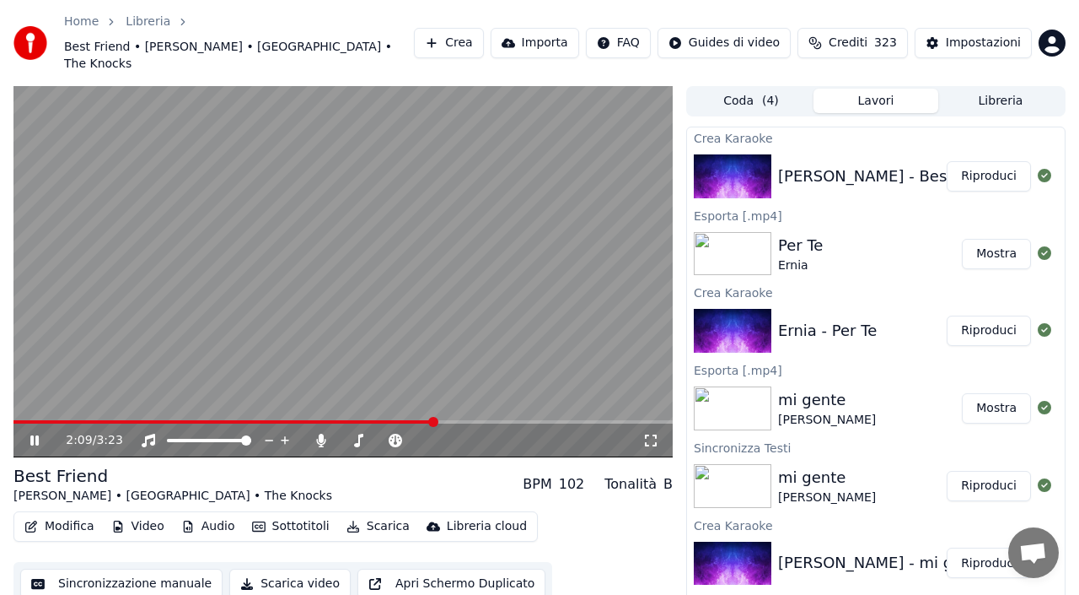
click at [514, 401] on video at bounding box center [342, 271] width 659 height 371
click at [534, 401] on video at bounding box center [342, 271] width 659 height 371
click at [533, 420] on span at bounding box center [342, 421] width 659 height 3
click at [600, 420] on span at bounding box center [342, 421] width 659 height 3
click at [633, 353] on video at bounding box center [342, 271] width 659 height 371
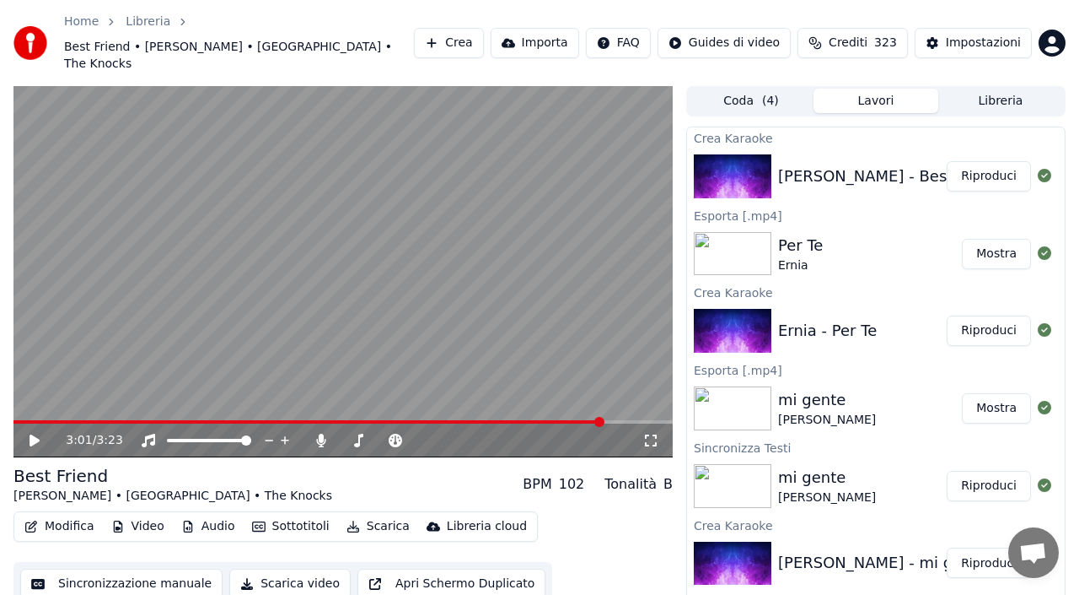
click at [369, 514] on button "Scarica" at bounding box center [378, 526] width 77 height 24
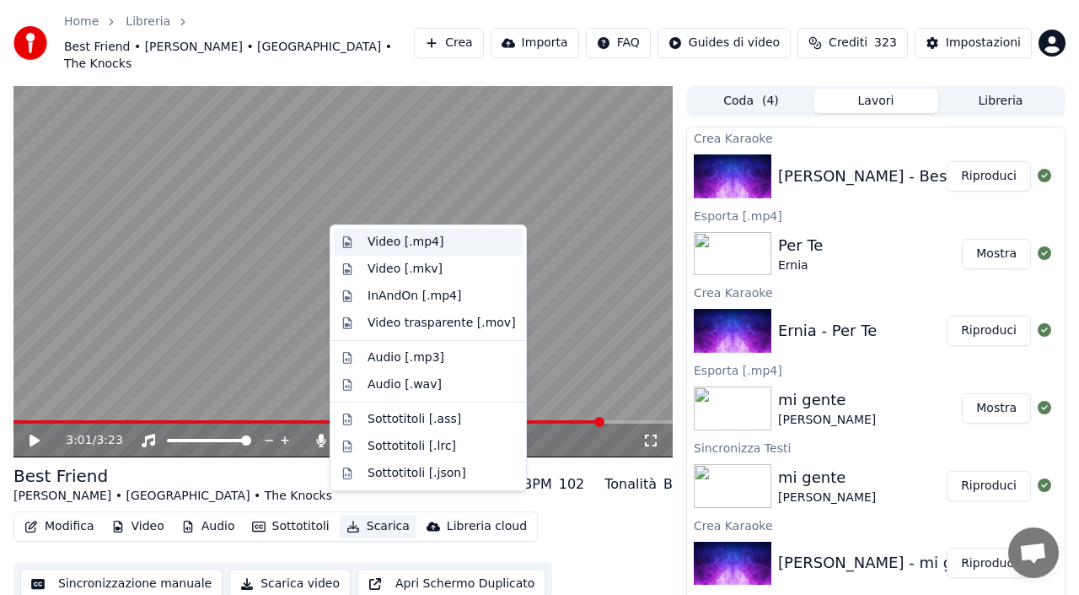
click at [374, 235] on div "Video [.mp4]" at bounding box center [406, 242] width 76 height 17
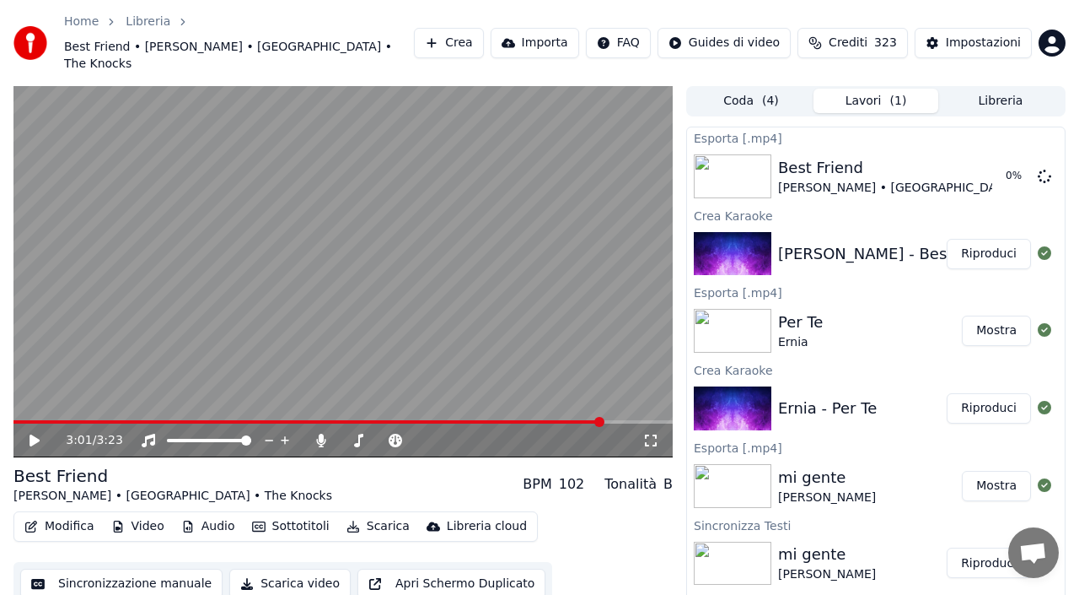
click at [445, 28] on button "Crea" at bounding box center [448, 43] width 69 height 30
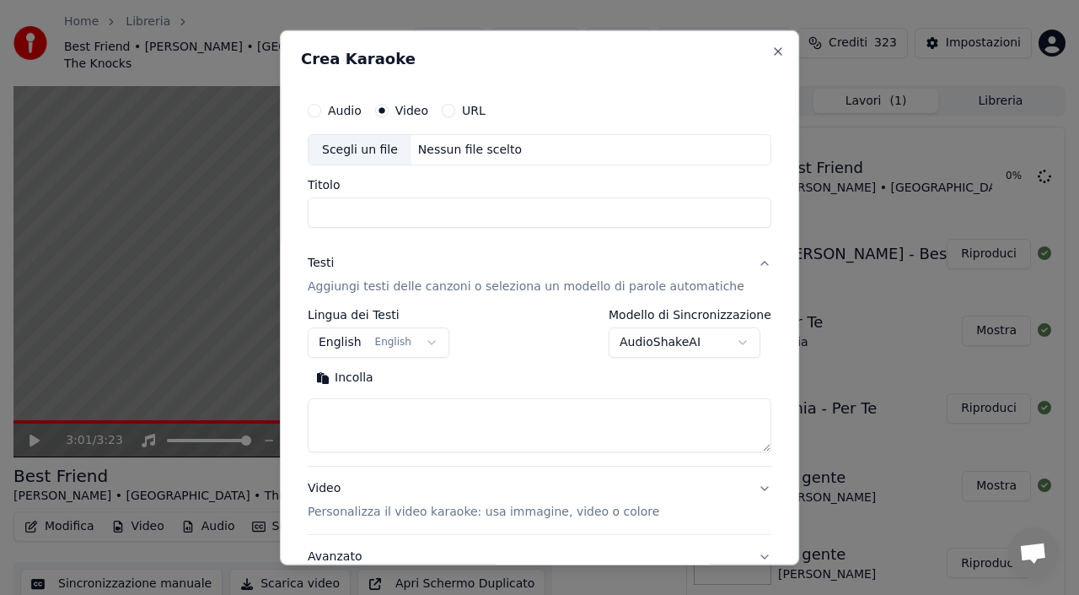
click at [456, 139] on div "Scegli un file Nessun file scelto" at bounding box center [540, 149] width 464 height 32
type input "**********"
click at [511, 215] on input "**********" at bounding box center [540, 212] width 464 height 30
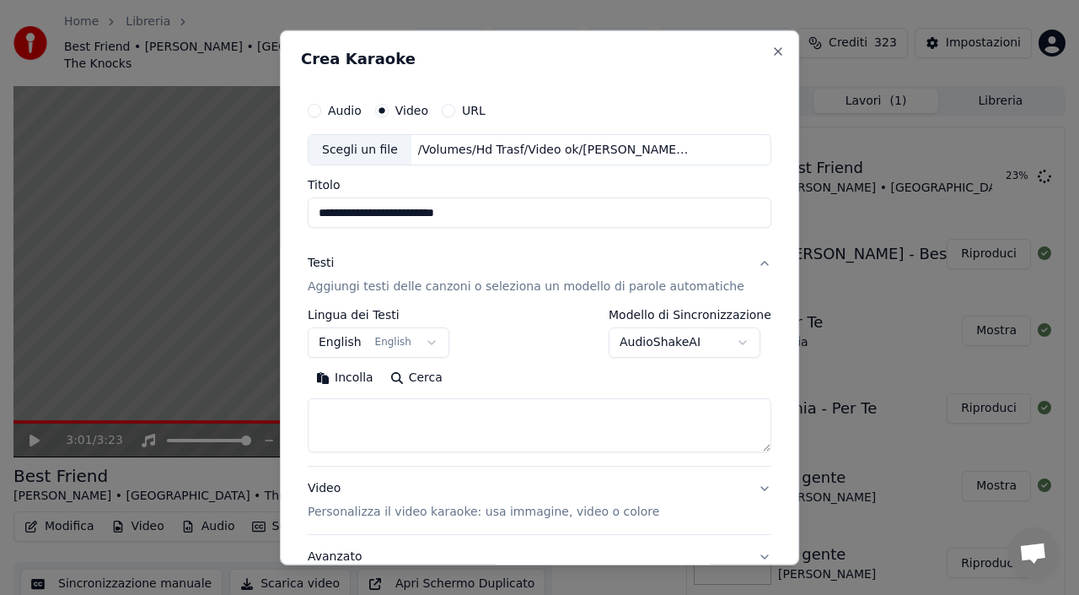
click at [352, 379] on button "Incolla" at bounding box center [345, 377] width 74 height 27
drag, startPoint x: 331, startPoint y: 425, endPoint x: 327, endPoint y: 378, distance: 47.3
click at [327, 378] on div "Cerca Cancella Espandi" at bounding box center [540, 408] width 464 height 88
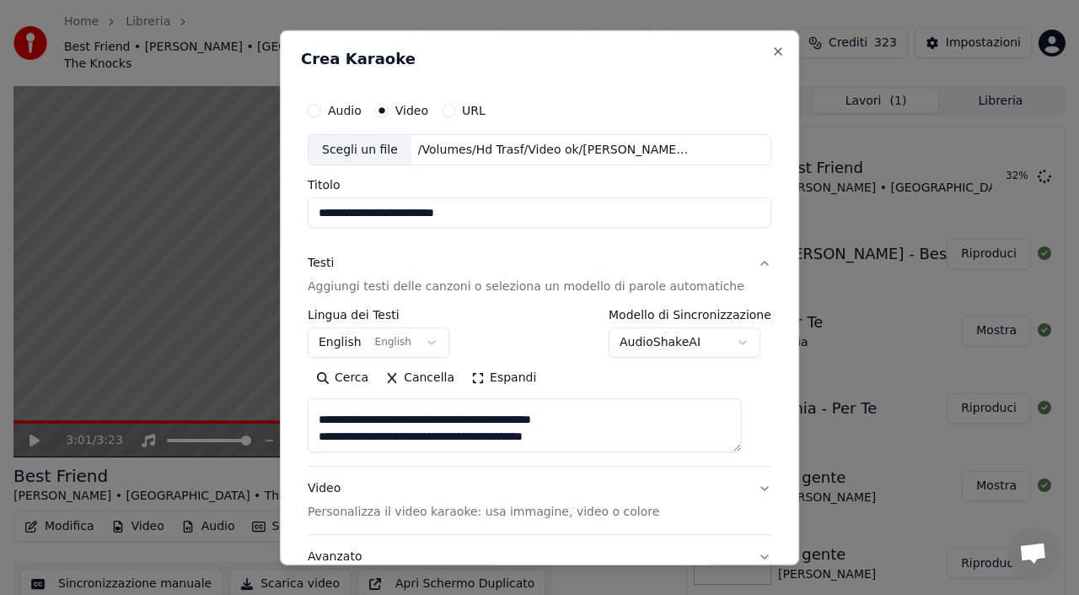
scroll to position [132, 0]
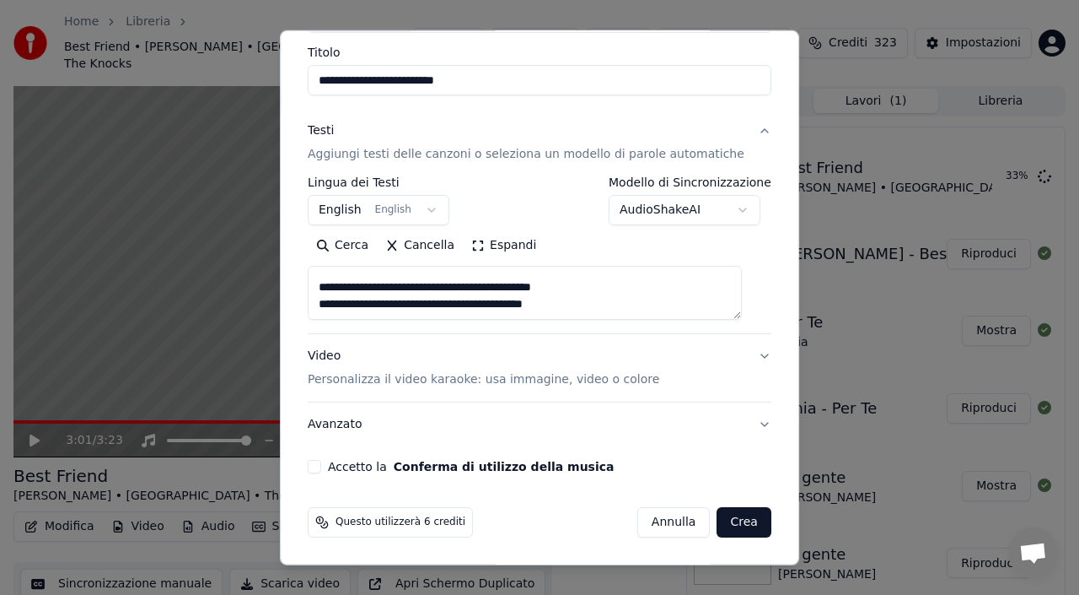
type textarea "**********"
click at [321, 460] on button "Accetto la Conferma di utilizzo della musica" at bounding box center [314, 466] width 13 height 13
click at [742, 516] on button "Crea" at bounding box center [745, 522] width 54 height 30
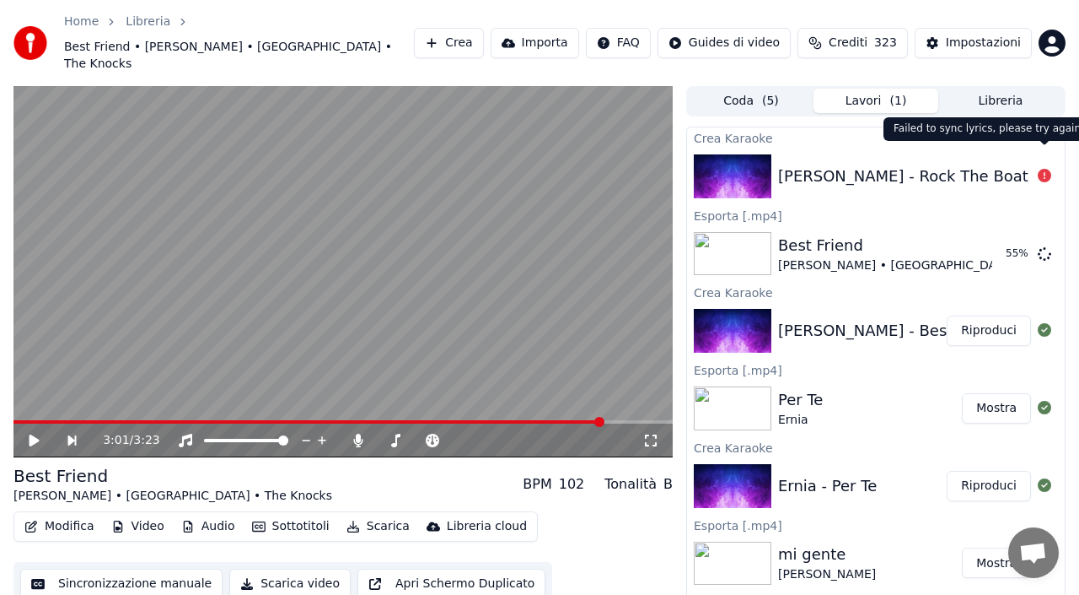
click at [1042, 169] on icon at bounding box center [1044, 175] width 13 height 13
click at [966, 164] on div "[PERSON_NAME] - Rock The Boat" at bounding box center [903, 176] width 250 height 24
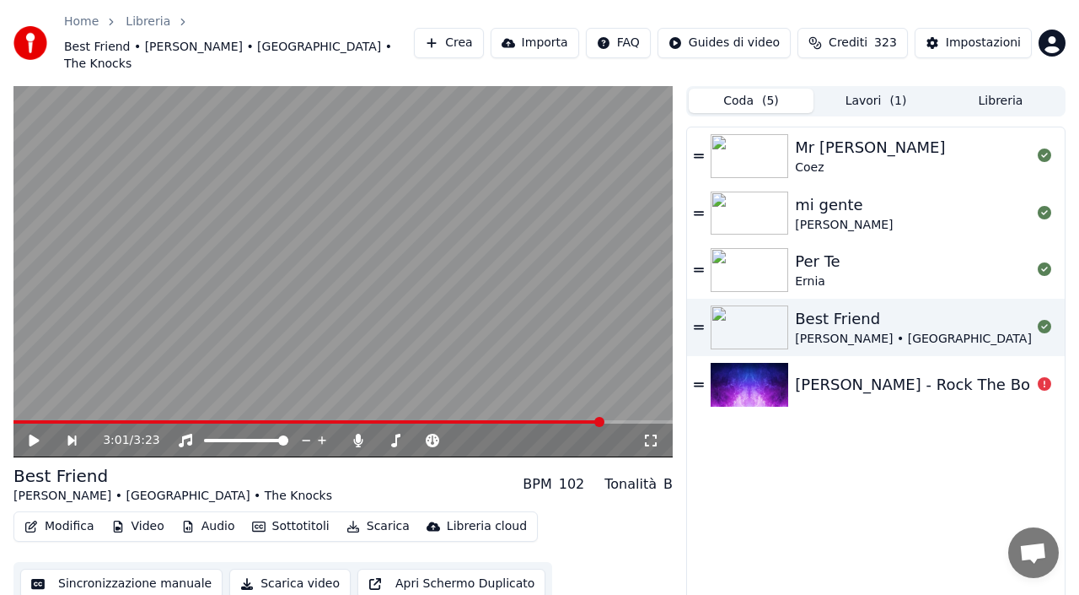
click at [780, 89] on button "Coda ( 5 )" at bounding box center [751, 101] width 125 height 24
click at [1031, 374] on div at bounding box center [1044, 384] width 27 height 20
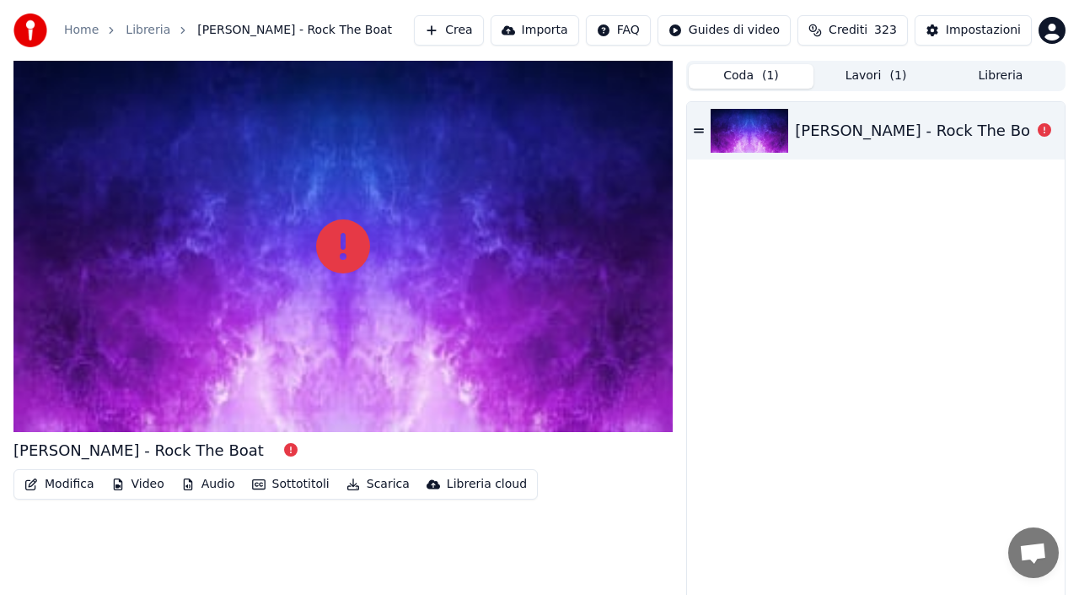
click at [1050, 368] on div "[PERSON_NAME] - Rock The Boat" at bounding box center [876, 353] width 378 height 503
click at [1038, 129] on icon at bounding box center [1044, 129] width 13 height 13
click at [277, 281] on div at bounding box center [342, 246] width 659 height 371
click at [57, 490] on button "Modifica" at bounding box center [59, 484] width 83 height 24
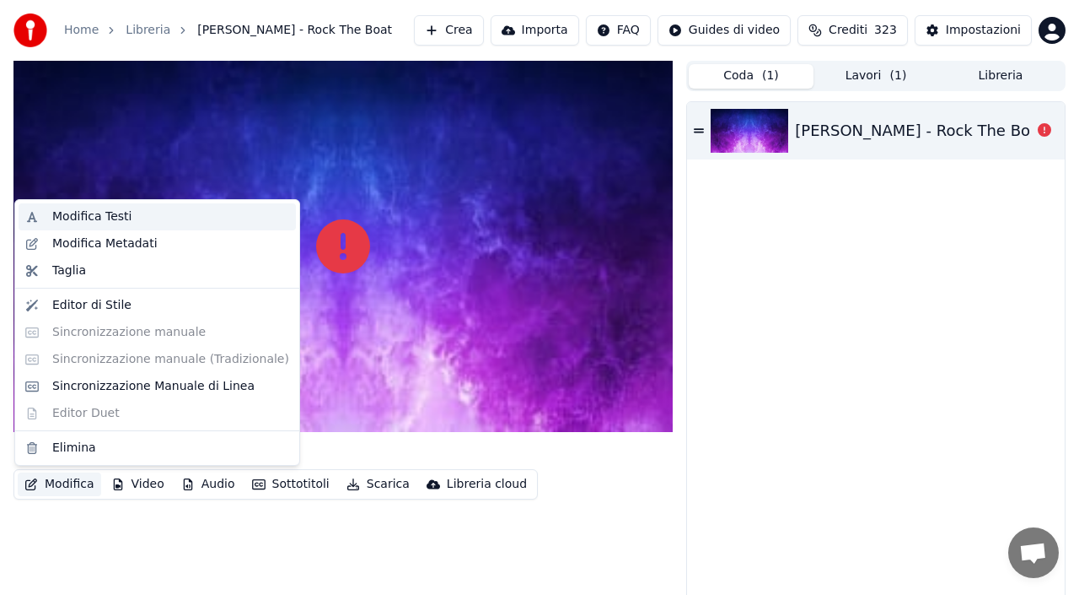
click at [111, 217] on div "Modifica Testi" at bounding box center [91, 216] width 79 height 17
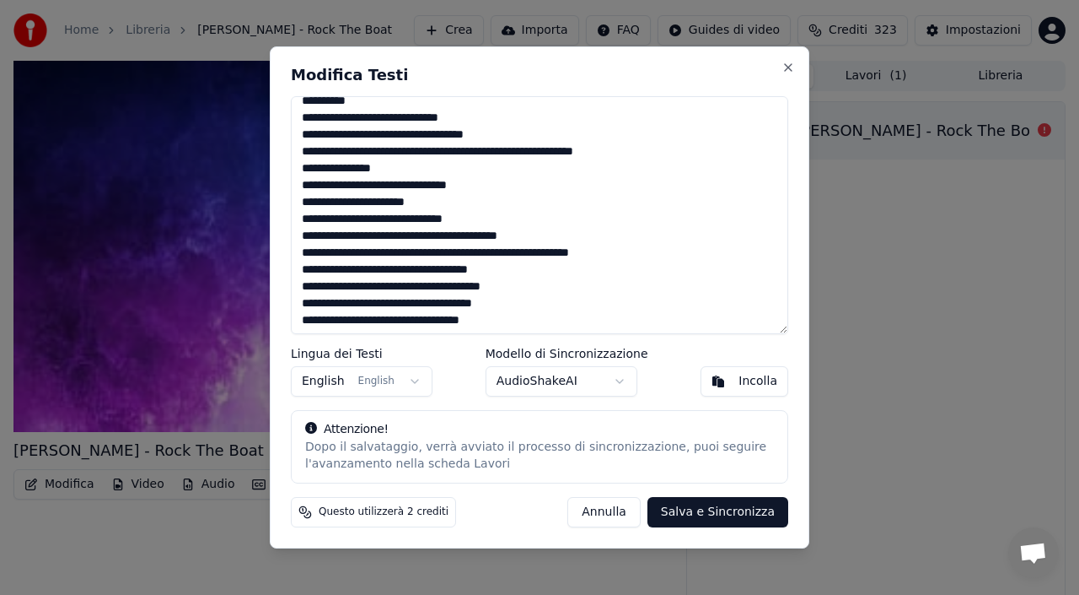
scroll to position [721, 0]
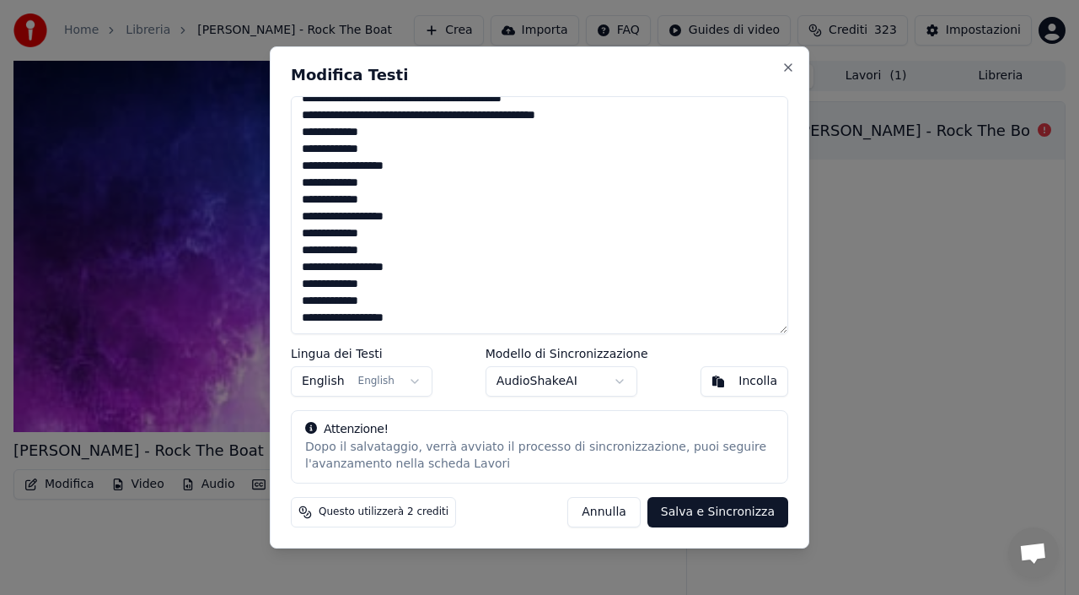
click at [740, 517] on button "Salva e Sincronizza" at bounding box center [718, 512] width 141 height 30
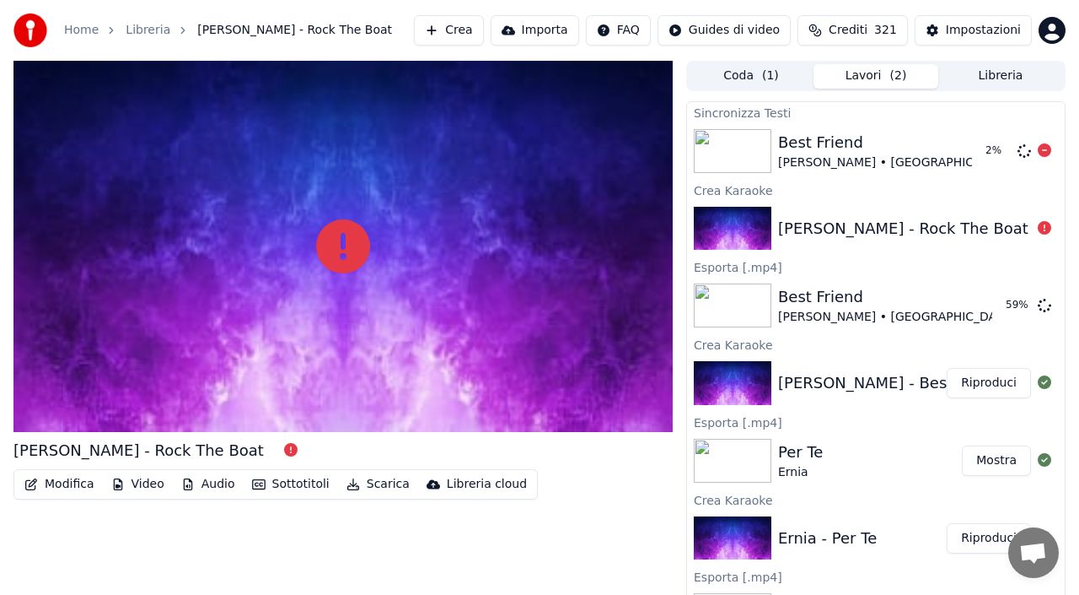
click at [915, 143] on div "Best Friend" at bounding box center [937, 143] width 319 height 24
click at [800, 71] on button "Coda ( 1 )" at bounding box center [751, 76] width 125 height 24
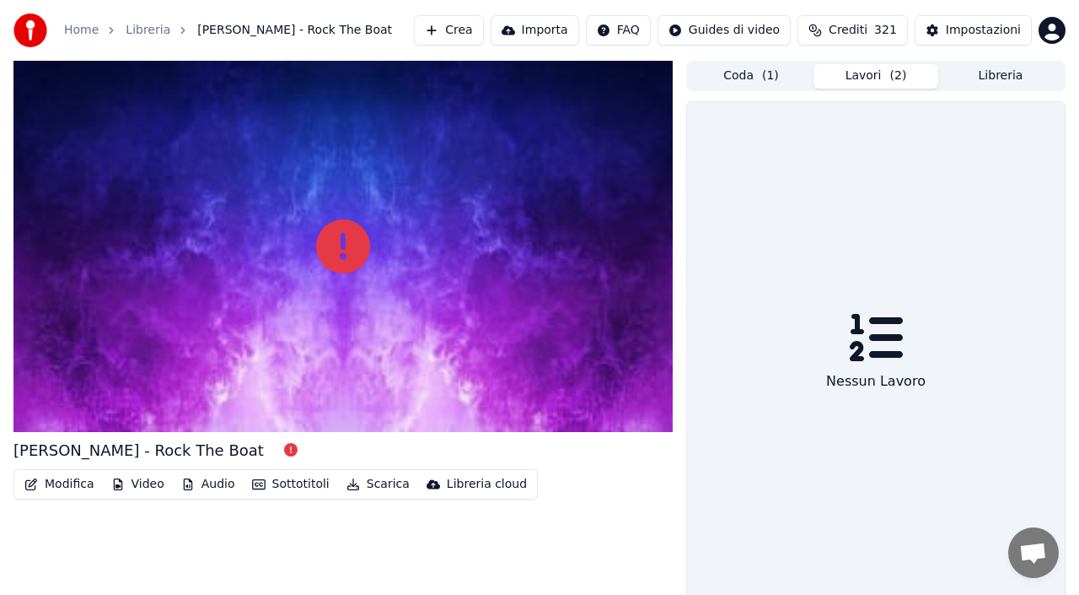
click at [930, 74] on button "Lavori ( 2 )" at bounding box center [876, 76] width 125 height 24
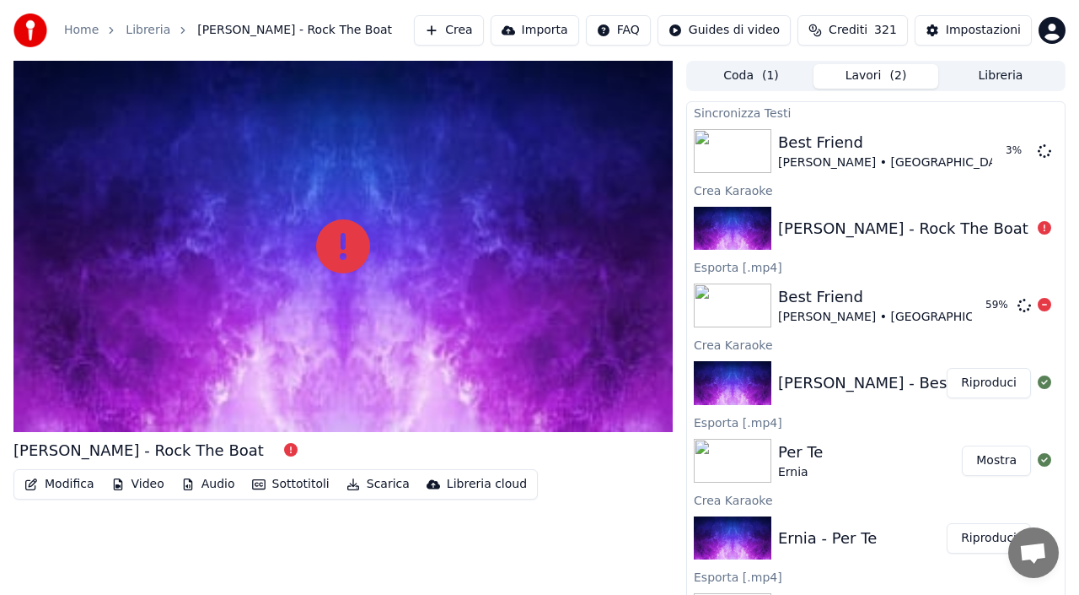
click at [918, 294] on div "Best Friend" at bounding box center [937, 297] width 319 height 24
click at [923, 202] on div "[PERSON_NAME] - Rock The Boat" at bounding box center [876, 228] width 378 height 57
click at [922, 137] on div "Best Friend" at bounding box center [937, 143] width 319 height 24
click at [405, 307] on div at bounding box center [342, 246] width 659 height 371
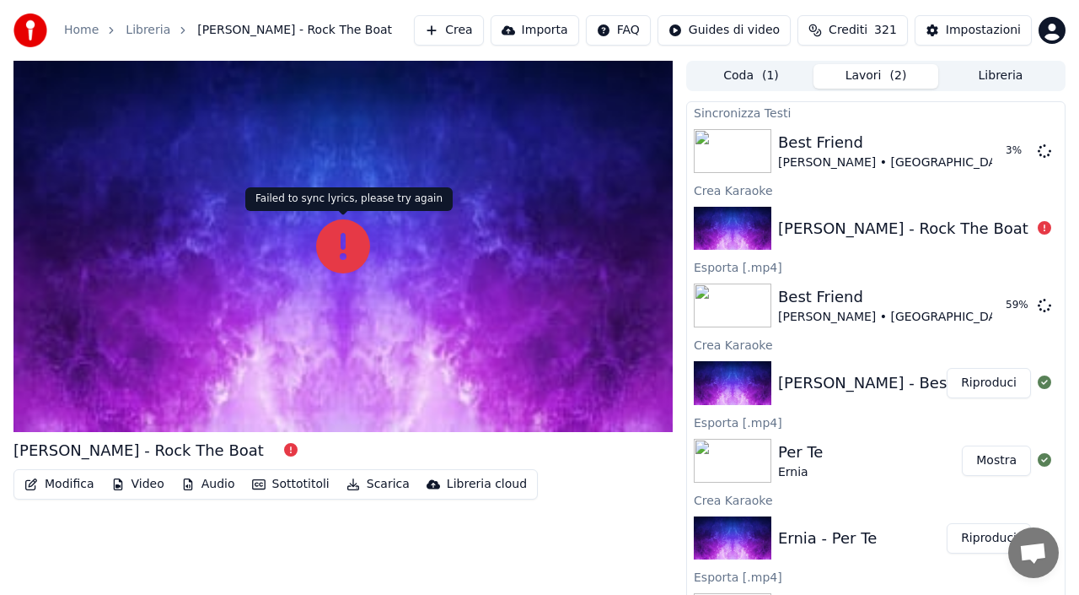
click at [333, 245] on icon at bounding box center [343, 246] width 54 height 54
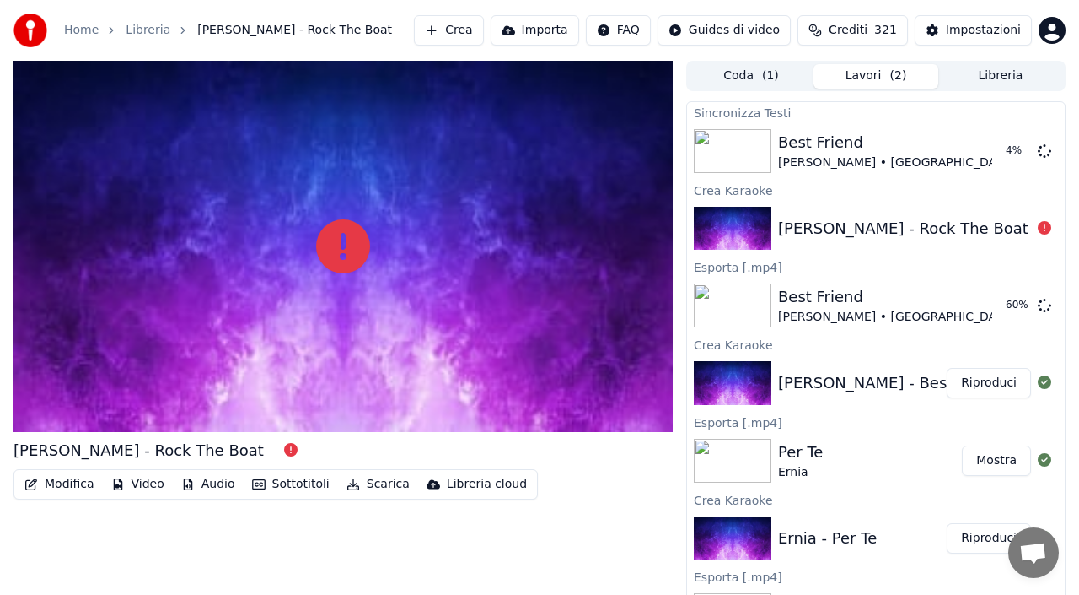
click at [967, 382] on button "Riproduci" at bounding box center [989, 383] width 84 height 30
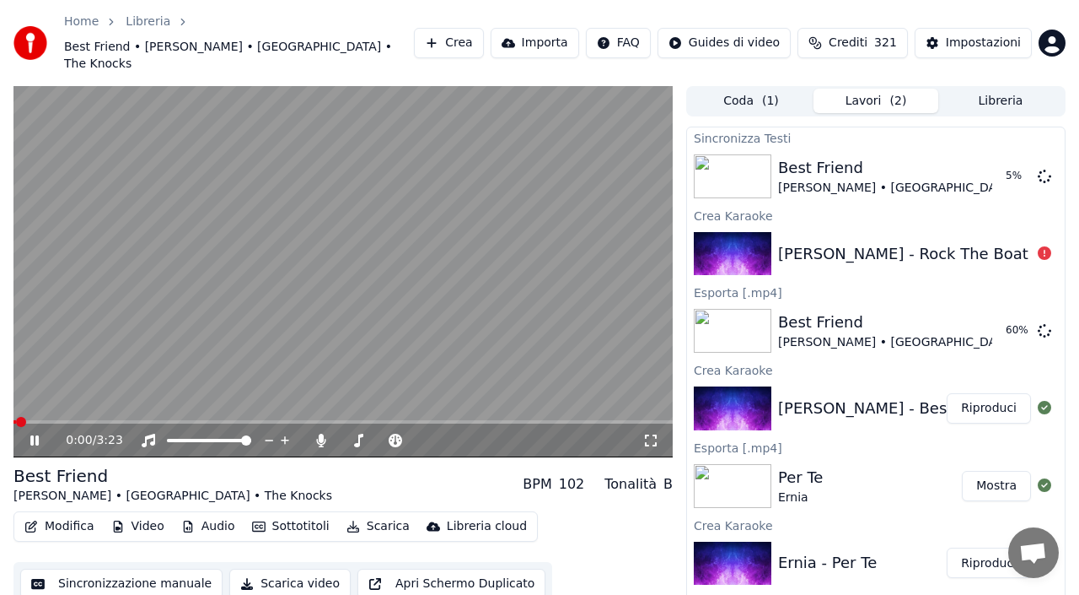
click at [40, 433] on icon at bounding box center [46, 439] width 39 height 13
click at [928, 225] on div "[PERSON_NAME] - Rock The Boat" at bounding box center [876, 253] width 378 height 57
click at [1047, 246] on icon at bounding box center [1044, 252] width 13 height 13
click at [756, 89] on button "Coda ( 1 )" at bounding box center [751, 101] width 125 height 24
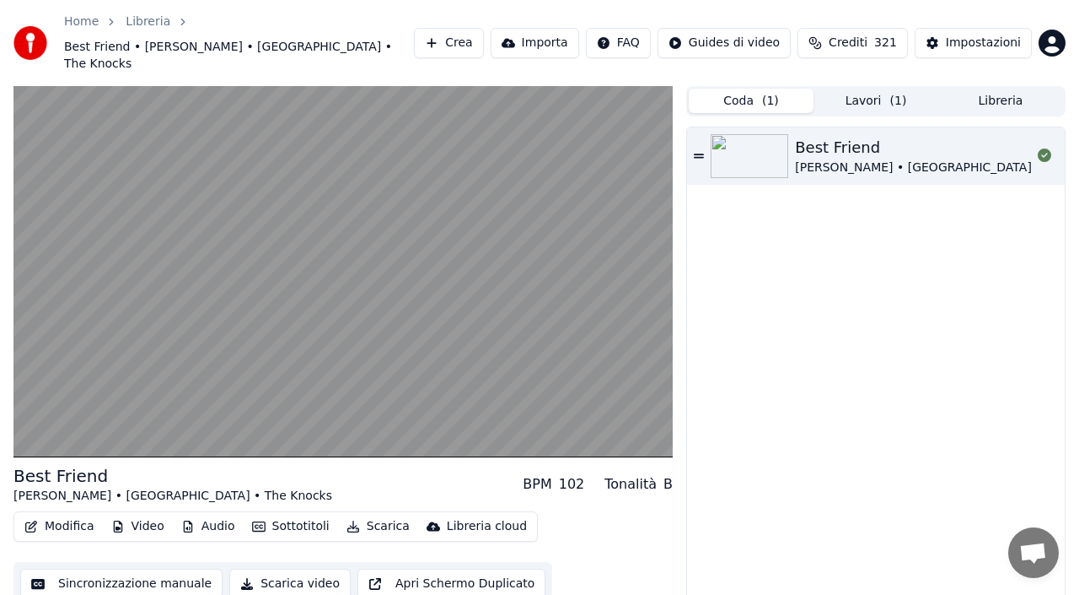
click at [847, 89] on button "Lavori ( 1 )" at bounding box center [876, 101] width 125 height 24
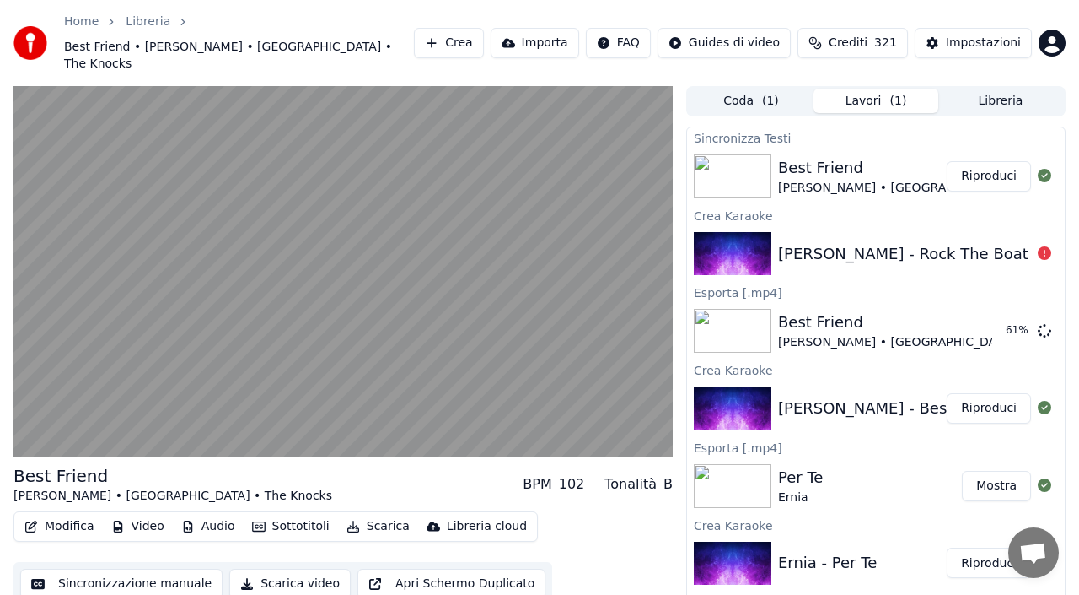
click at [821, 242] on div "[PERSON_NAME] - Rock The Boat" at bounding box center [903, 254] width 250 height 24
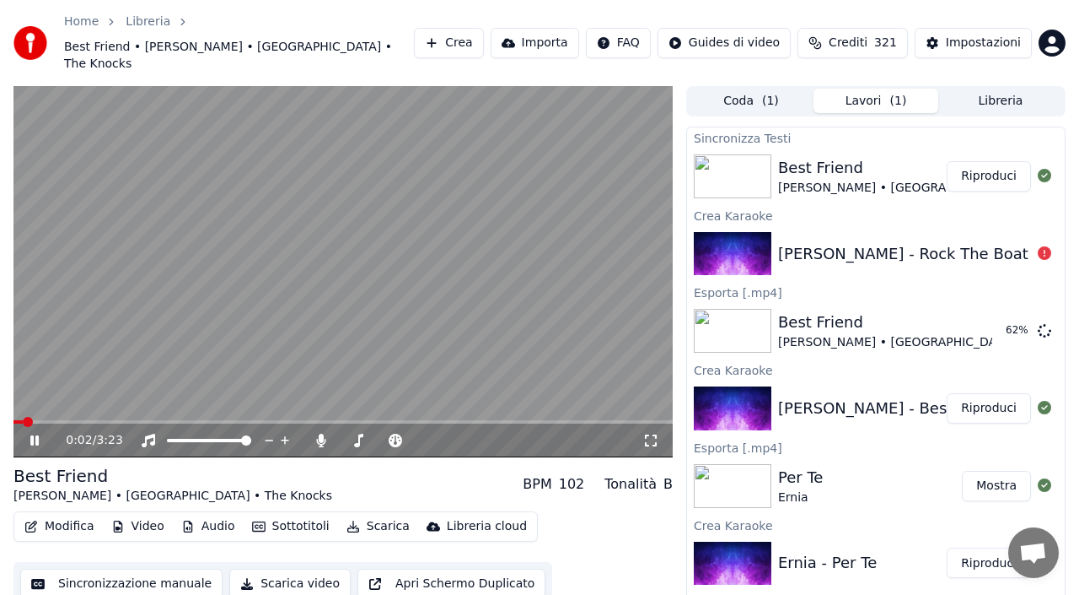
click at [470, 35] on button "Crea" at bounding box center [448, 43] width 69 height 30
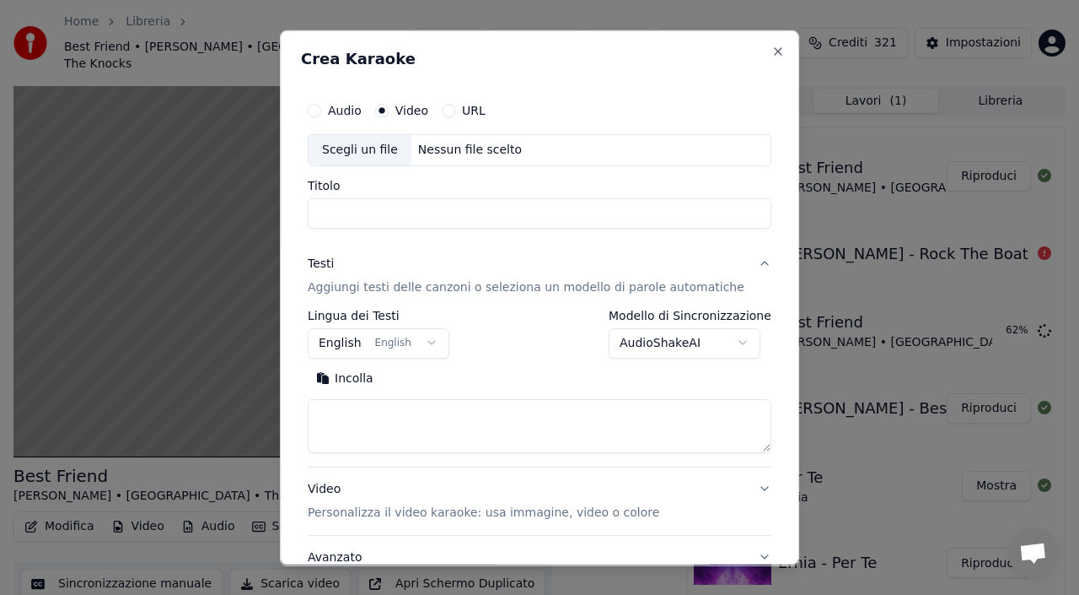
click at [458, 149] on div "Nessun file scelto" at bounding box center [470, 149] width 117 height 17
click at [369, 413] on textarea at bounding box center [540, 425] width 464 height 54
paste textarea "**********"
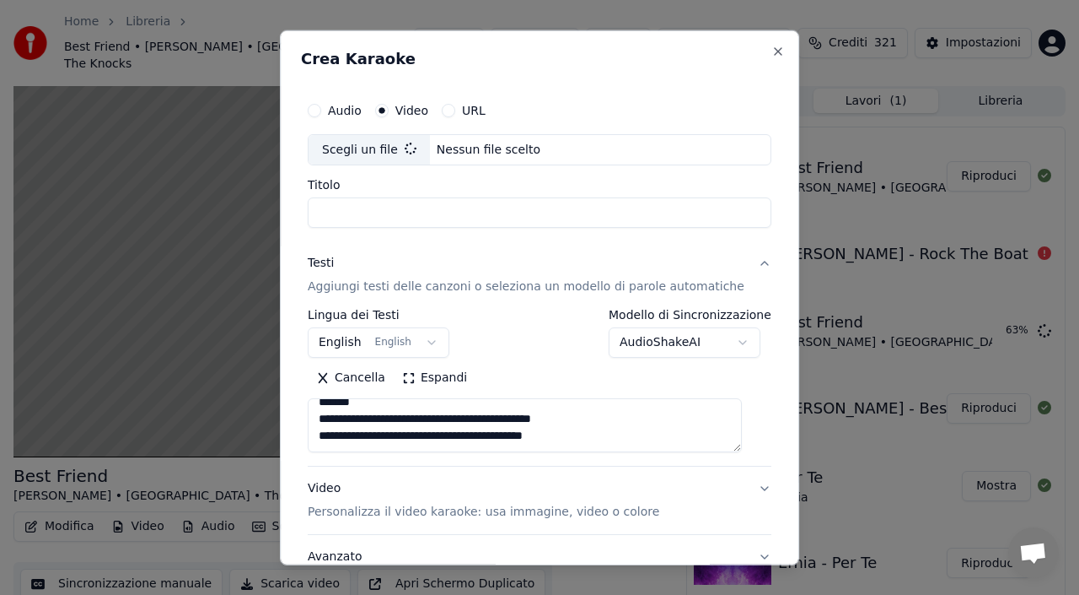
drag, startPoint x: 332, startPoint y: 423, endPoint x: 332, endPoint y: 412, distance: 11.0
click at [332, 412] on textarea at bounding box center [525, 425] width 434 height 54
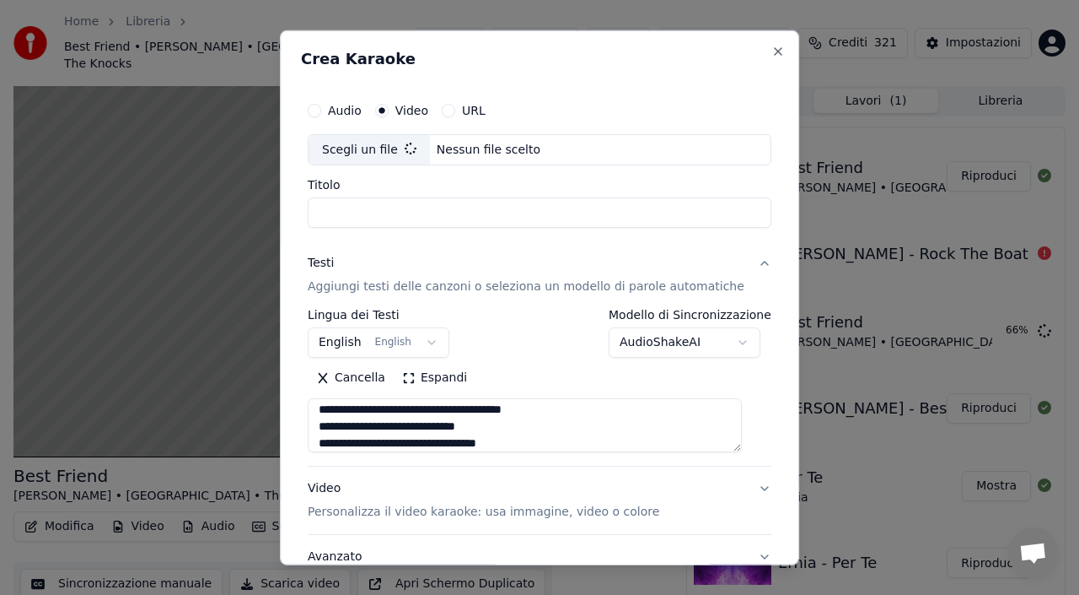
scroll to position [278, 0]
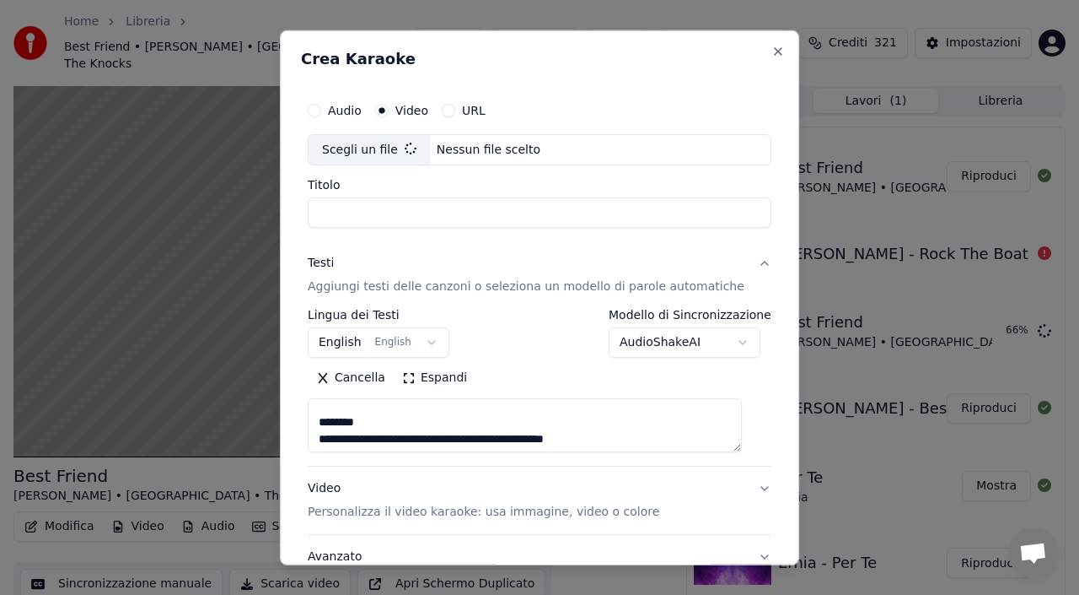
click at [336, 437] on textarea at bounding box center [525, 425] width 434 height 54
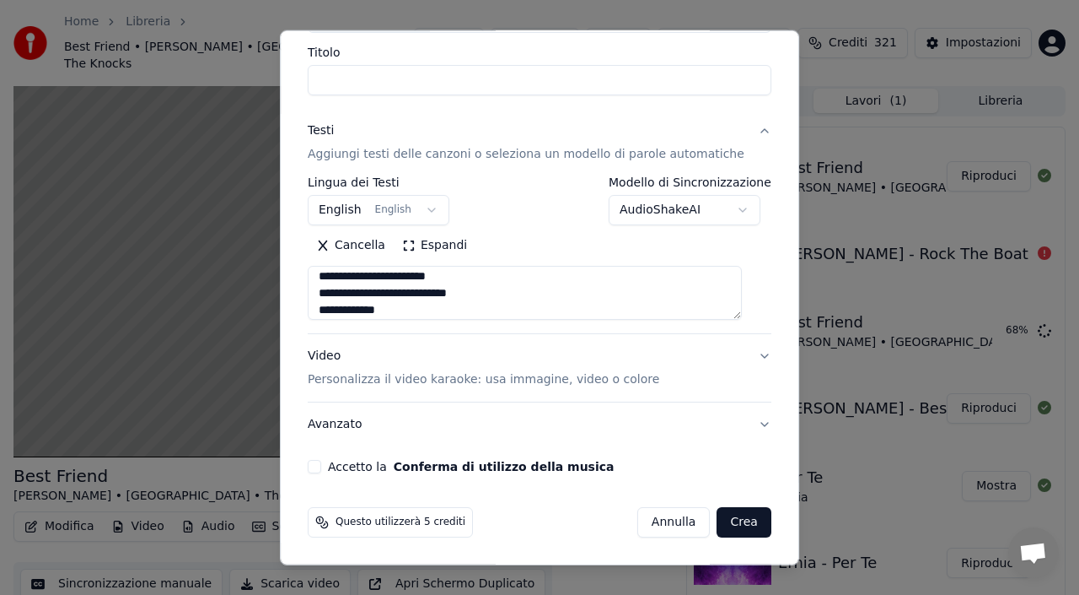
type textarea "**********"
click at [321, 464] on button "Accetto la Conferma di utilizzo della musica" at bounding box center [314, 466] width 13 height 13
click at [725, 521] on button "Crea" at bounding box center [745, 522] width 54 height 30
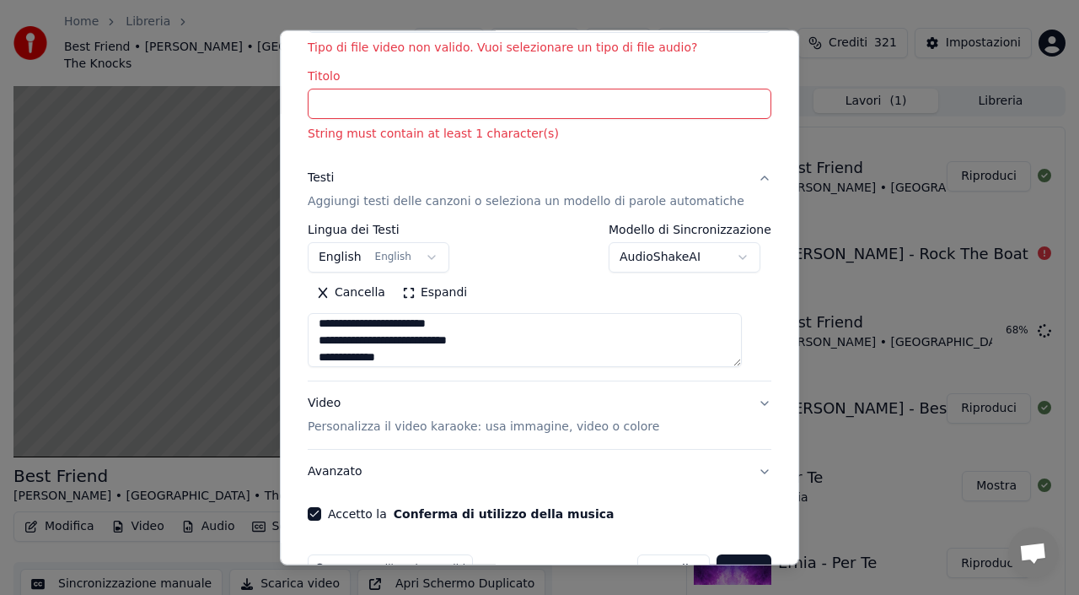
click at [733, 554] on button "Crea" at bounding box center [745, 569] width 54 height 30
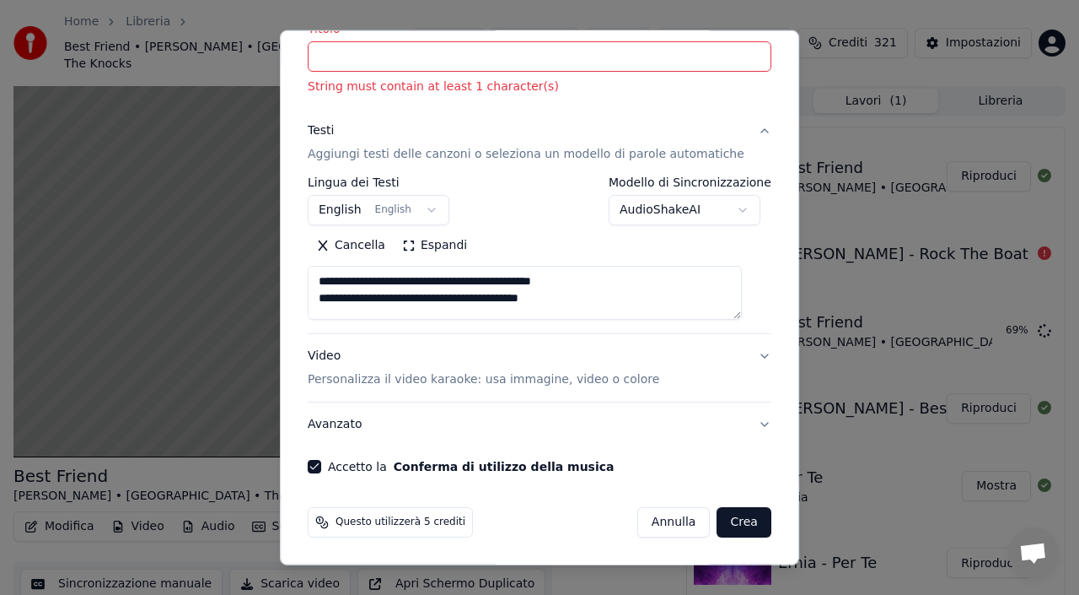
scroll to position [0, 0]
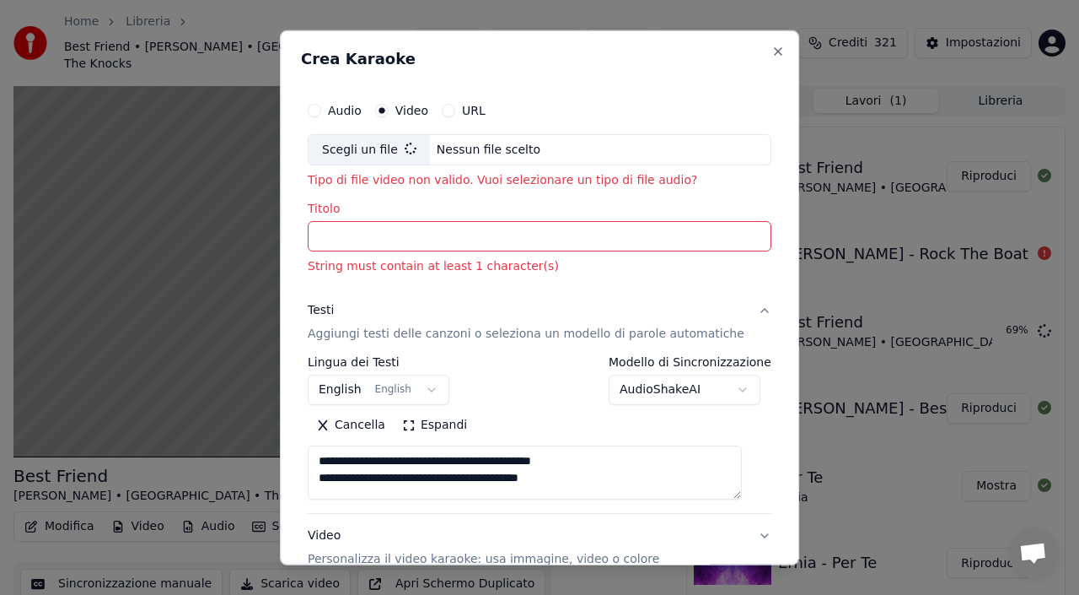
click at [490, 152] on div "Nessun file scelto" at bounding box center [488, 149] width 117 height 17
click at [503, 463] on textarea at bounding box center [525, 472] width 434 height 54
click at [525, 242] on input "Titolo" at bounding box center [540, 236] width 464 height 30
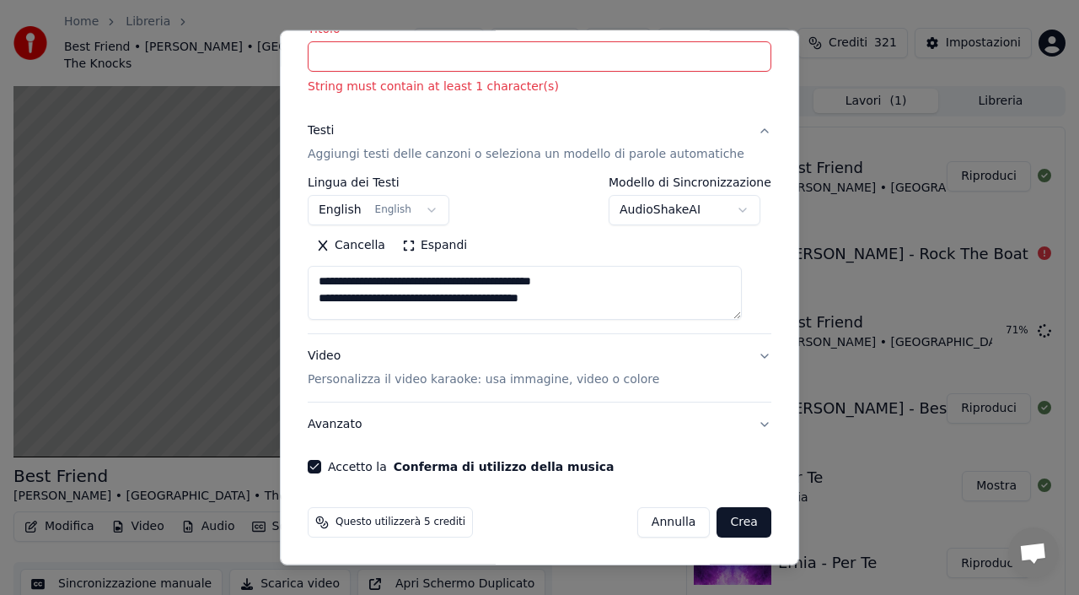
click at [659, 523] on button "Annulla" at bounding box center [674, 522] width 73 height 30
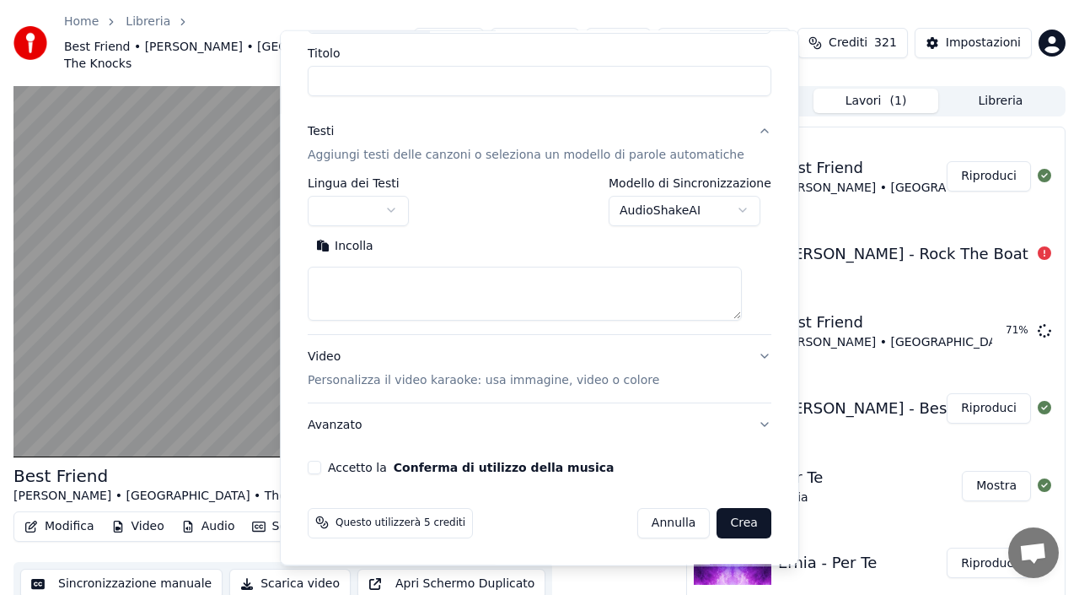
click at [222, 329] on video at bounding box center [342, 271] width 659 height 371
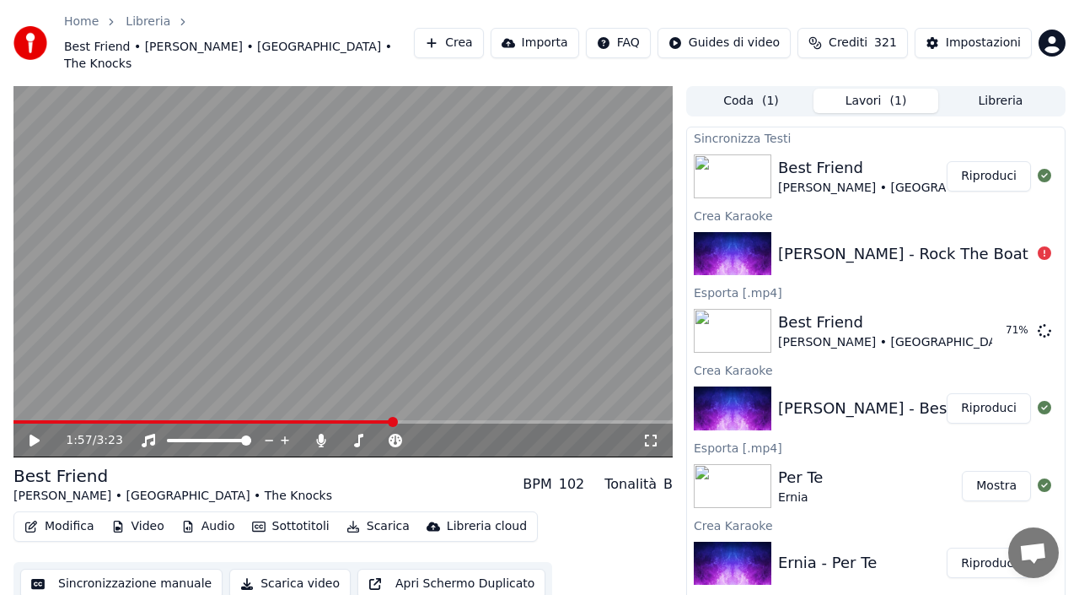
click at [477, 33] on button "Crea" at bounding box center [448, 43] width 69 height 30
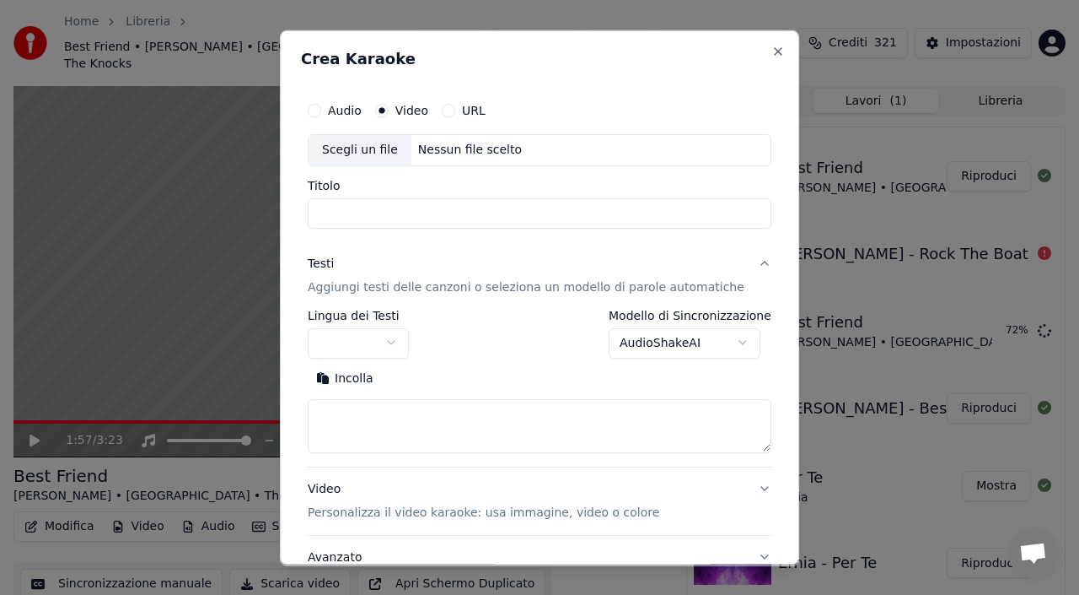
click at [504, 147] on div "Nessun file scelto" at bounding box center [470, 149] width 117 height 17
type input "**********"
select select "**"
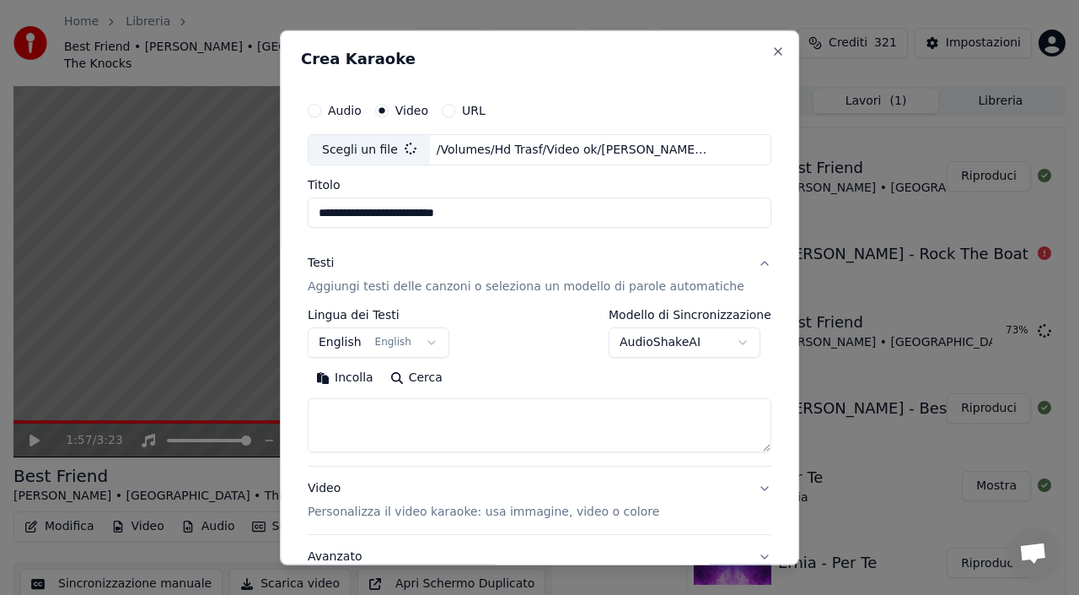
click at [353, 377] on button "Incolla" at bounding box center [345, 377] width 74 height 27
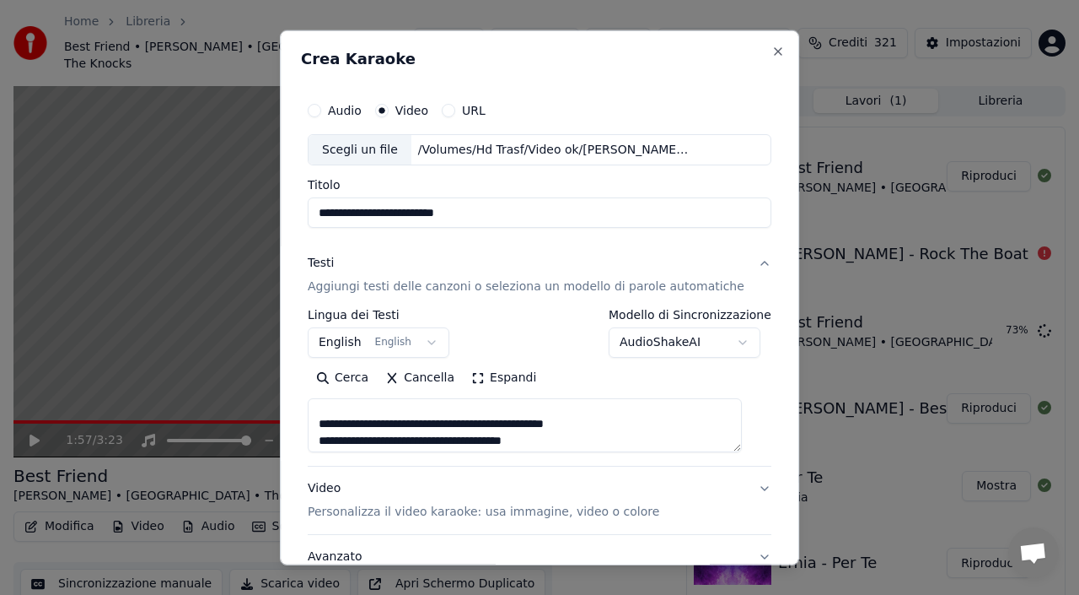
scroll to position [132, 0]
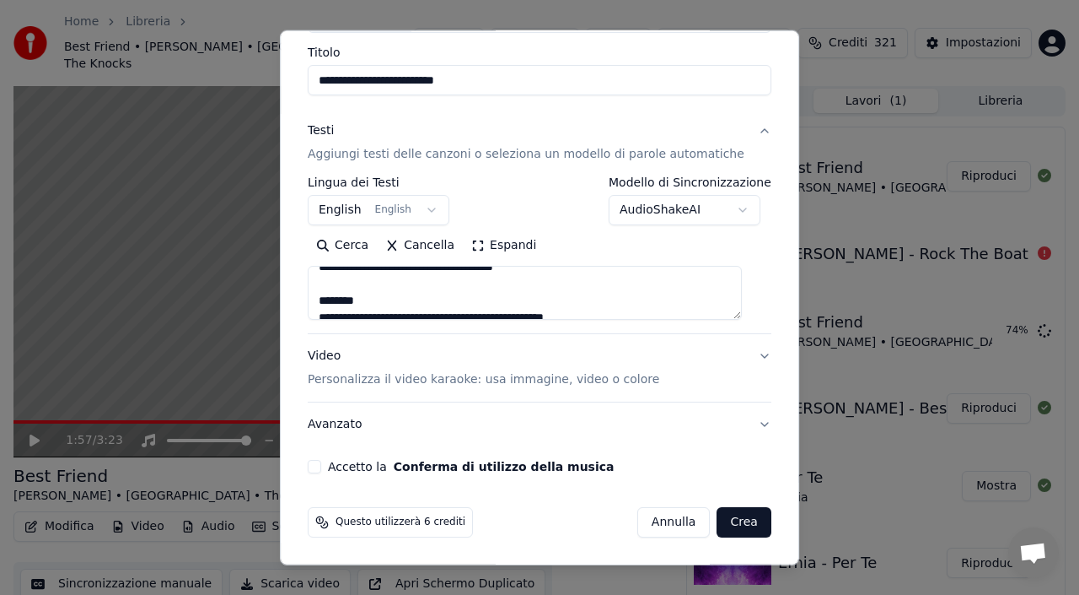
click at [321, 464] on button "Accetto la Conferma di utilizzo della musica" at bounding box center [314, 466] width 13 height 13
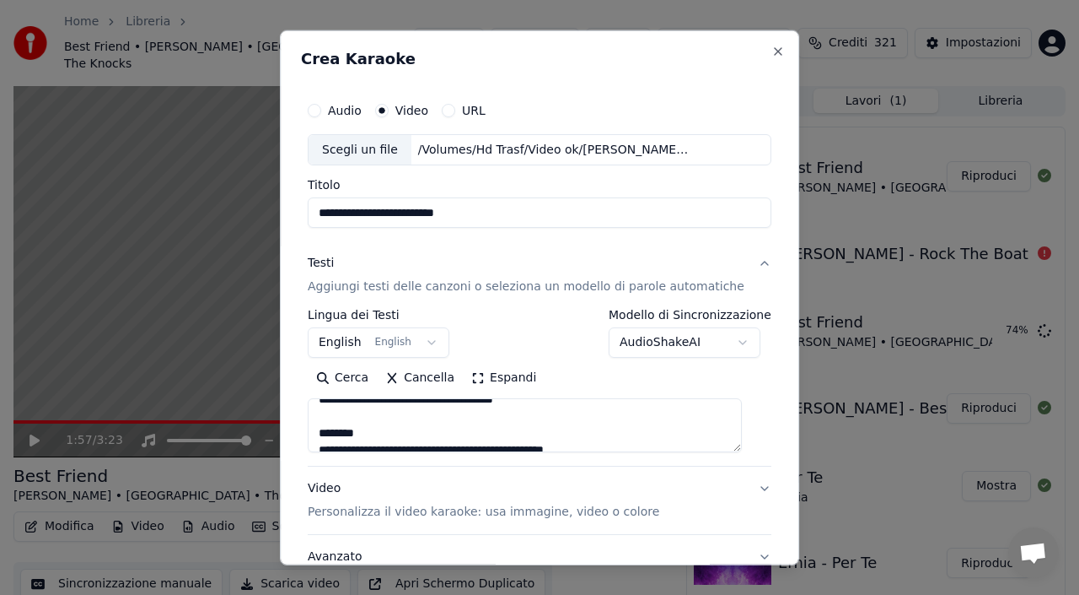
scroll to position [0, 0]
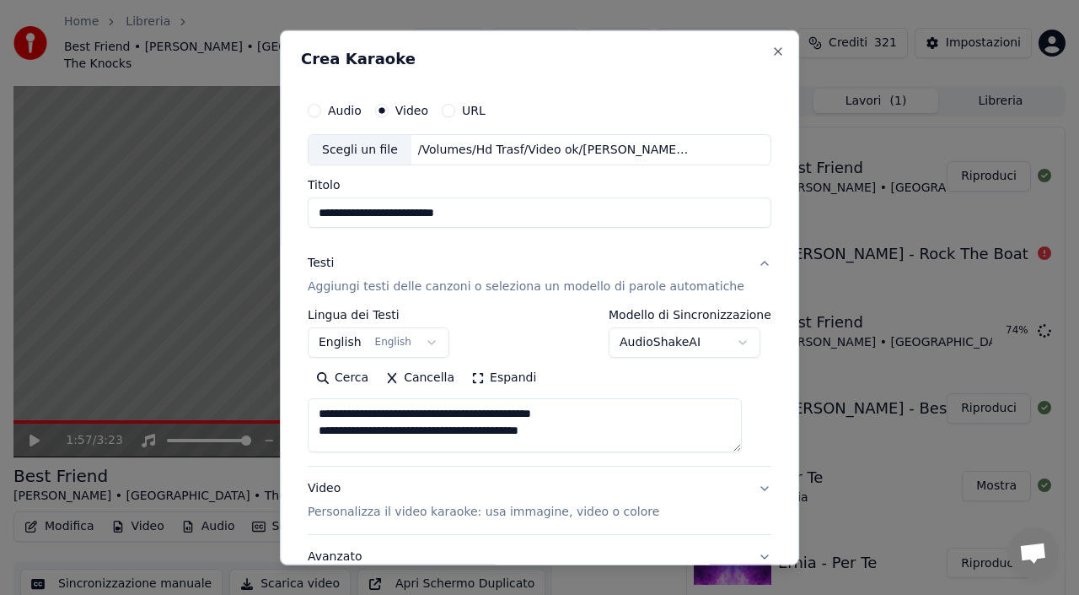
click at [339, 420] on textarea at bounding box center [525, 425] width 434 height 54
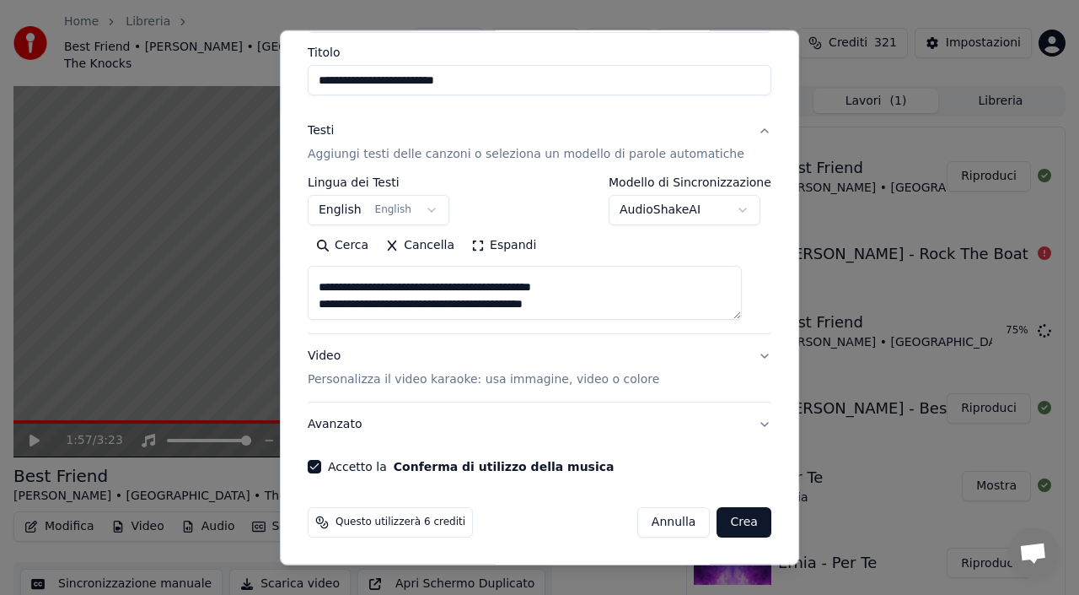
type textarea "**********"
click at [734, 508] on button "Crea" at bounding box center [745, 522] width 54 height 30
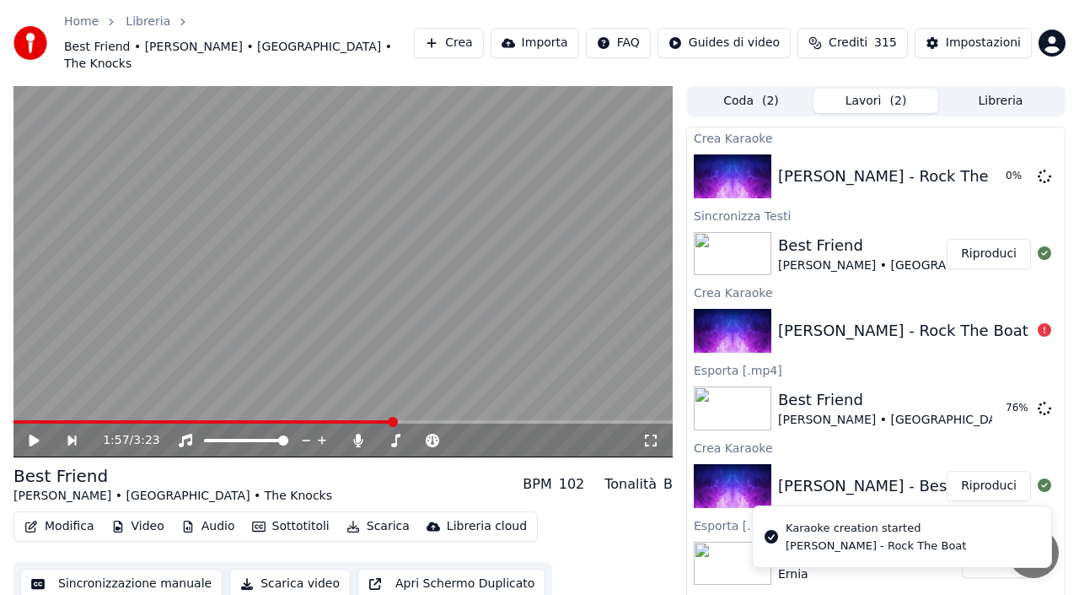
scroll to position [0, 0]
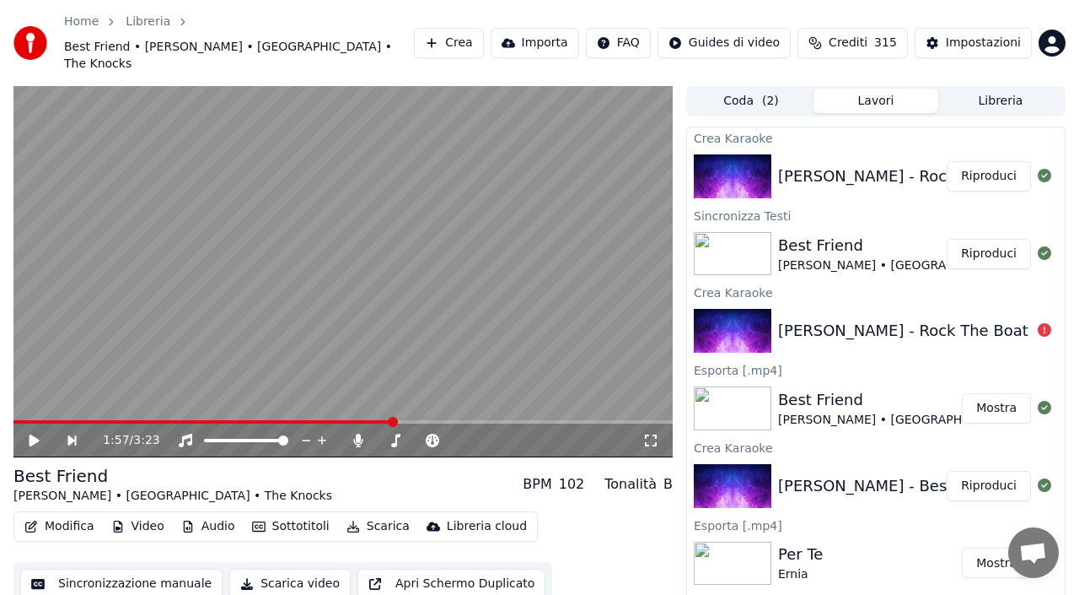
click at [980, 161] on button "Riproduci" at bounding box center [989, 176] width 84 height 30
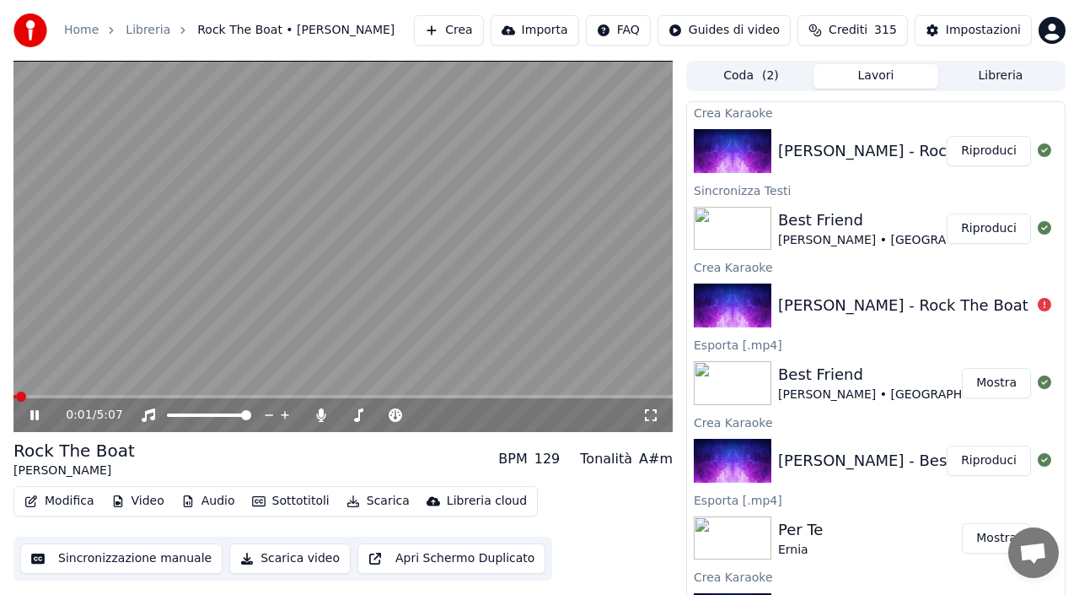
click at [73, 396] on span at bounding box center [342, 396] width 659 height 3
click at [98, 398] on div "0:33 / 5:07" at bounding box center [342, 415] width 659 height 34
click at [106, 398] on div "0:34 / 5:07" at bounding box center [342, 415] width 659 height 34
click at [108, 396] on span at bounding box center [342, 396] width 659 height 3
click at [123, 395] on span at bounding box center [342, 396] width 659 height 3
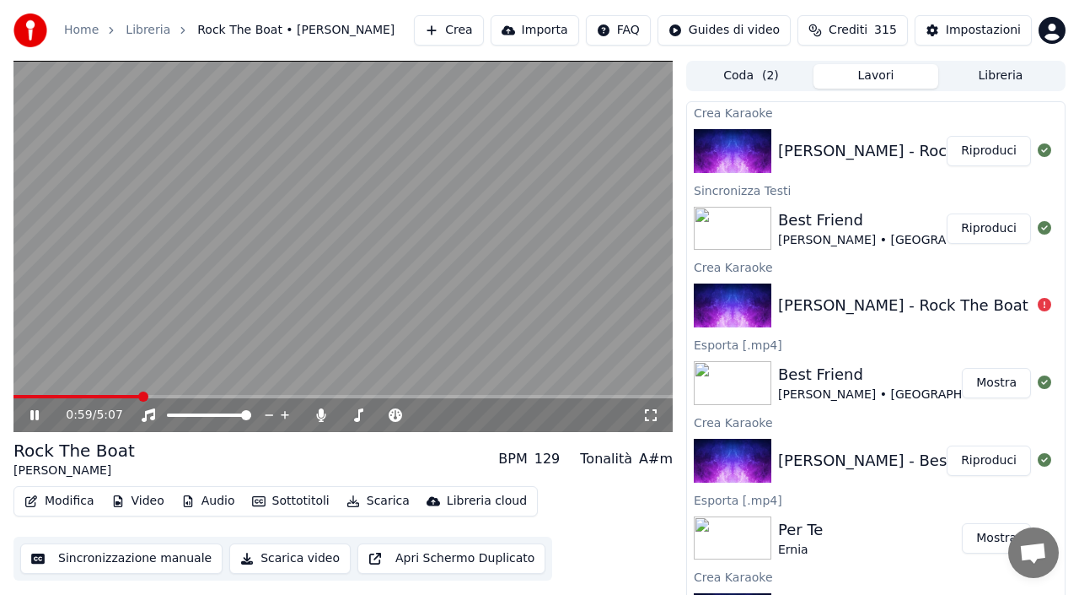
click at [140, 395] on span at bounding box center [342, 396] width 659 height 3
click at [311, 298] on video at bounding box center [342, 246] width 659 height 371
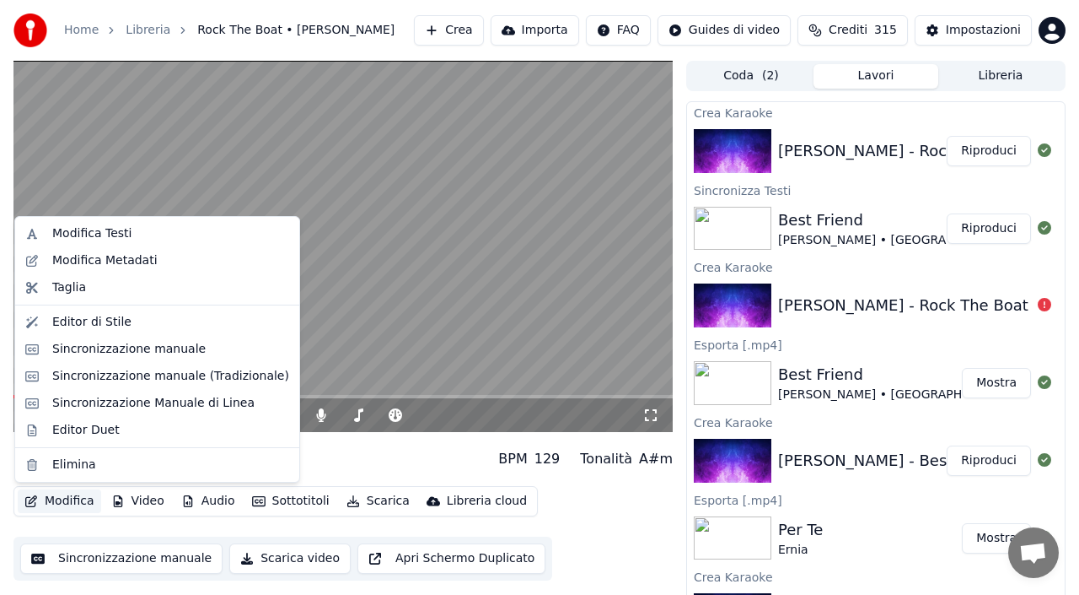
click at [59, 508] on button "Modifica" at bounding box center [59, 501] width 83 height 24
click at [123, 347] on div "Sincronizzazione manuale" at bounding box center [128, 349] width 153 height 17
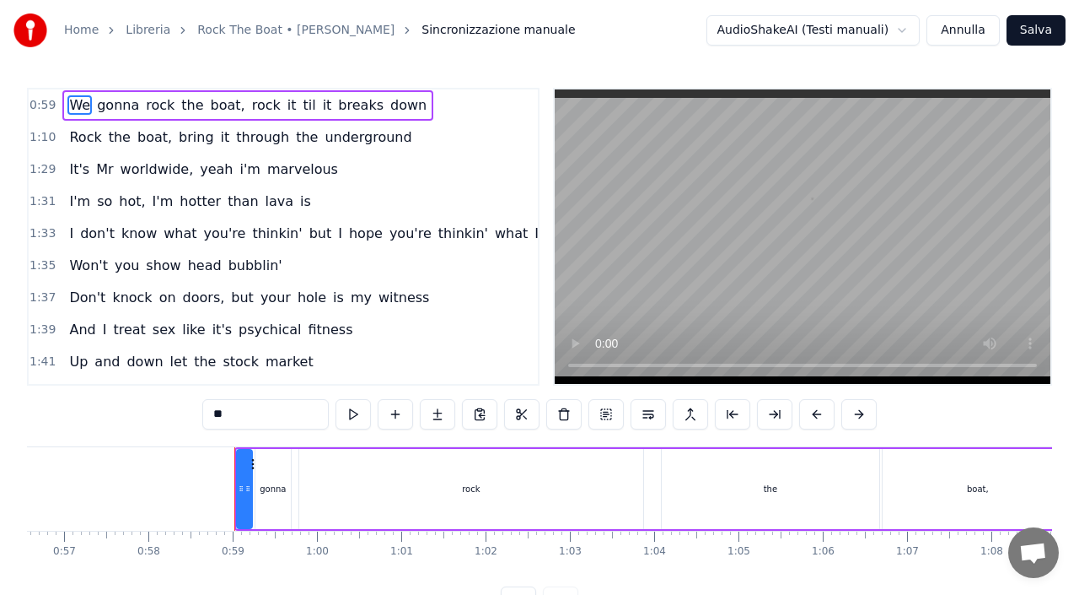
scroll to position [0, 4893]
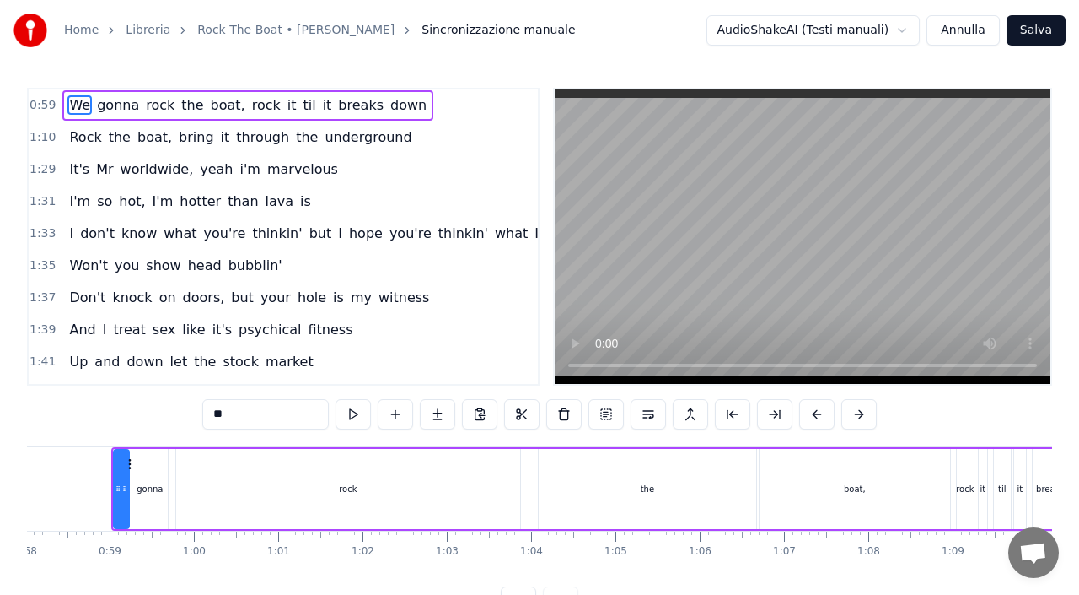
click at [222, 100] on span "boat," at bounding box center [228, 104] width 38 height 19
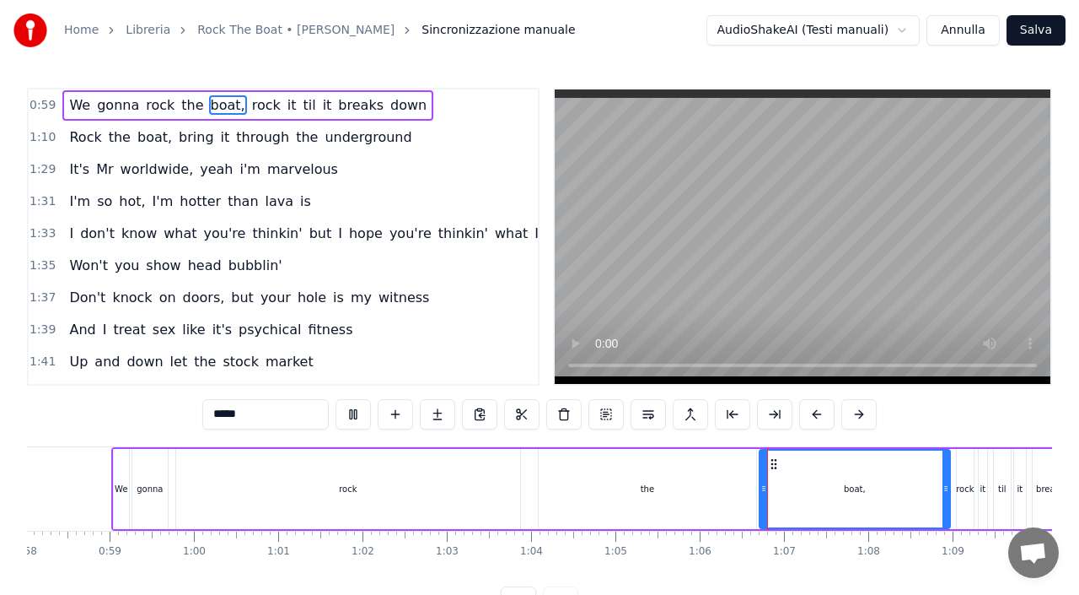
scroll to position [277, 0]
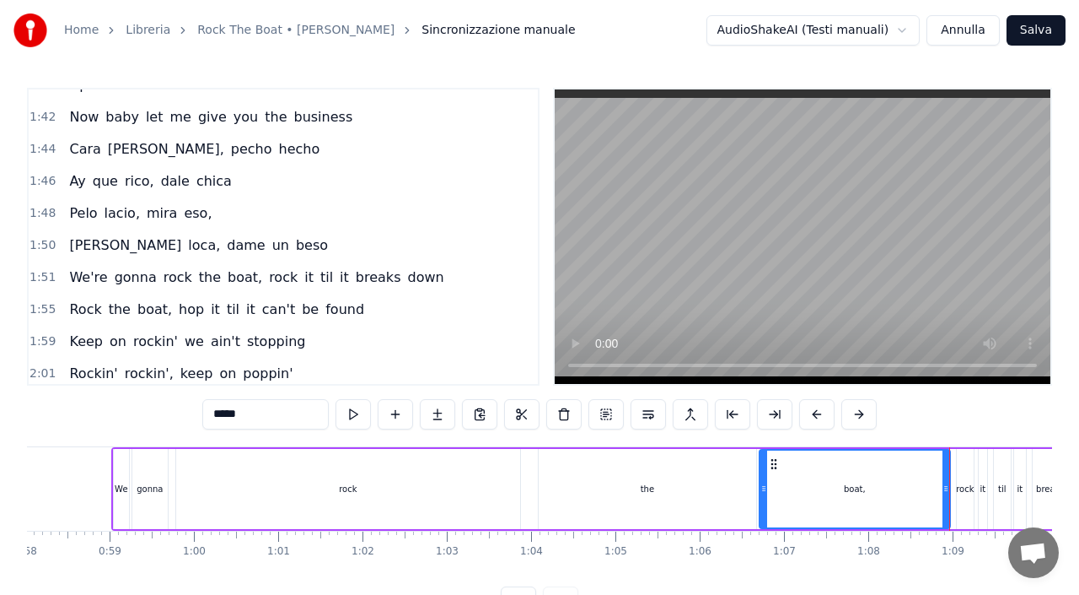
click at [87, 426] on div "0:59 We gonna rock the boat, rock it til it breaks down 1:10 Rock the boat, bri…" at bounding box center [539, 352] width 1025 height 529
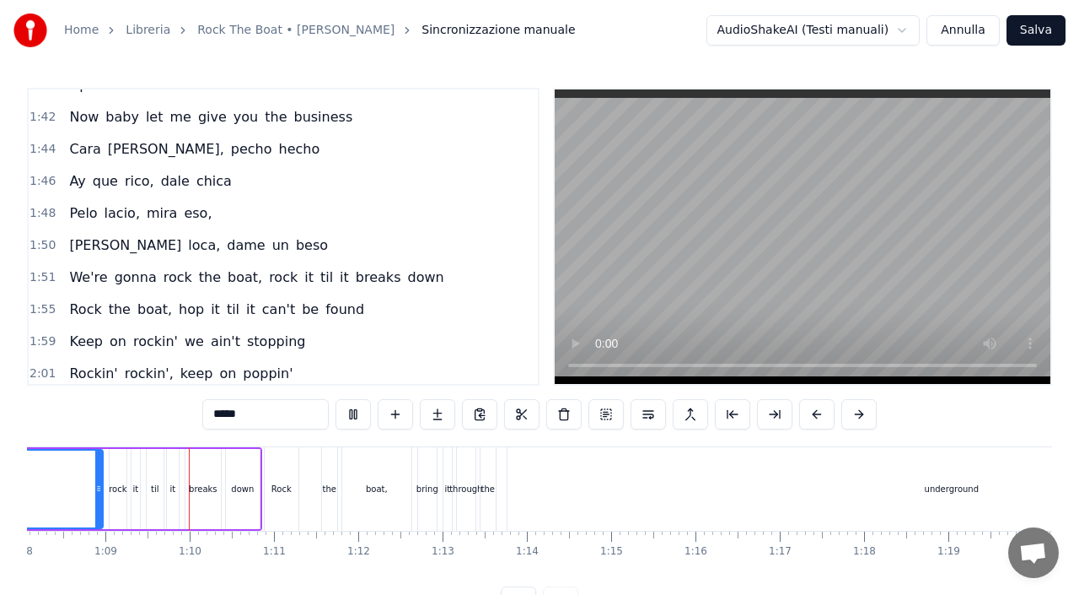
scroll to position [0, 5756]
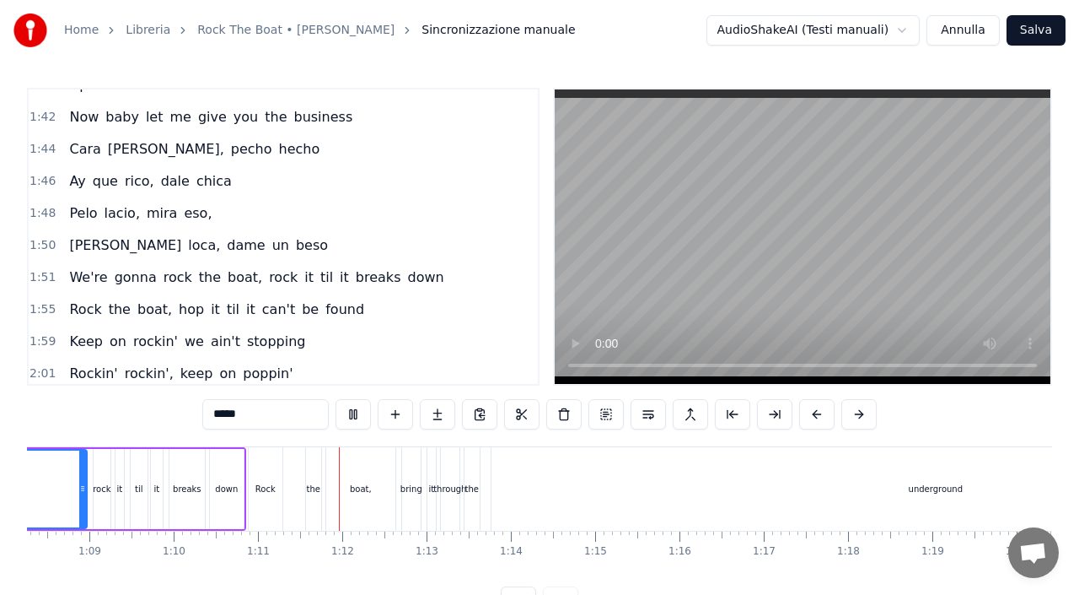
click at [623, 488] on div "underground" at bounding box center [936, 488] width 889 height 83
type input "**********"
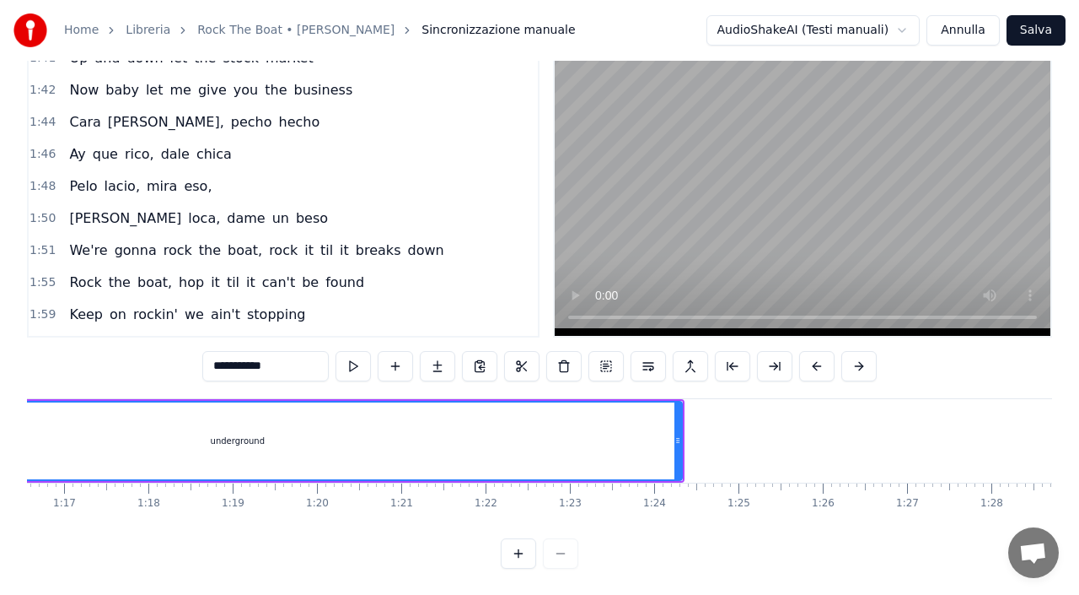
scroll to position [0, 6487]
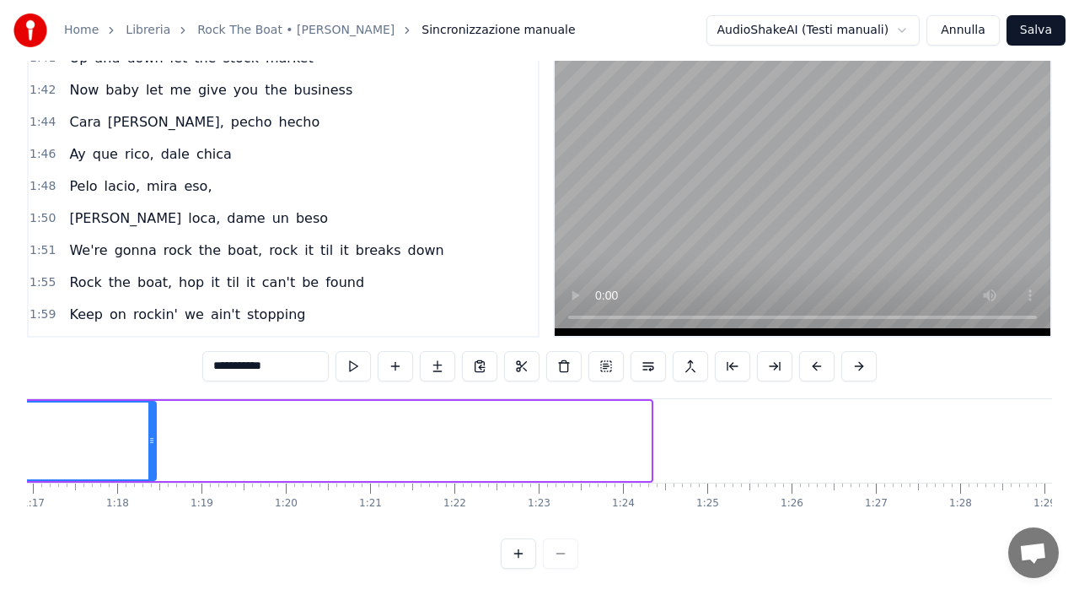
drag, startPoint x: 647, startPoint y: 432, endPoint x: 152, endPoint y: 448, distance: 495.3
click at [152, 448] on div at bounding box center [151, 440] width 7 height 77
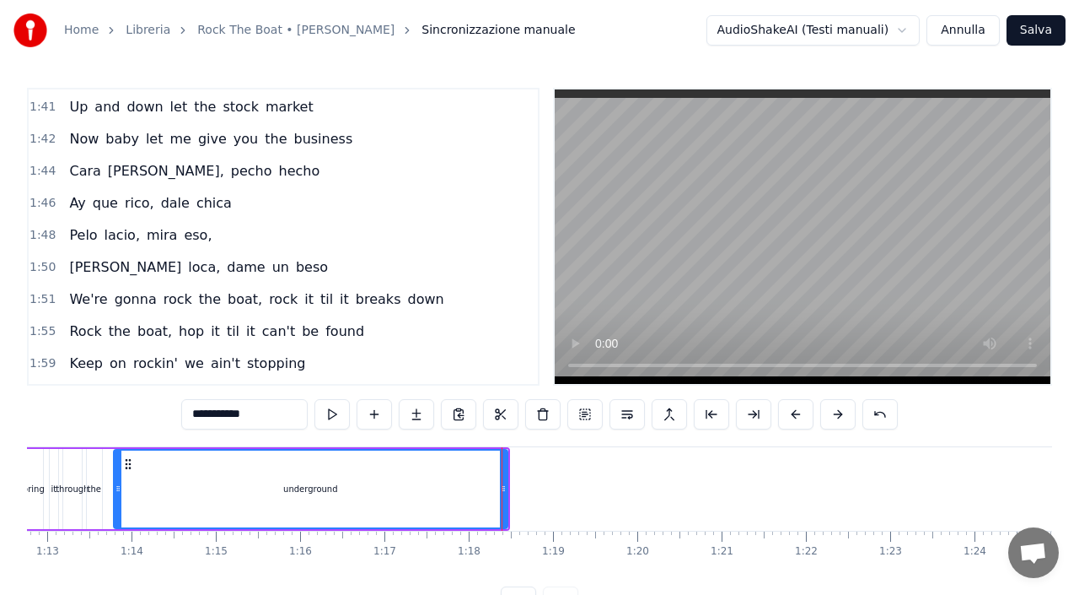
scroll to position [0, 6134]
drag, startPoint x: 503, startPoint y: 472, endPoint x: 421, endPoint y: 477, distance: 82.8
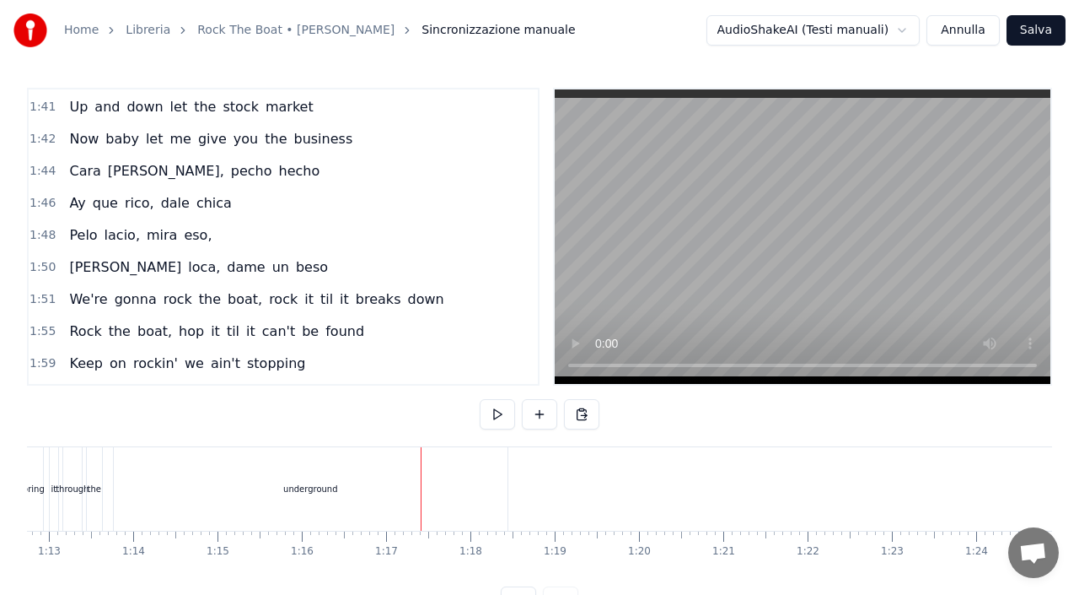
click at [498, 476] on div "underground" at bounding box center [311, 488] width 394 height 83
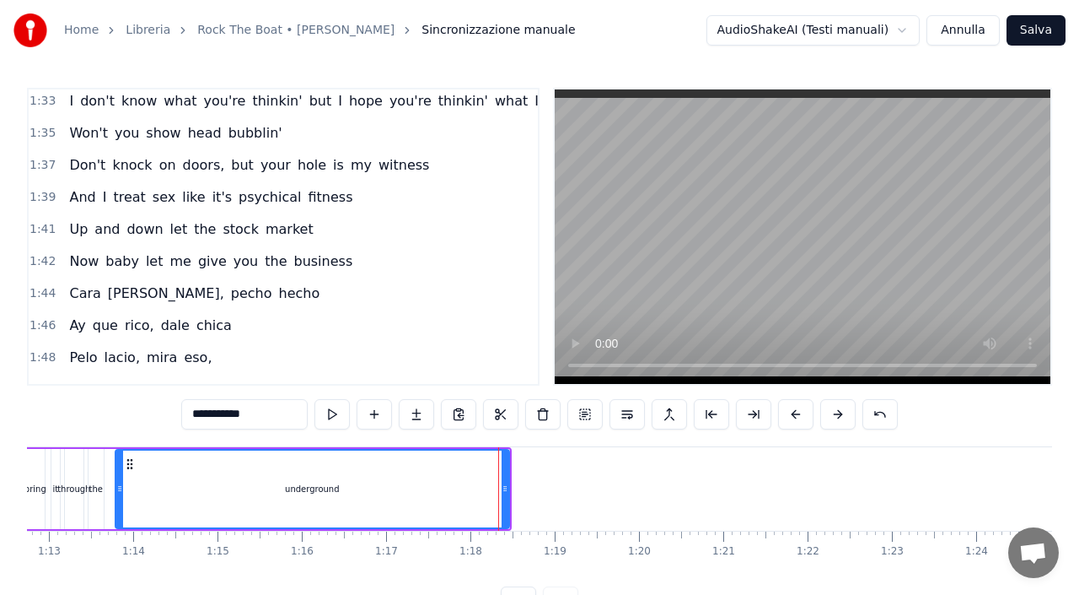
scroll to position [0, 0]
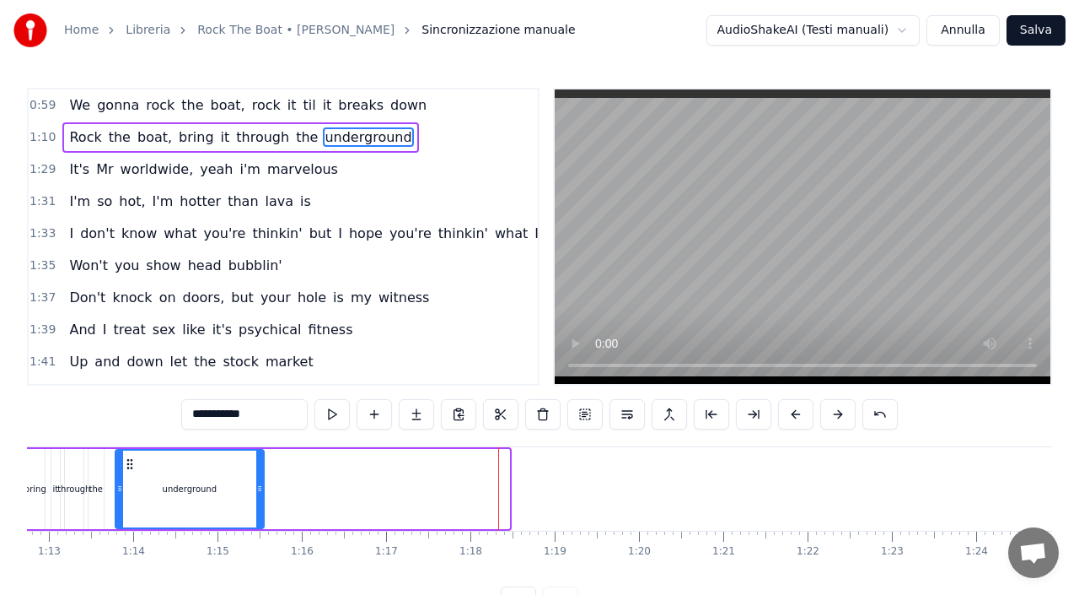
drag, startPoint x: 505, startPoint y: 476, endPoint x: 261, endPoint y: 483, distance: 244.6
click at [260, 483] on div at bounding box center [259, 488] width 7 height 77
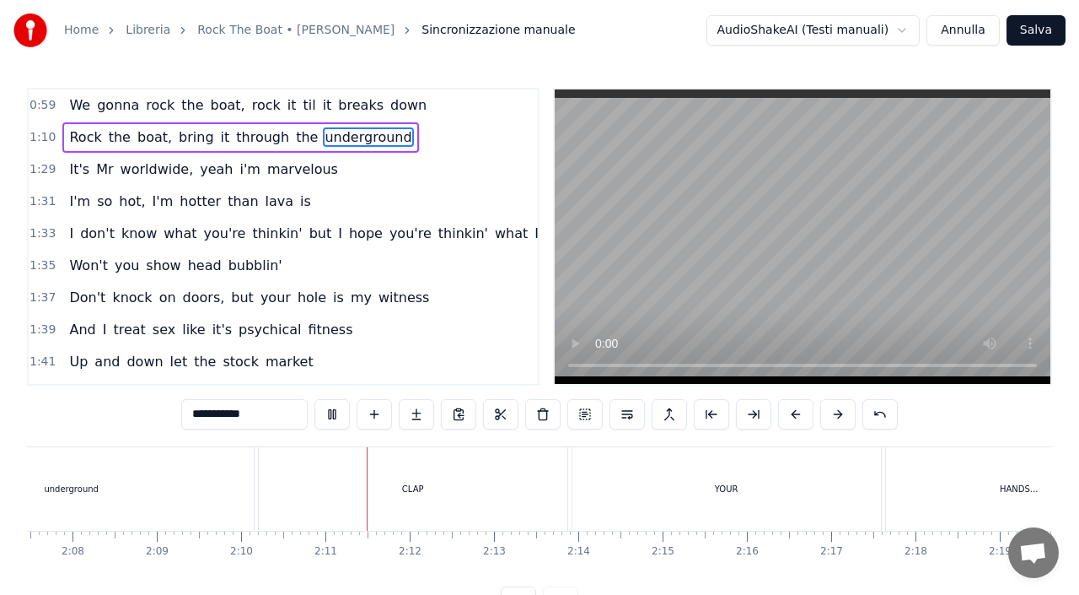
scroll to position [48, 0]
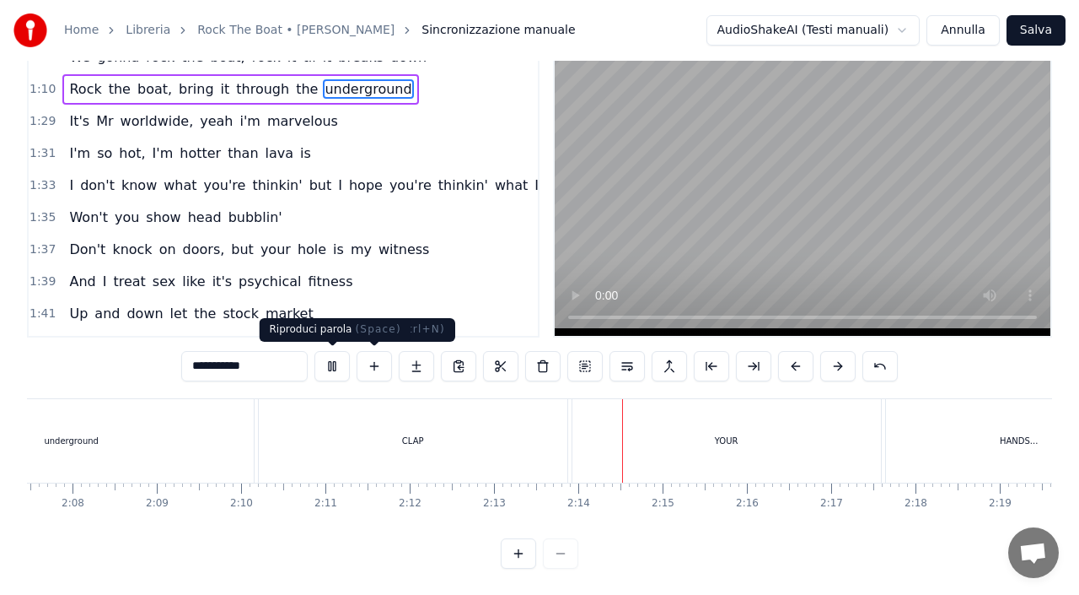
click at [336, 369] on button at bounding box center [332, 366] width 35 height 30
click at [1041, 27] on button "Salva" at bounding box center [1036, 30] width 59 height 30
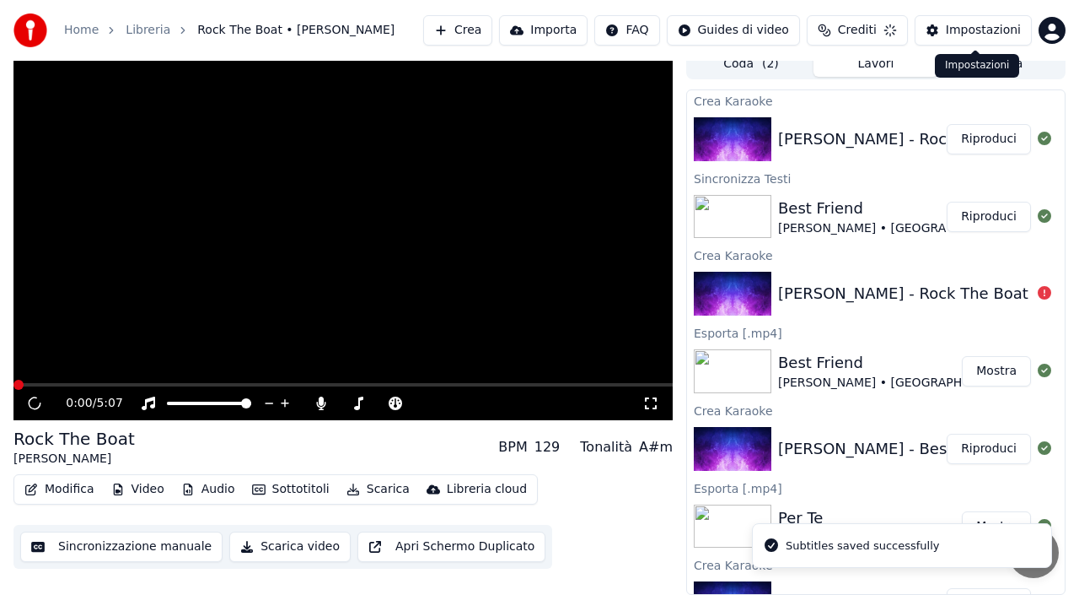
scroll to position [12, 0]
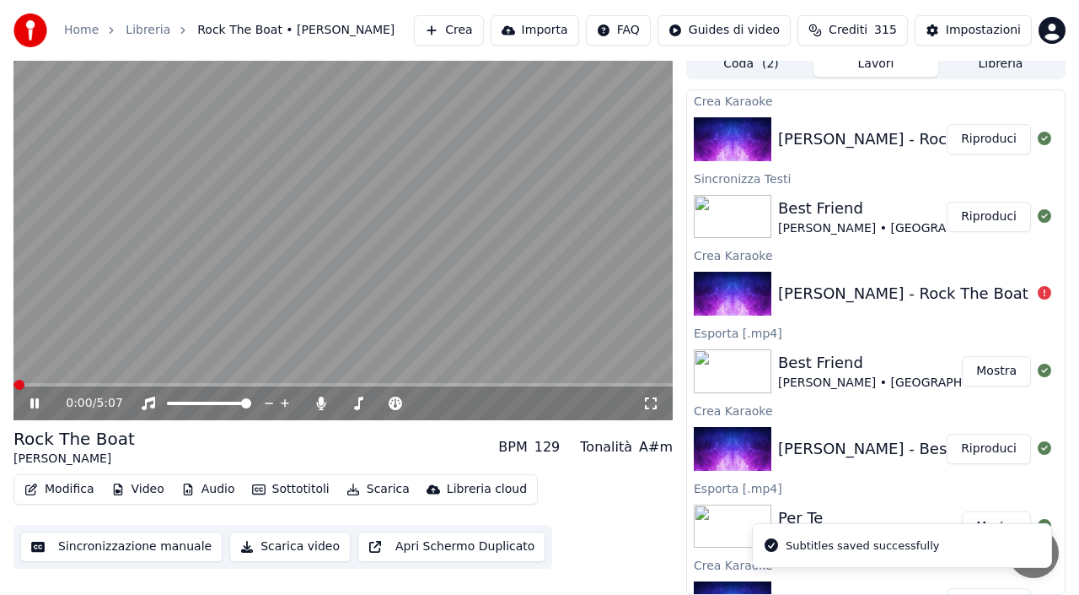
click at [293, 277] on video at bounding box center [342, 234] width 659 height 371
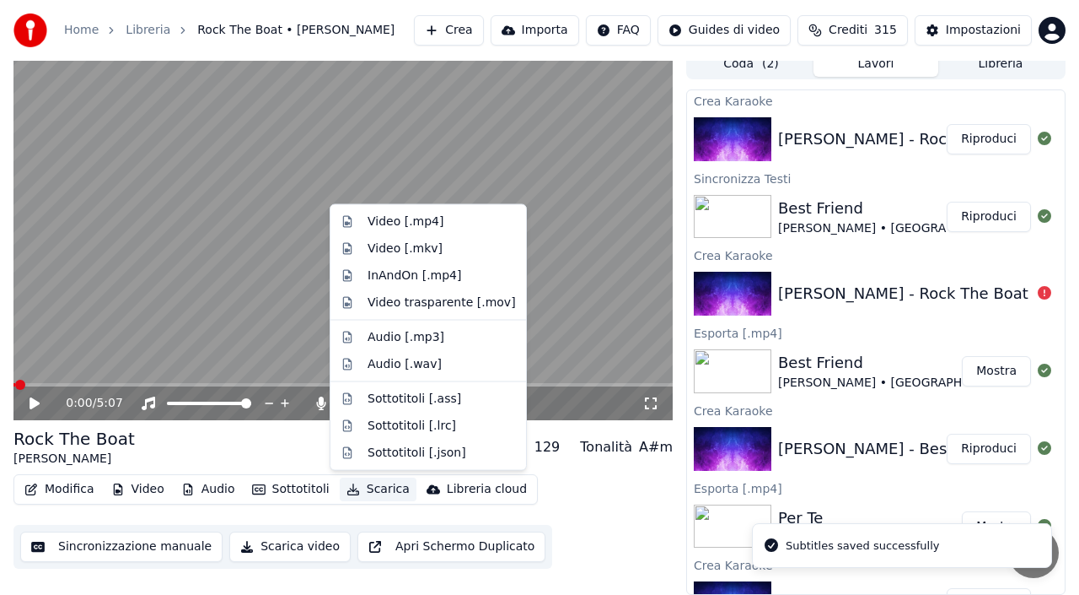
click at [373, 490] on button "Scarica" at bounding box center [378, 489] width 77 height 24
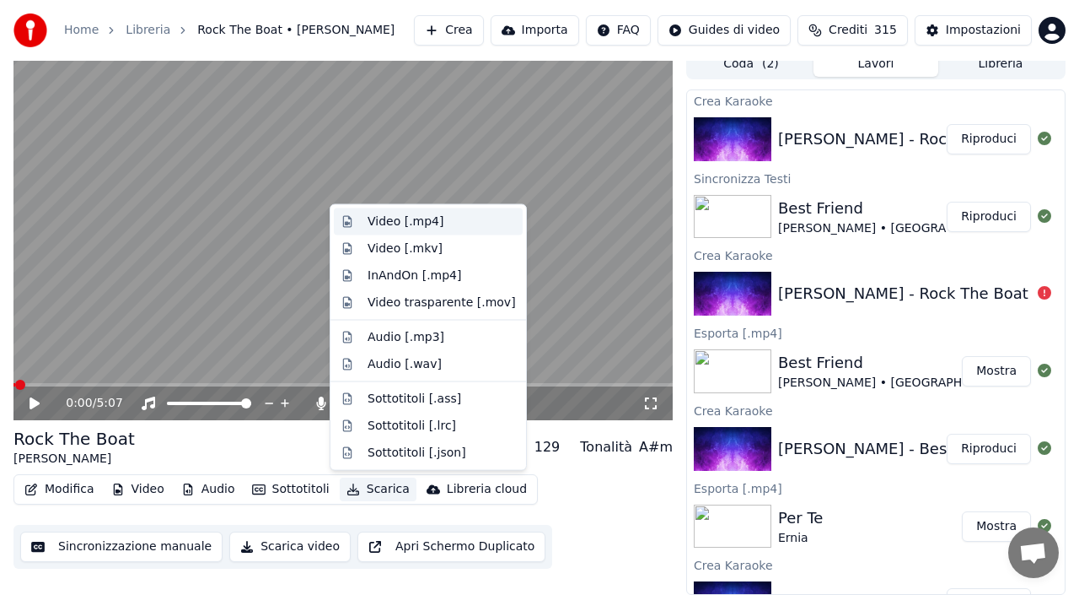
click at [402, 219] on div "Video [.mp4]" at bounding box center [406, 221] width 76 height 17
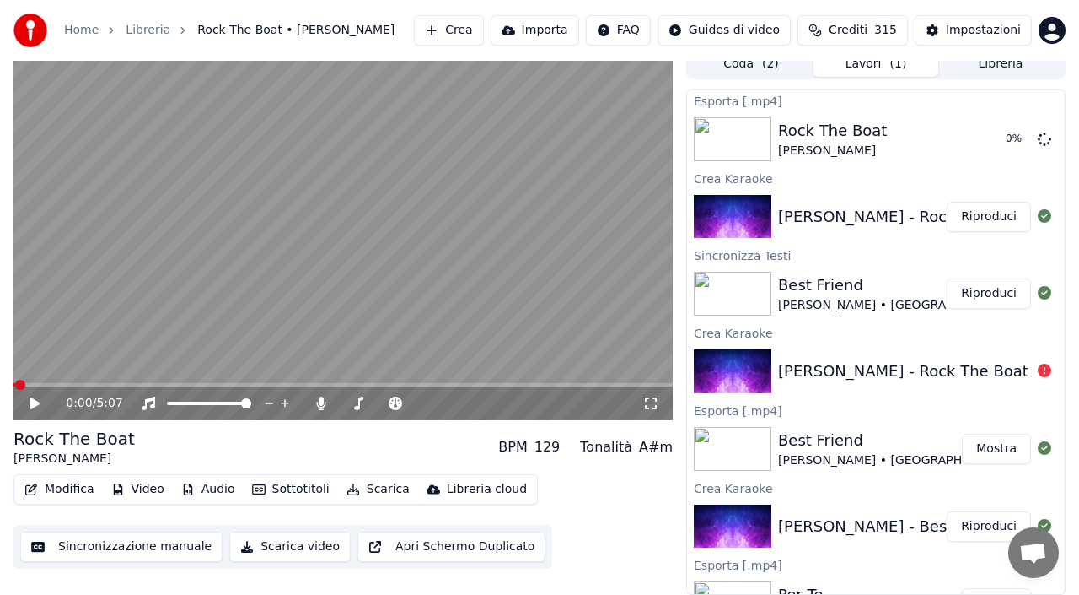
click at [455, 30] on button "Crea" at bounding box center [448, 30] width 69 height 30
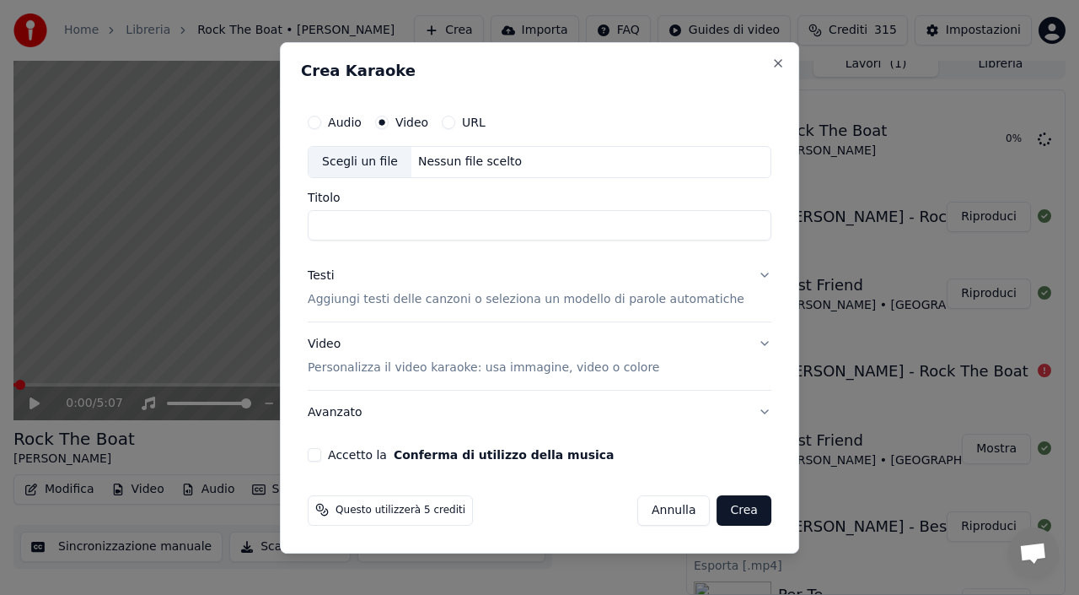
click at [474, 166] on div "Nessun file scelto" at bounding box center [470, 161] width 117 height 17
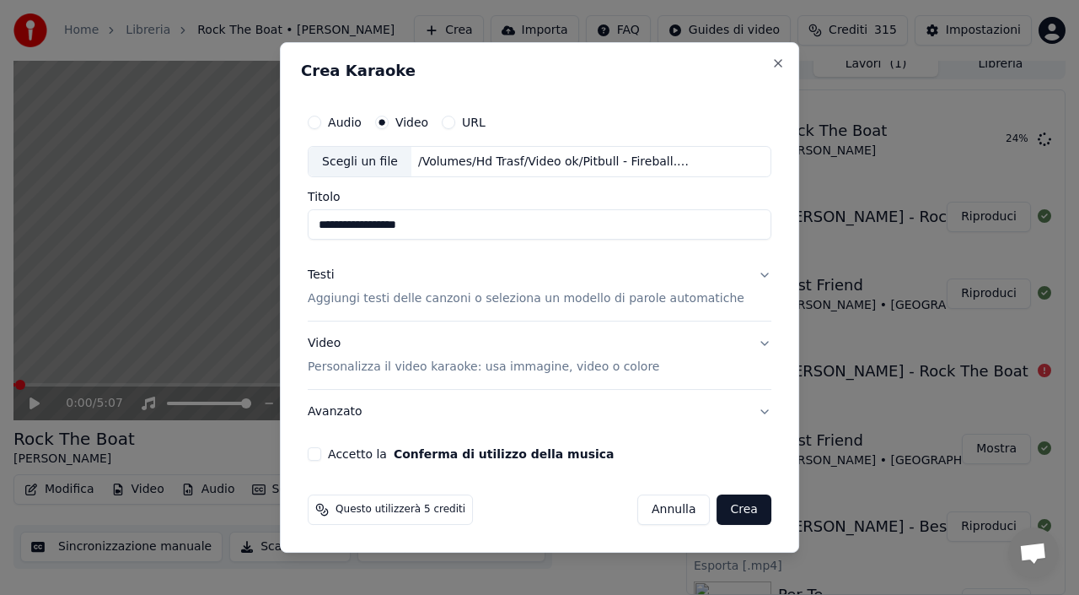
type input "**********"
click at [434, 230] on input "**********" at bounding box center [540, 225] width 464 height 30
click at [334, 276] on div "Testi" at bounding box center [321, 275] width 26 height 17
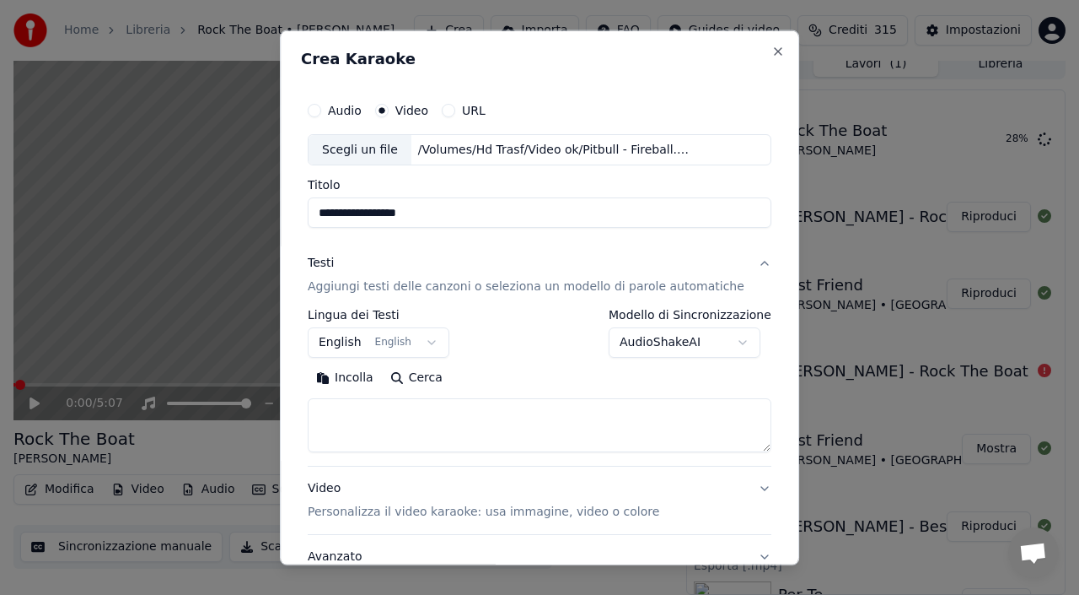
click at [365, 381] on button "Incolla" at bounding box center [345, 377] width 74 height 27
type textarea "**********"
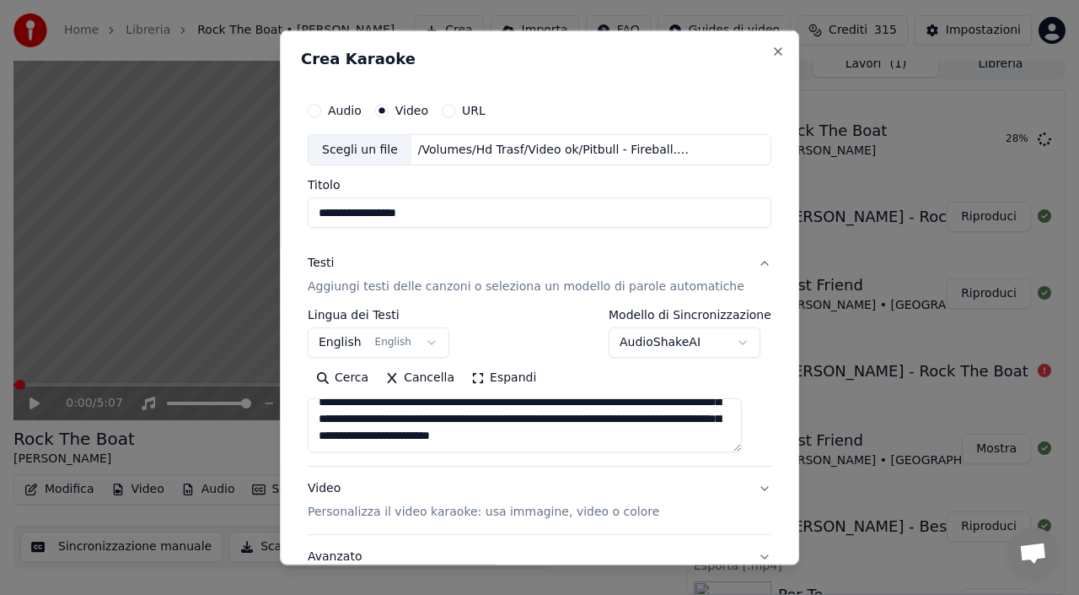
scroll to position [373, 0]
click at [416, 384] on button "Cancella" at bounding box center [420, 377] width 86 height 27
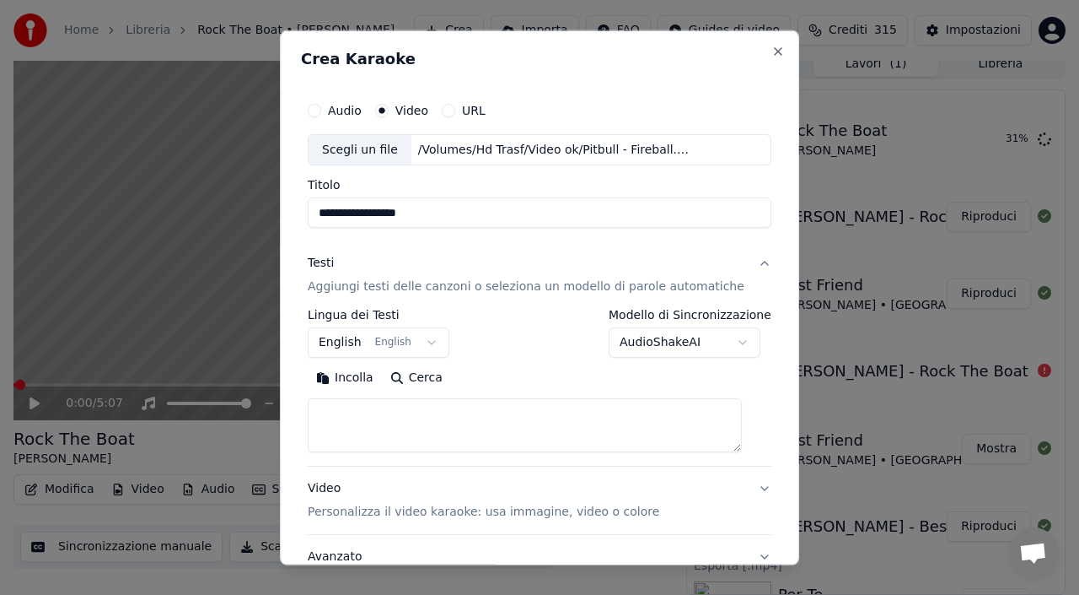
scroll to position [0, 0]
click at [367, 374] on button "Incolla" at bounding box center [345, 377] width 74 height 27
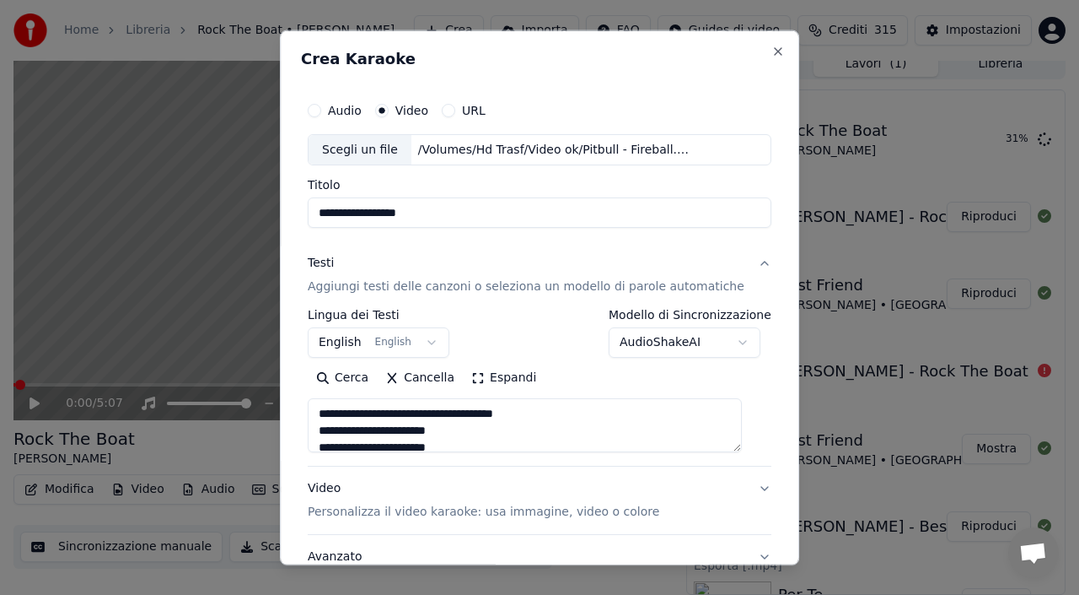
drag, startPoint x: 333, startPoint y: 428, endPoint x: 333, endPoint y: 408, distance: 20.2
click at [333, 408] on textarea at bounding box center [525, 425] width 434 height 54
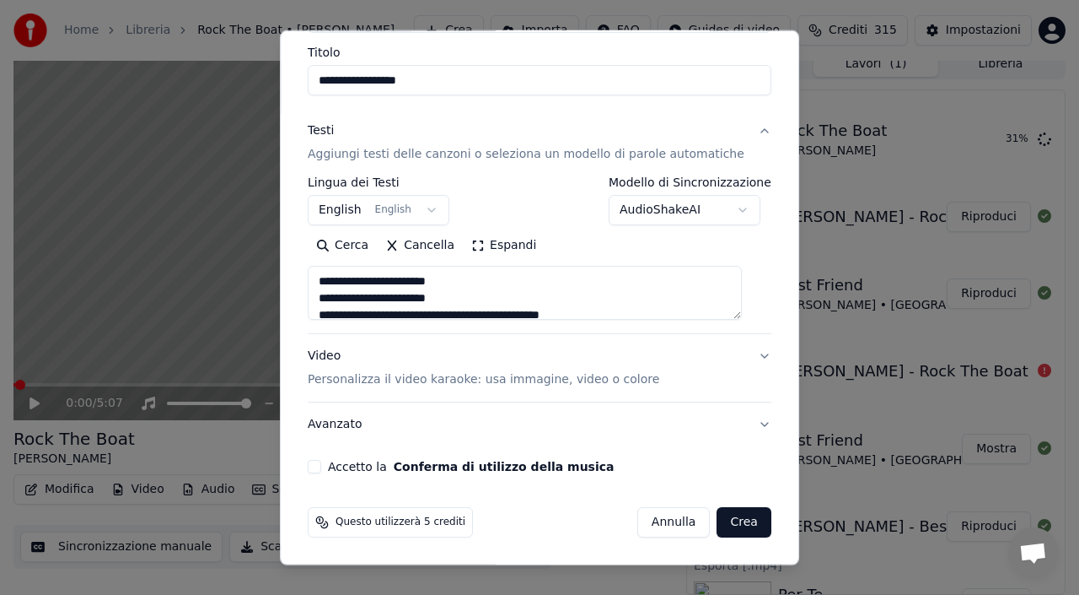
type textarea "**********"
click at [321, 462] on button "Accetto la Conferma di utilizzo della musica" at bounding box center [314, 466] width 13 height 13
click at [739, 515] on button "Crea" at bounding box center [745, 522] width 54 height 30
select select
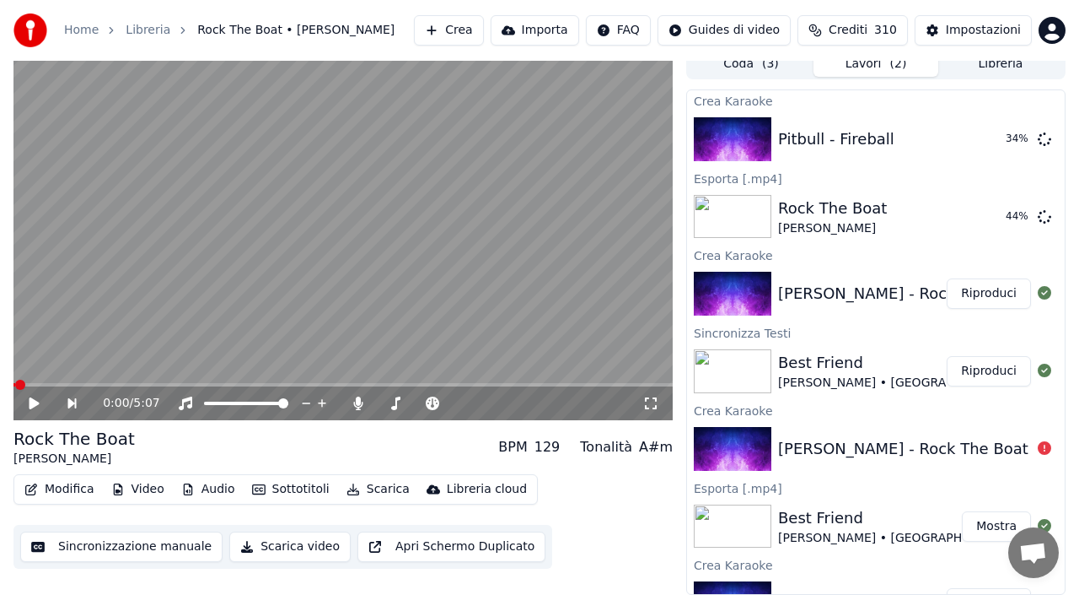
click at [483, 26] on button "Crea" at bounding box center [448, 30] width 69 height 30
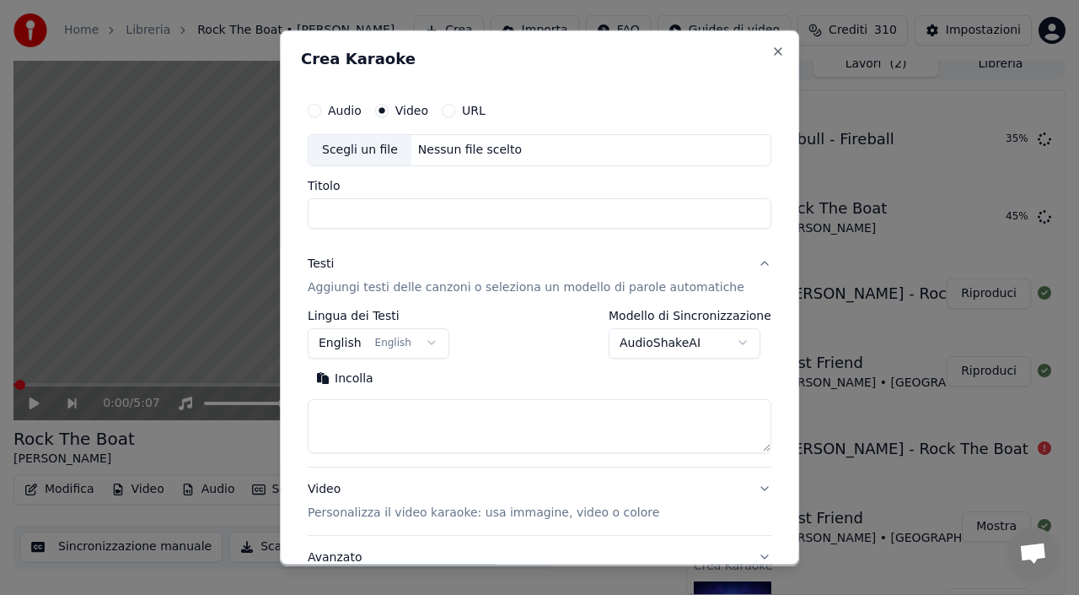
click at [448, 146] on div "Nessun file scelto" at bounding box center [470, 149] width 117 height 17
type input "**********"
drag, startPoint x: 495, startPoint y: 213, endPoint x: 261, endPoint y: 213, distance: 233.6
click at [261, 213] on body "Home Libreria Rock The Boat • [PERSON_NAME] Crea Importa FAQ Guides di video Cr…" at bounding box center [539, 285] width 1079 height 595
click at [350, 370] on button "Incolla" at bounding box center [345, 377] width 74 height 27
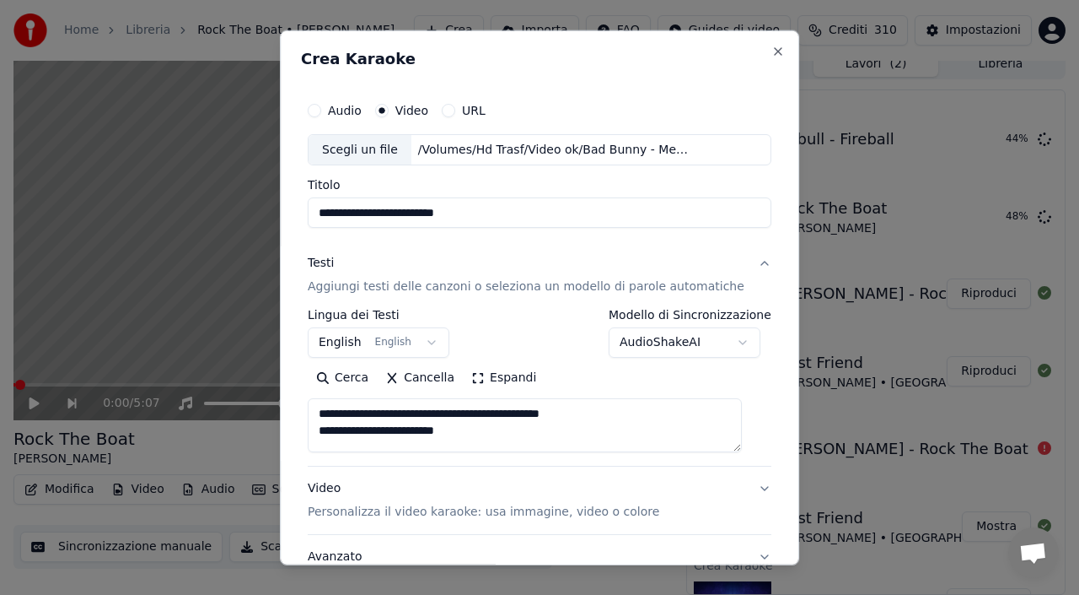
drag, startPoint x: 333, startPoint y: 427, endPoint x: 333, endPoint y: 412, distance: 14.3
click at [333, 412] on textarea at bounding box center [525, 425] width 434 height 54
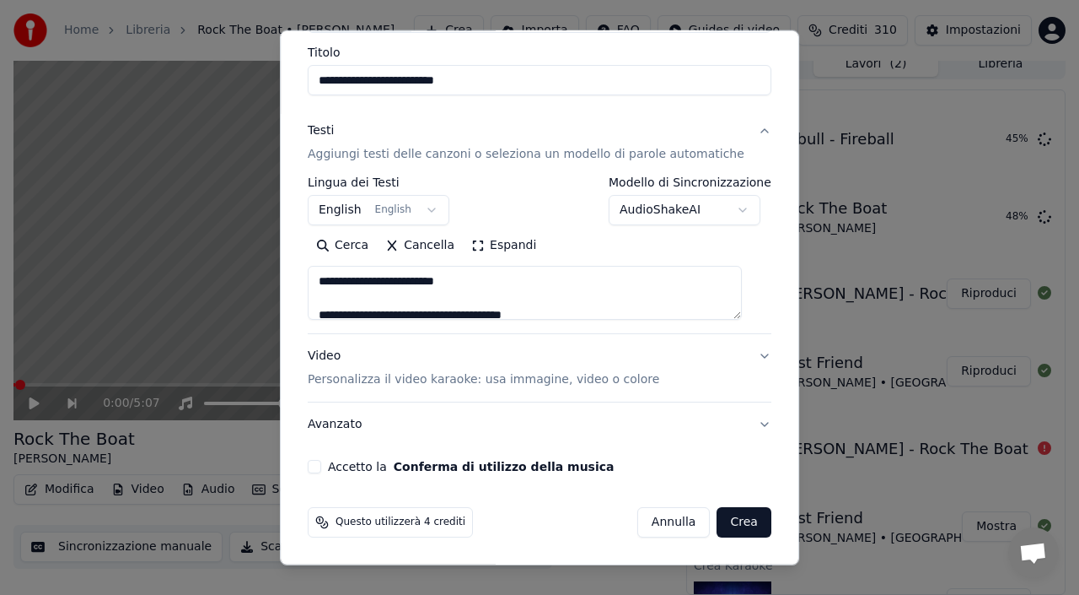
type textarea "**********"
click at [321, 463] on button "Accetto la Conferma di utilizzo della musica" at bounding box center [314, 466] width 13 height 13
click at [730, 518] on button "Crea" at bounding box center [745, 522] width 54 height 30
select select "**"
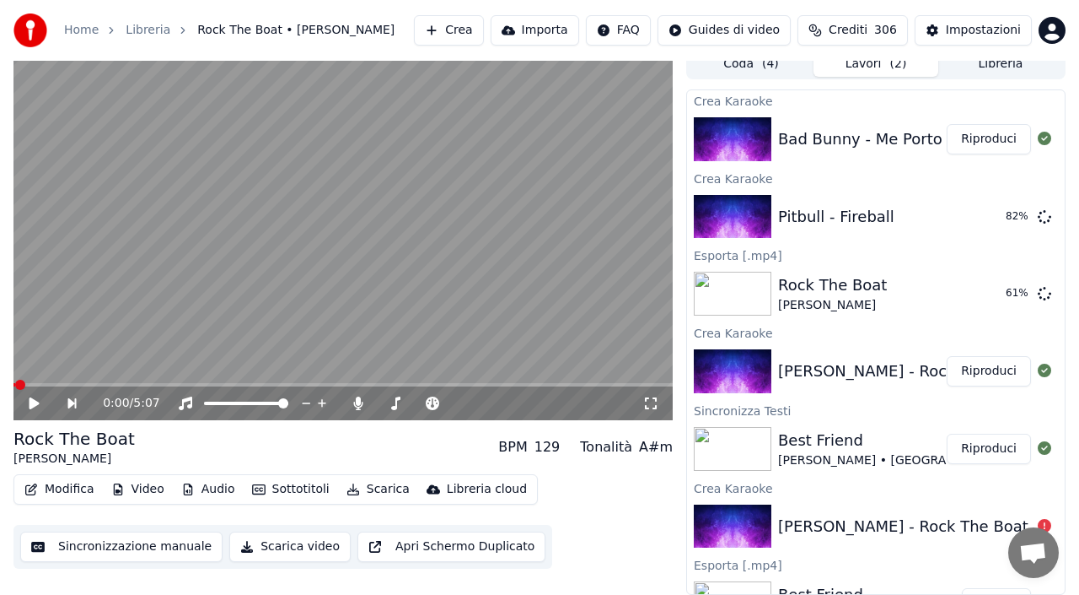
click at [998, 138] on button "Riproduci" at bounding box center [989, 139] width 84 height 30
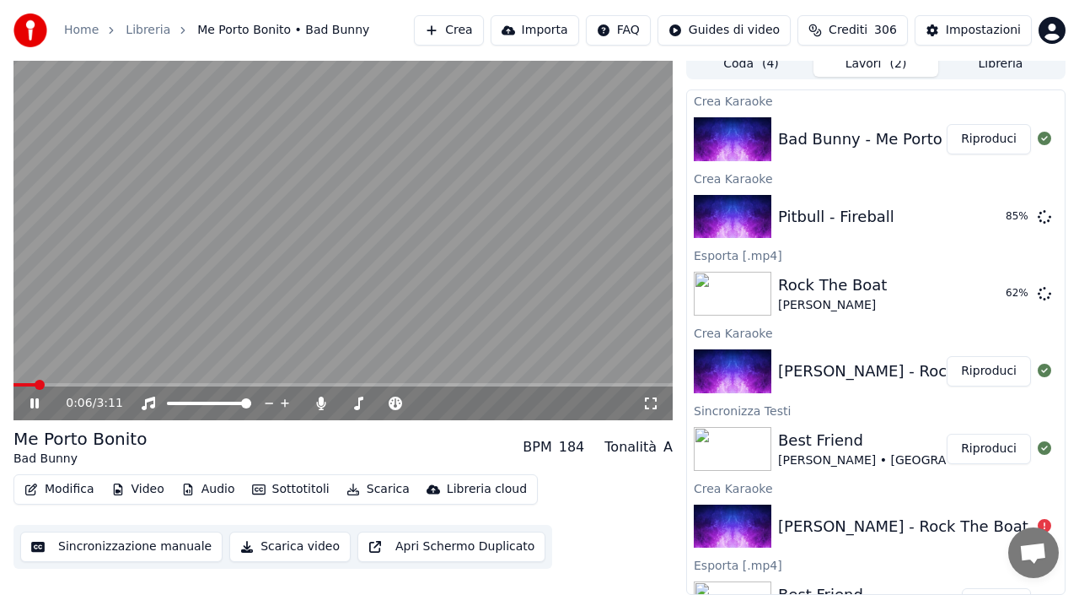
click at [60, 383] on span at bounding box center [342, 384] width 659 height 3
click at [250, 229] on video at bounding box center [342, 234] width 659 height 371
click at [361, 481] on button "Scarica" at bounding box center [378, 489] width 77 height 24
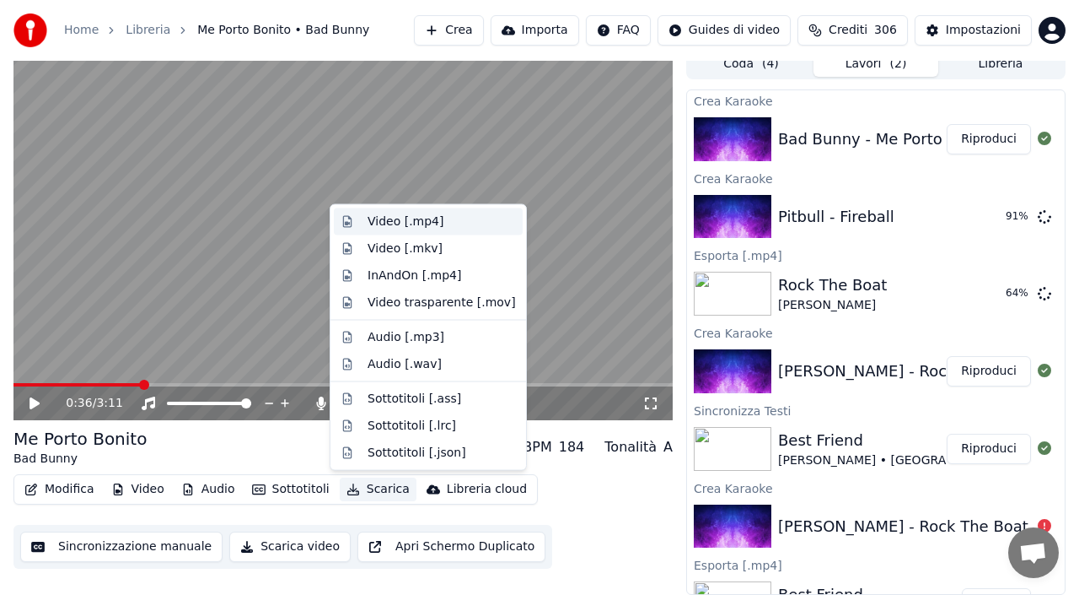
click at [406, 226] on div "Video [.mp4]" at bounding box center [406, 221] width 76 height 17
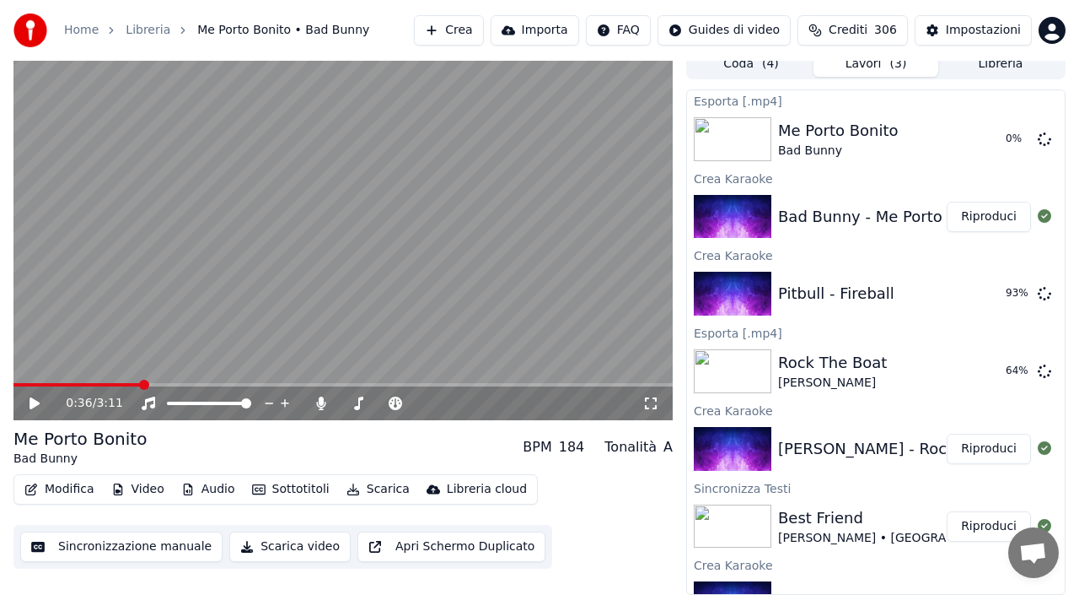
click at [369, 485] on button "Scarica" at bounding box center [378, 489] width 77 height 24
click at [910, 152] on div "Me Porto Bonito Bad Bunny" at bounding box center [875, 139] width 194 height 40
click at [1047, 137] on icon at bounding box center [1044, 138] width 13 height 13
click at [374, 490] on button "Scarica" at bounding box center [378, 489] width 77 height 24
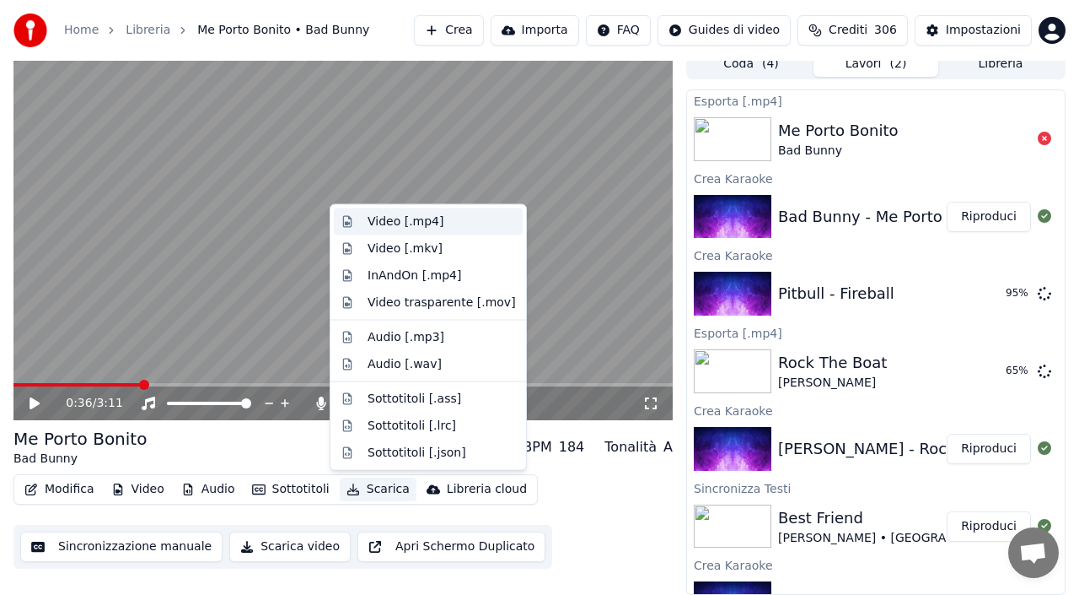
click at [416, 219] on div "Video [.mp4]" at bounding box center [406, 221] width 76 height 17
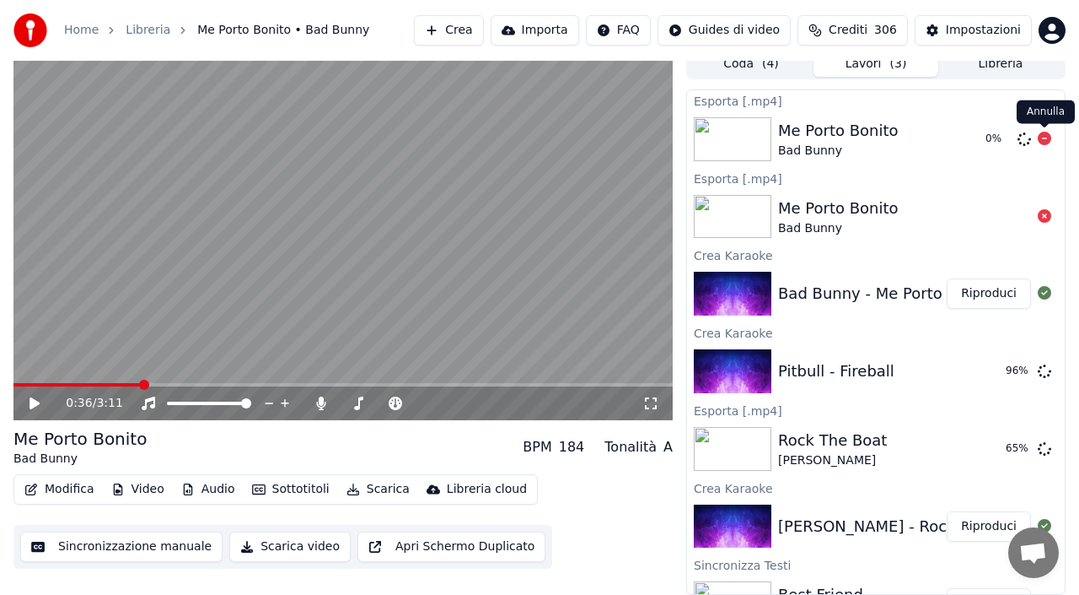
click at [1044, 136] on icon at bounding box center [1044, 138] width 13 height 13
click at [30, 396] on icon at bounding box center [46, 402] width 39 height 13
click at [268, 546] on button "Scarica video" at bounding box center [289, 546] width 121 height 30
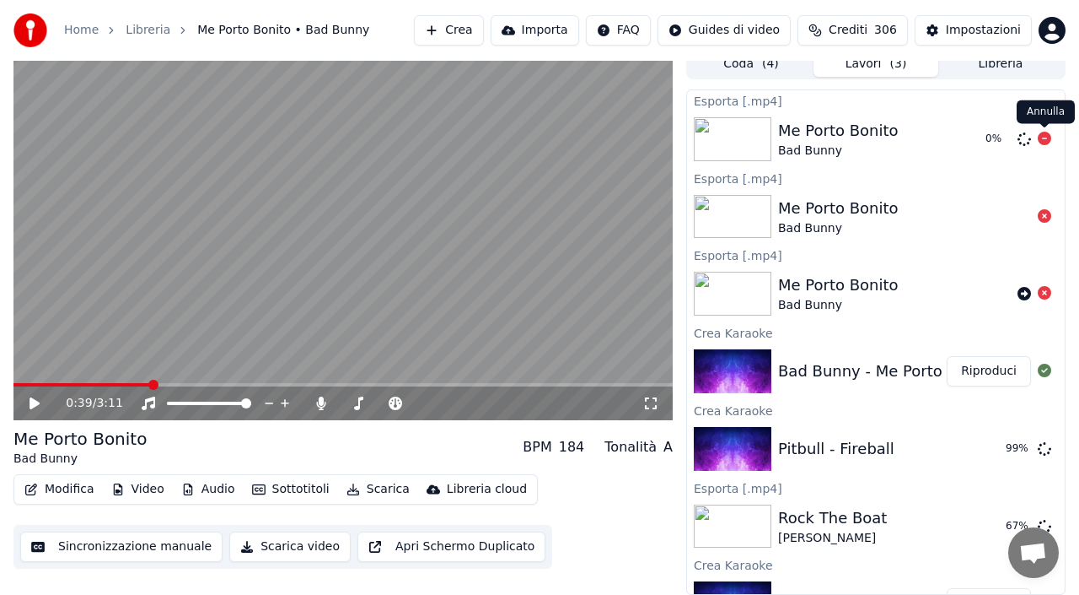
click at [1041, 138] on icon at bounding box center [1044, 138] width 13 height 13
click at [483, 26] on button "Crea" at bounding box center [448, 30] width 69 height 30
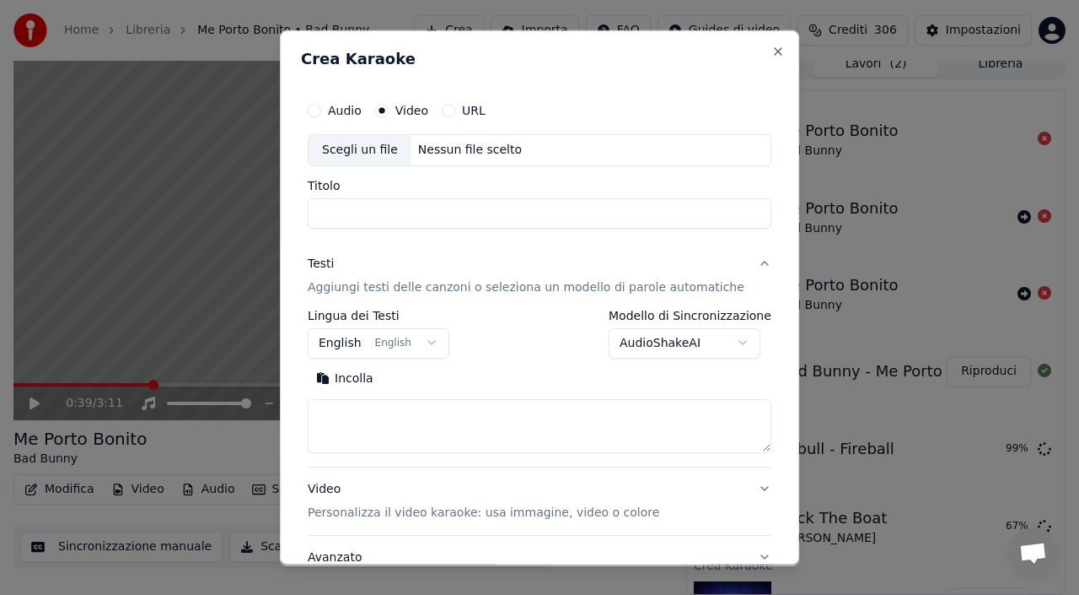
click at [465, 159] on div "Scegli un file Nessun file scelto" at bounding box center [540, 149] width 464 height 32
type input "**********"
click at [352, 374] on button "Incolla" at bounding box center [345, 377] width 74 height 27
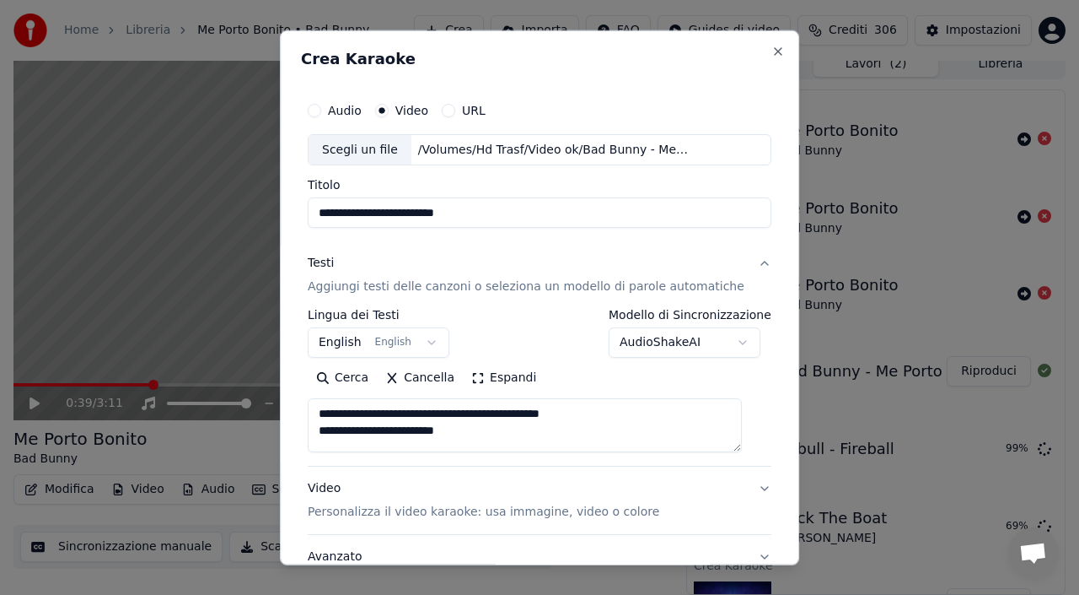
drag, startPoint x: 336, startPoint y: 428, endPoint x: 333, endPoint y: 390, distance: 38.1
click at [333, 390] on div "Cerca Cancella Espandi" at bounding box center [540, 408] width 464 height 88
drag, startPoint x: 333, startPoint y: 428, endPoint x: 333, endPoint y: 413, distance: 14.3
click at [333, 413] on textarea at bounding box center [525, 425] width 434 height 54
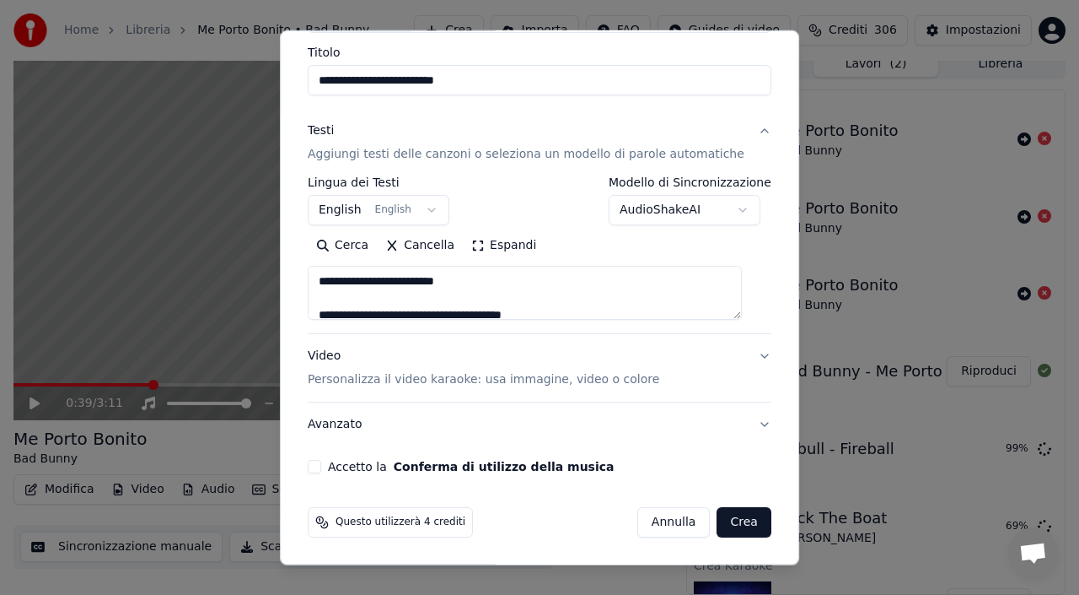
type textarea "**********"
click at [321, 461] on button "Accetto la Conferma di utilizzo della musica" at bounding box center [314, 466] width 13 height 13
click at [719, 520] on button "Crea" at bounding box center [745, 522] width 54 height 30
select select "**"
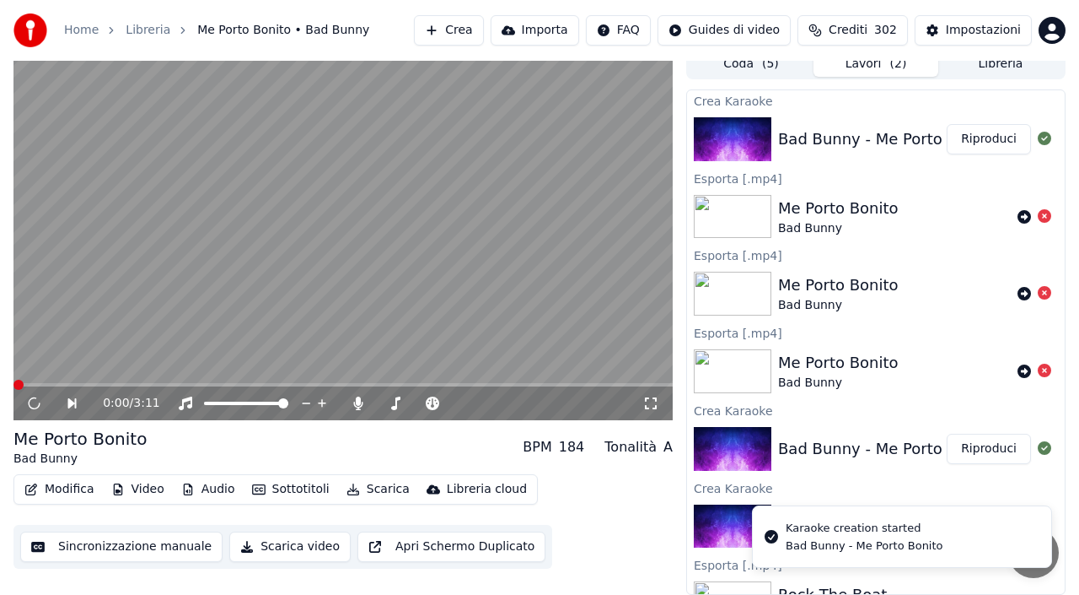
click at [994, 140] on button "Riproduci" at bounding box center [989, 139] width 84 height 30
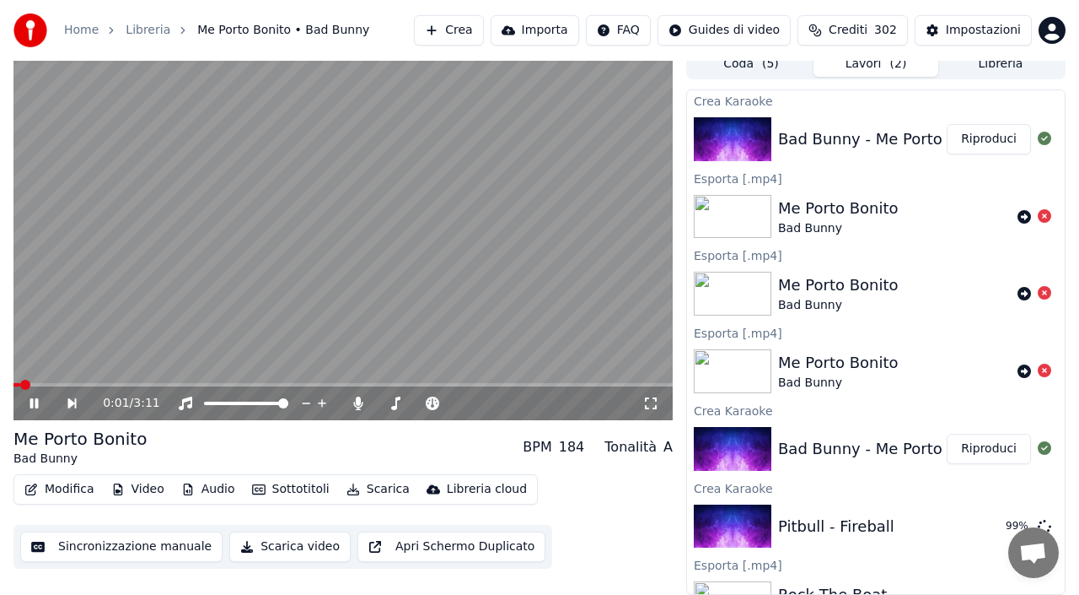
click at [114, 385] on span at bounding box center [342, 384] width 659 height 3
click at [147, 330] on video at bounding box center [342, 234] width 659 height 371
click at [34, 412] on div "0:01 / 3:11" at bounding box center [342, 403] width 659 height 34
click at [35, 402] on icon at bounding box center [34, 403] width 8 height 10
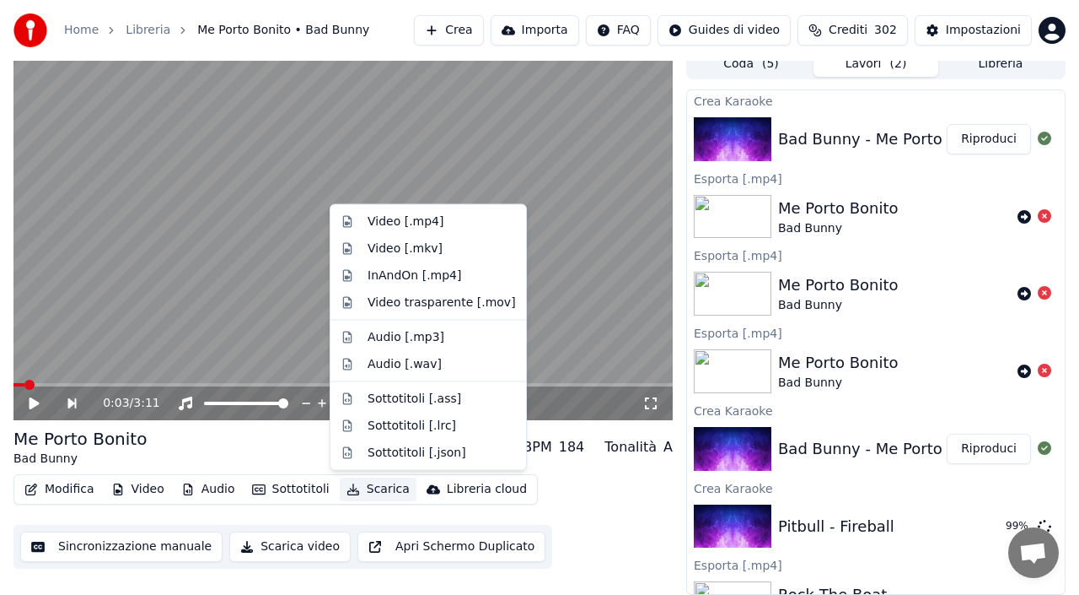
click at [370, 482] on button "Scarica" at bounding box center [378, 489] width 77 height 24
click at [398, 224] on div "Video [.mp4]" at bounding box center [406, 221] width 76 height 17
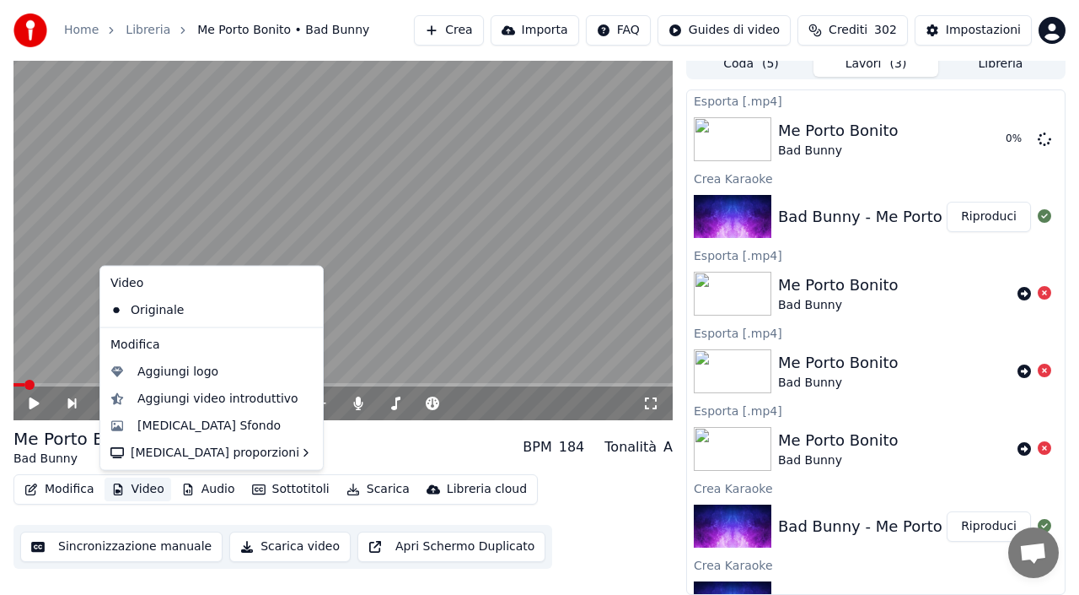
click at [136, 487] on button "Video" at bounding box center [138, 489] width 67 height 24
click at [463, 175] on video at bounding box center [342, 234] width 659 height 371
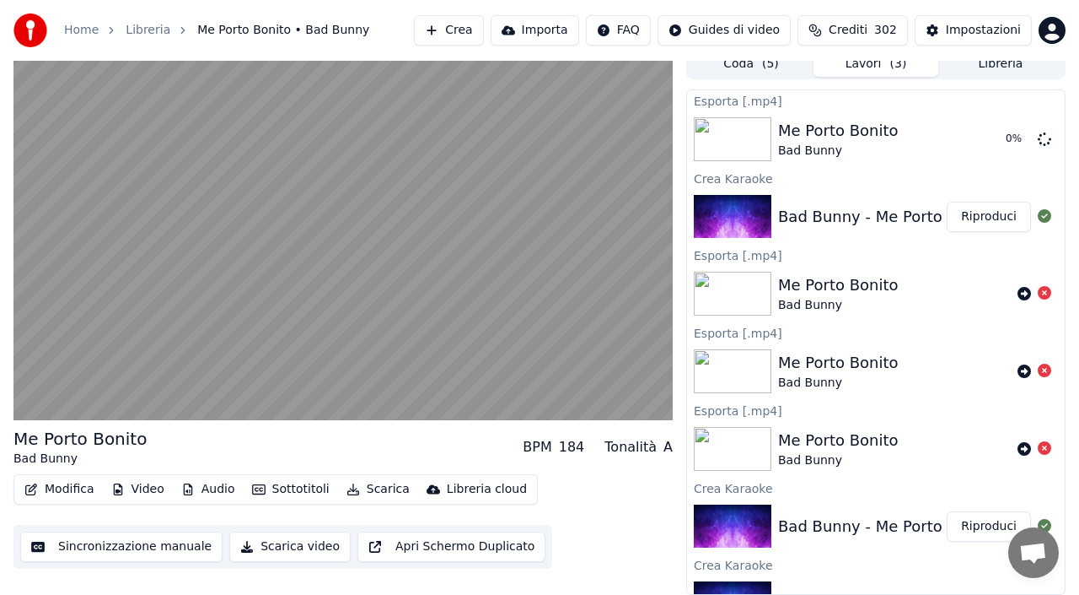
scroll to position [202, 0]
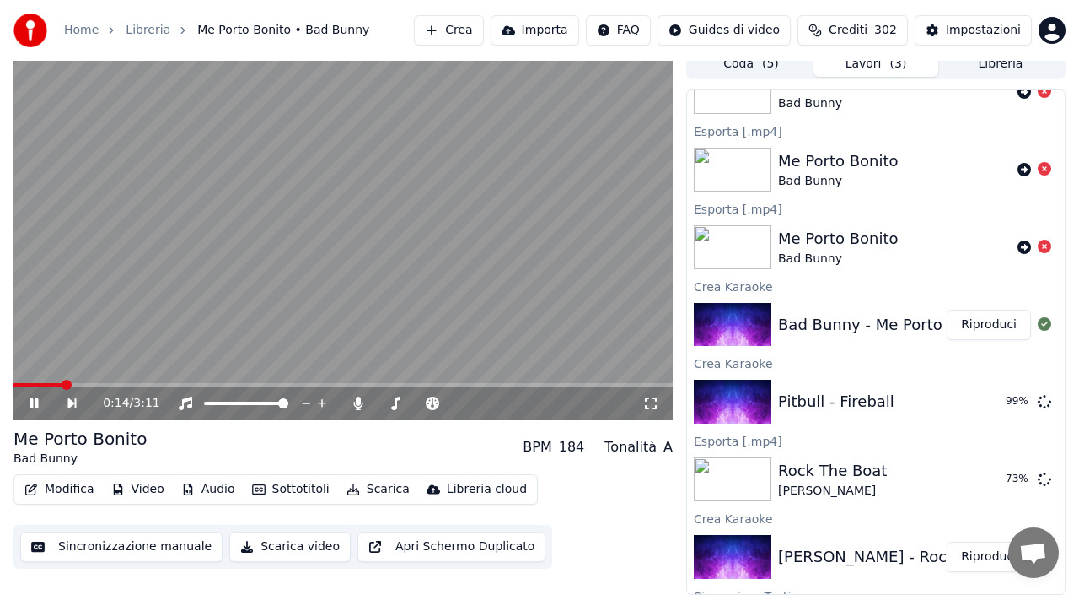
click at [35, 397] on icon at bounding box center [46, 402] width 38 height 13
click at [968, 403] on button "Riproduci" at bounding box center [989, 401] width 84 height 30
click at [112, 383] on span at bounding box center [342, 384] width 659 height 3
click at [239, 265] on video at bounding box center [342, 234] width 659 height 371
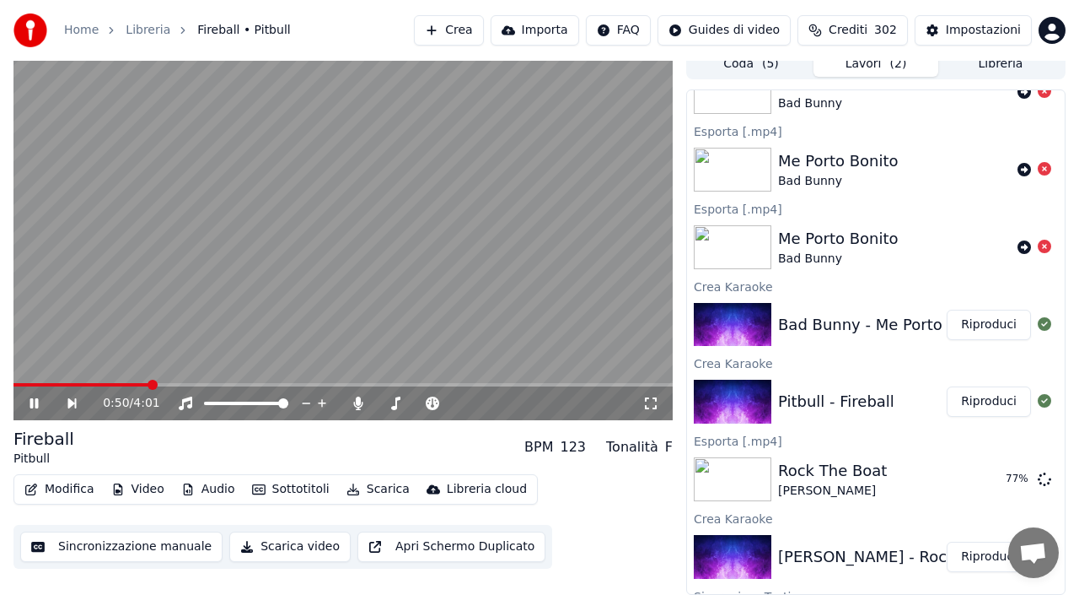
click at [239, 265] on video at bounding box center [342, 234] width 659 height 371
click at [359, 495] on button "Scarica" at bounding box center [378, 489] width 77 height 24
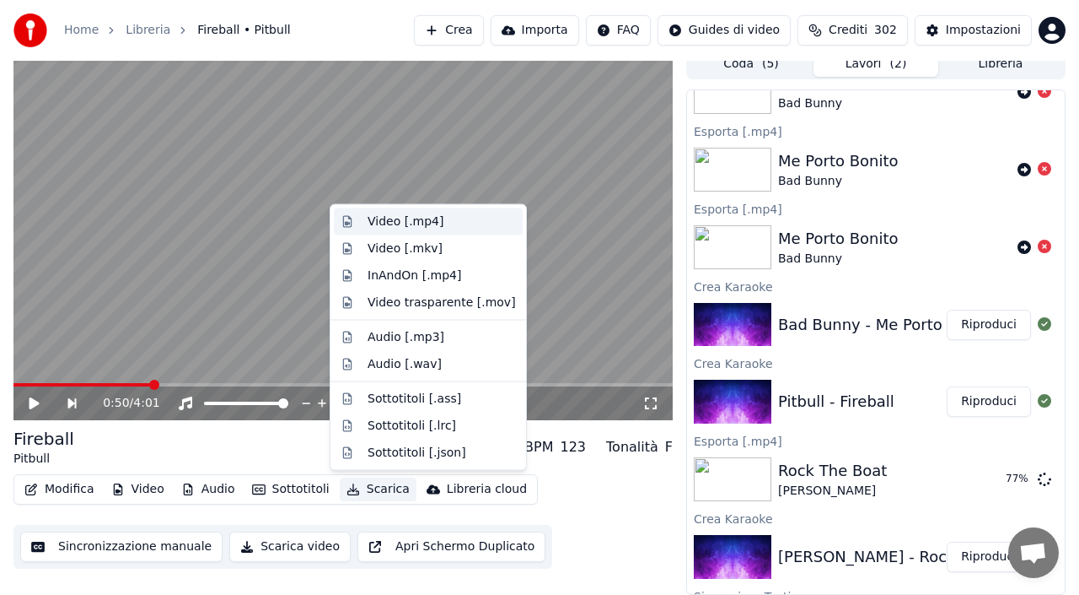
click at [379, 215] on div "Video [.mp4]" at bounding box center [406, 221] width 76 height 17
